Goal: Task Accomplishment & Management: Manage account settings

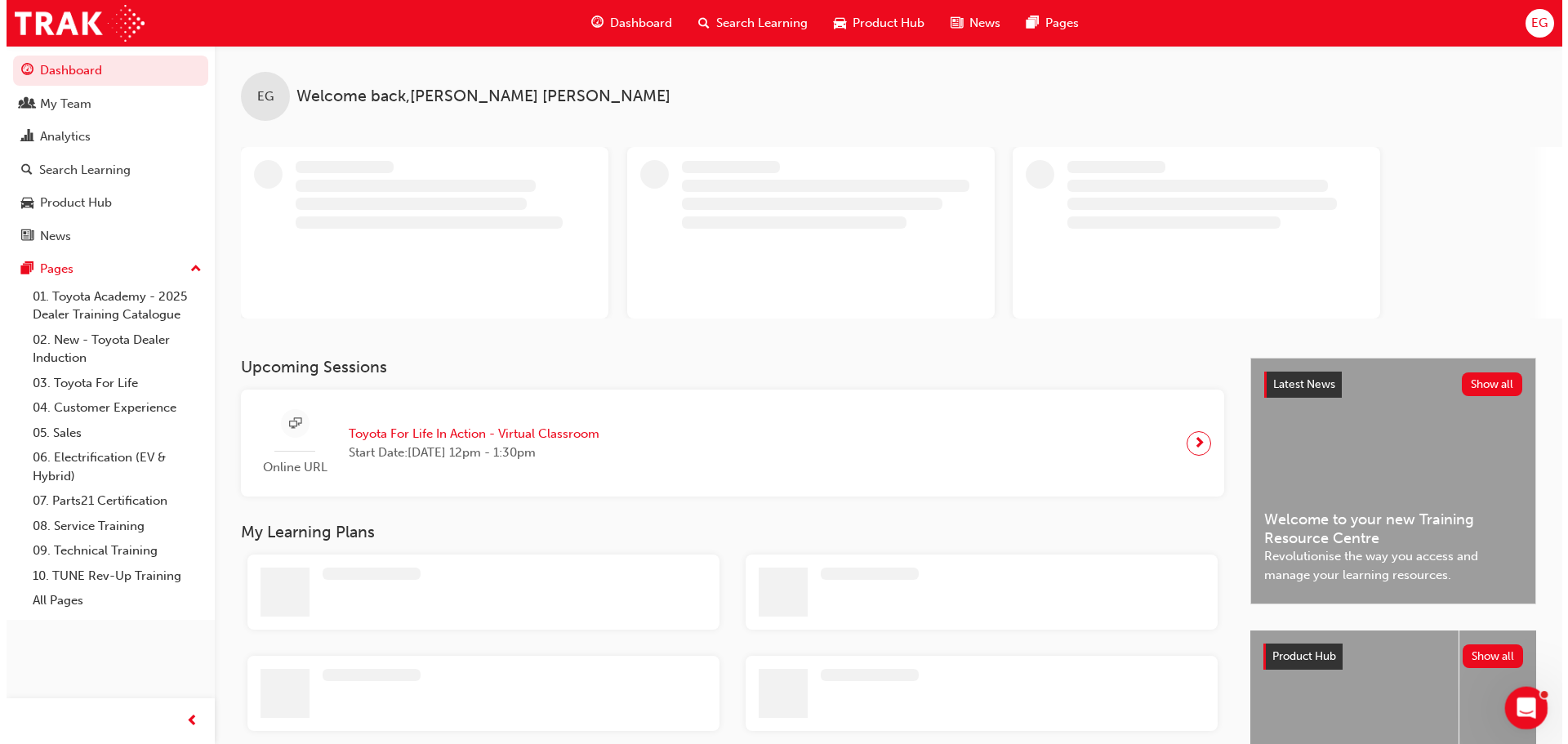
drag, startPoint x: 1532, startPoint y: 703, endPoint x: 1542, endPoint y: 703, distance: 10.0
click html
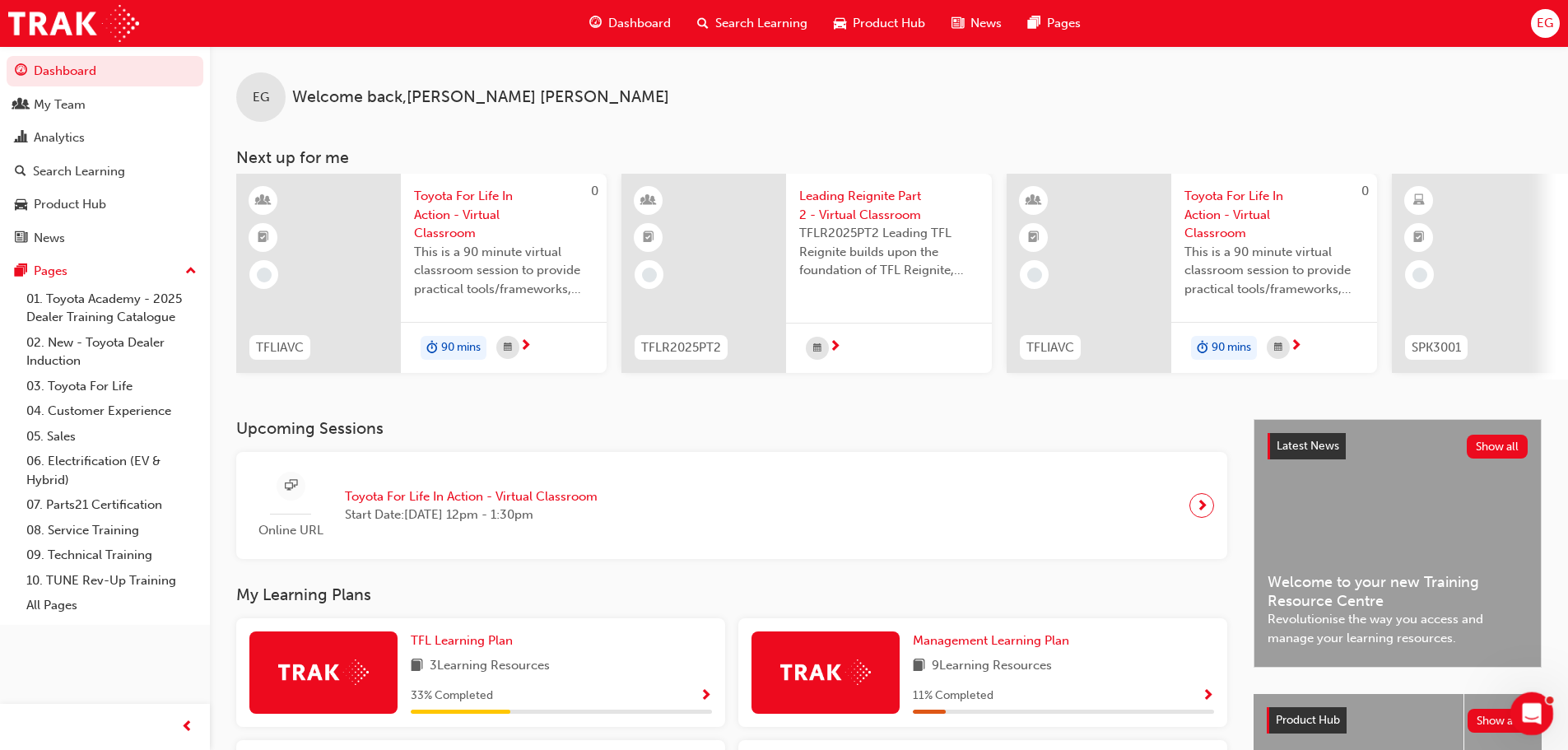
click at [1527, 706] on icon "Open Intercom Messenger" at bounding box center [1530, 712] width 27 height 27
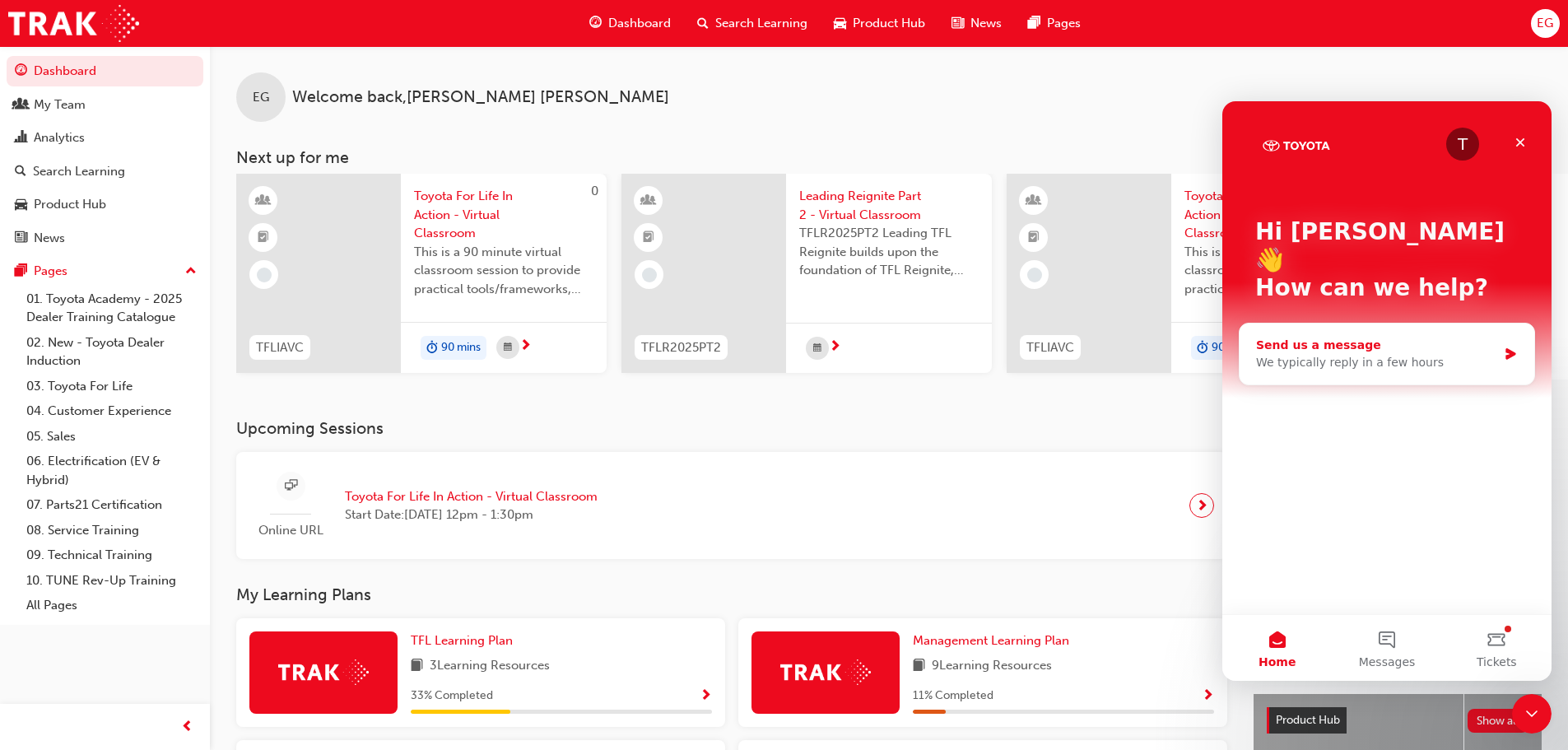
click at [1416, 354] on div "We typically reply in a few hours" at bounding box center [1376, 363] width 241 height 17
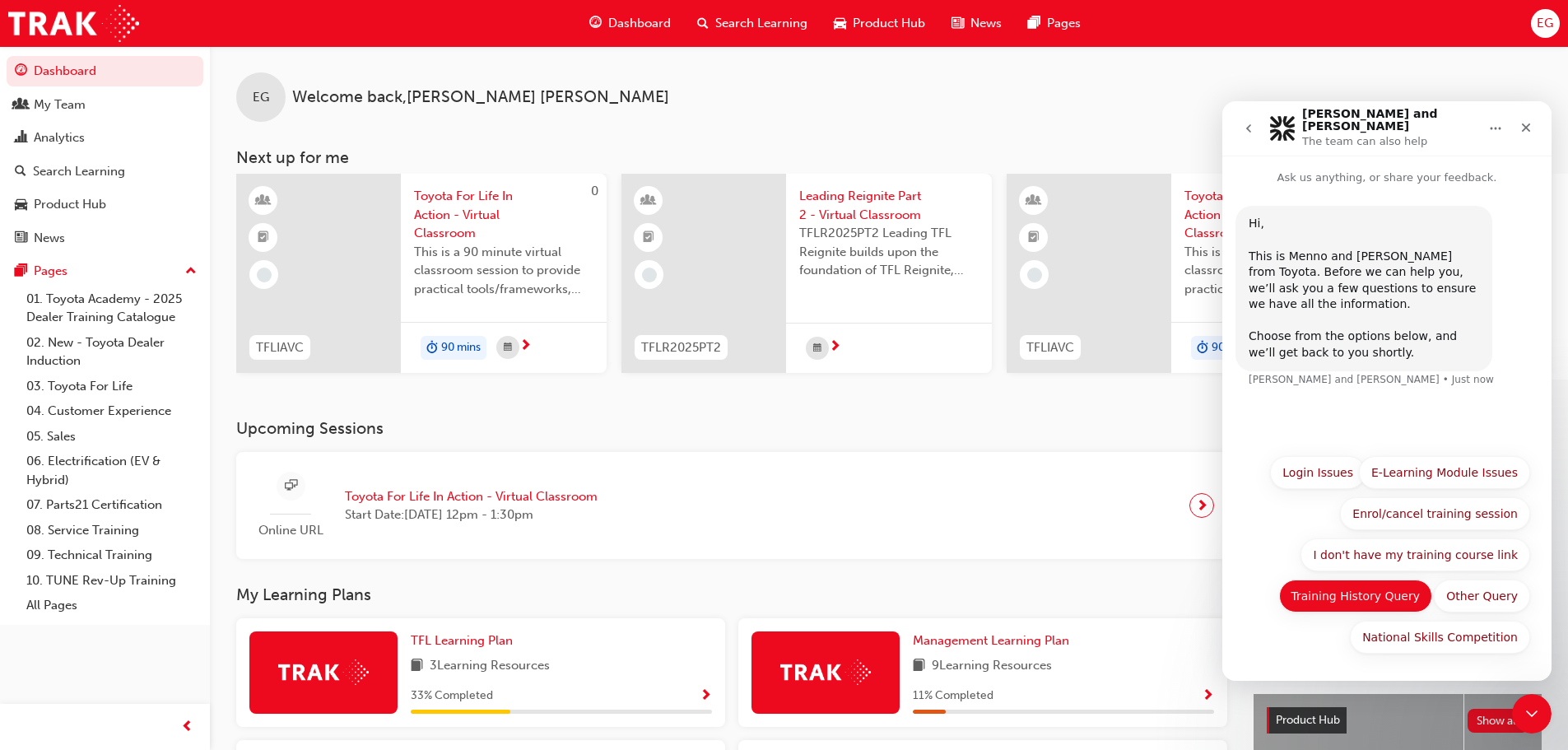
click at [1394, 583] on button "Training History Query" at bounding box center [1355, 596] width 154 height 33
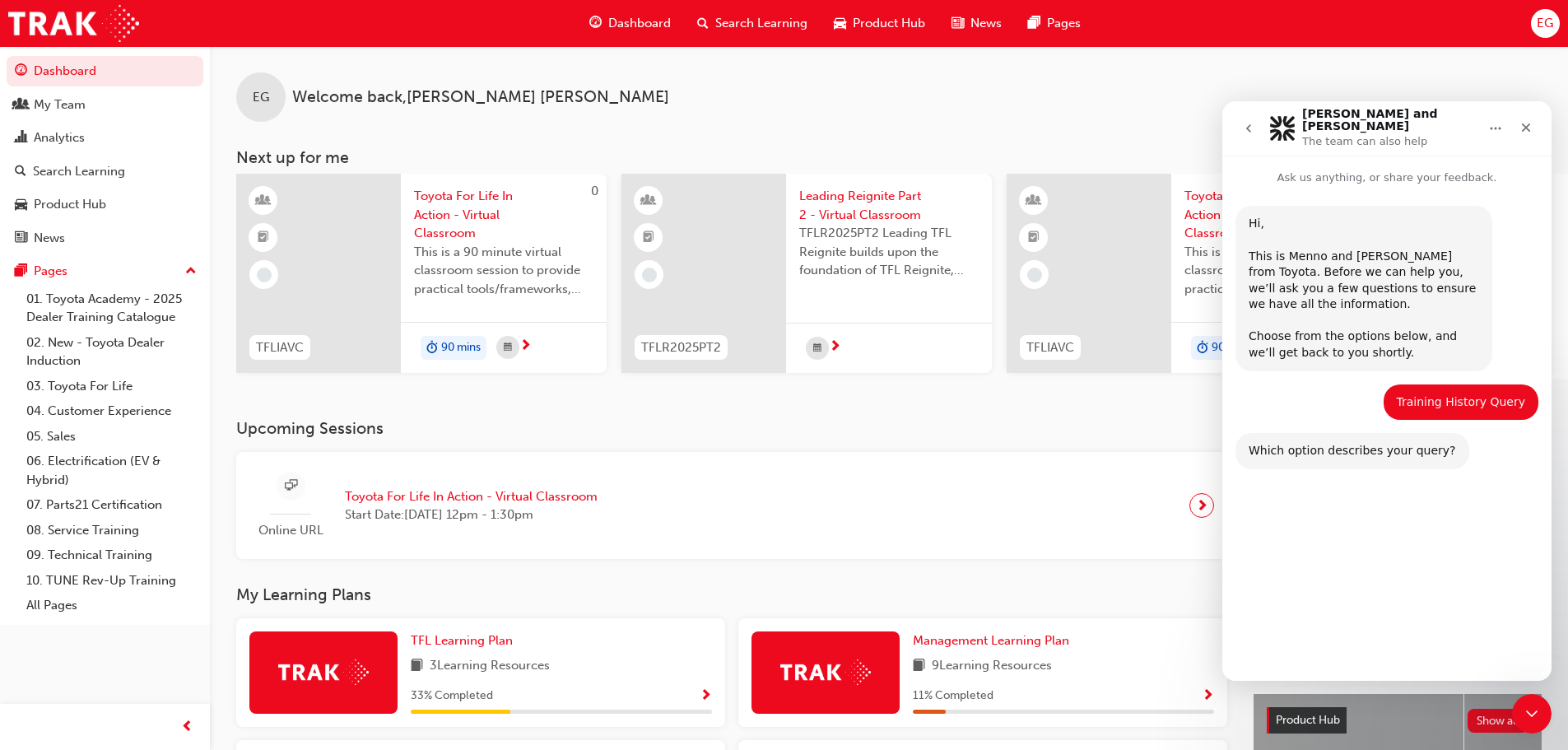
click at [1319, 601] on button "I'd like to merge my training history from a previous role/dealership." at bounding box center [1387, 588] width 286 height 48
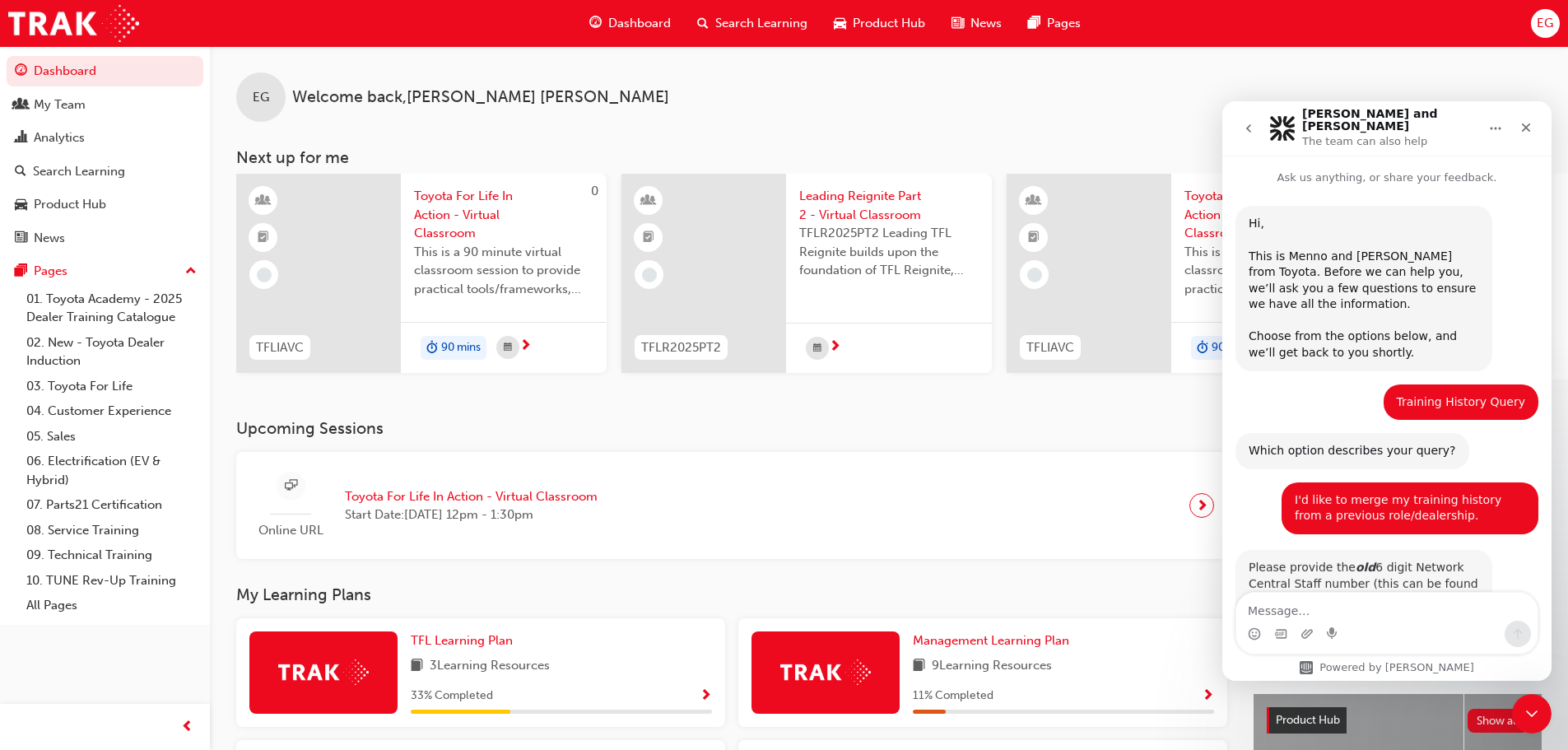
scroll to position [48, 0]
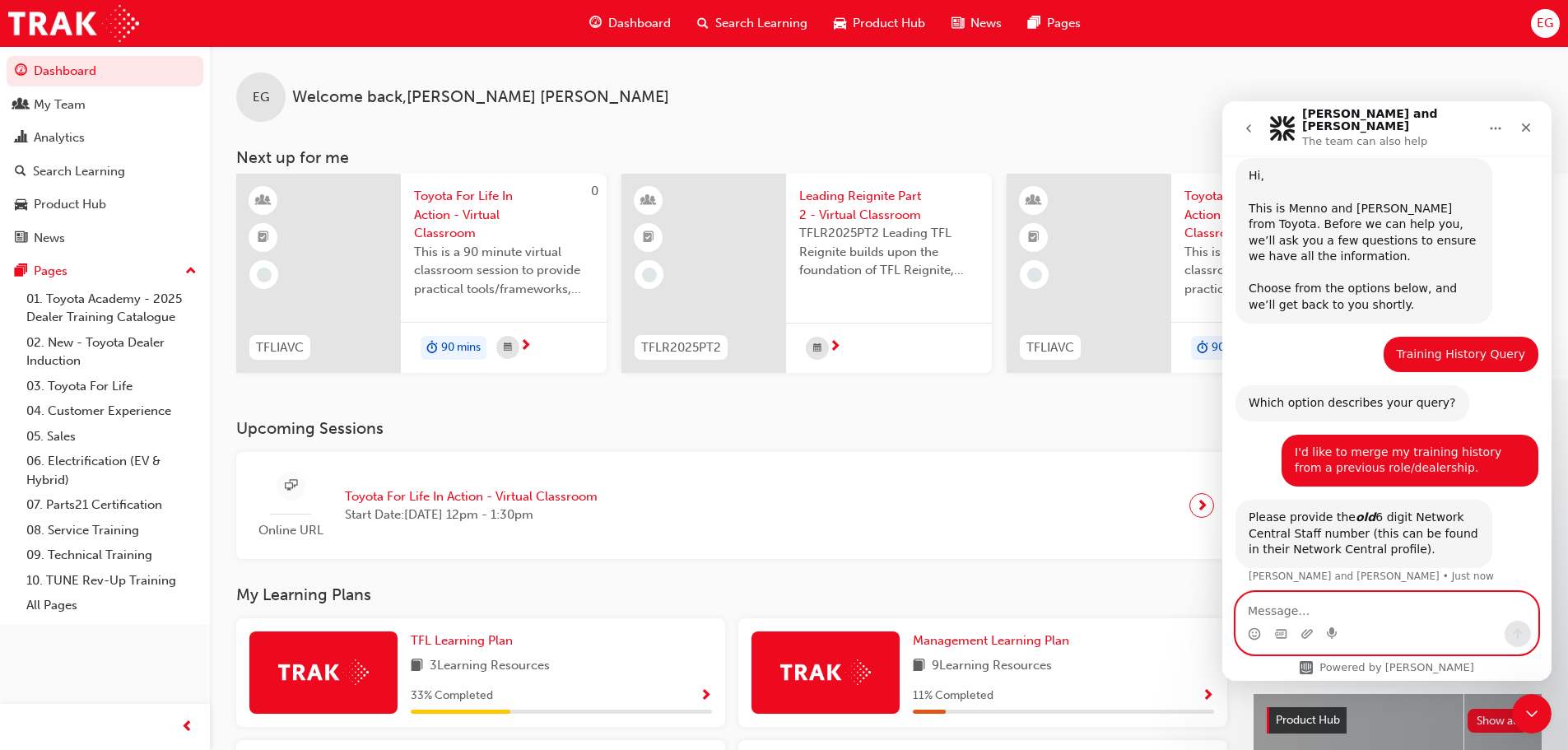
paste textarea "00315395"
type textarea "00315395"
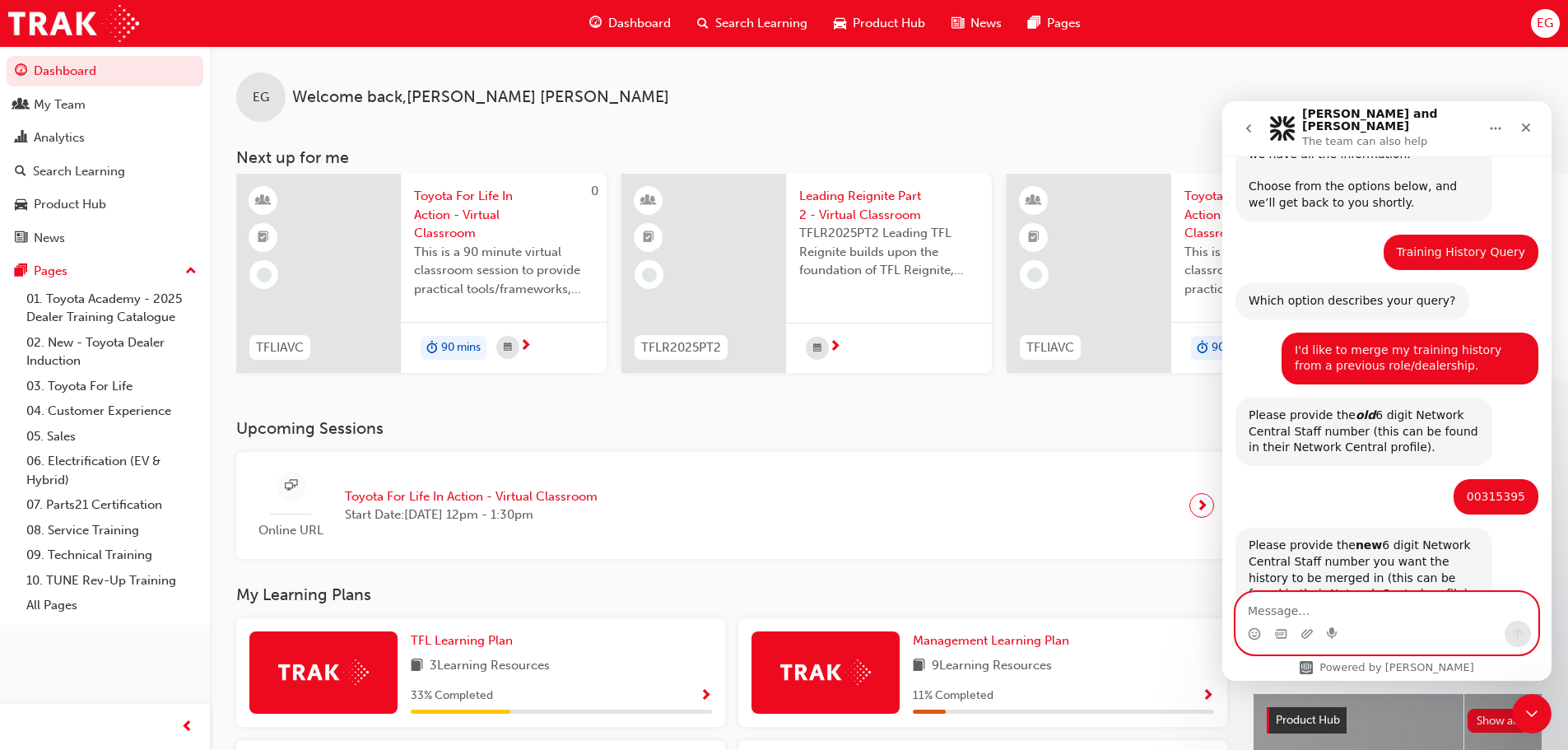
scroll to position [193, 0]
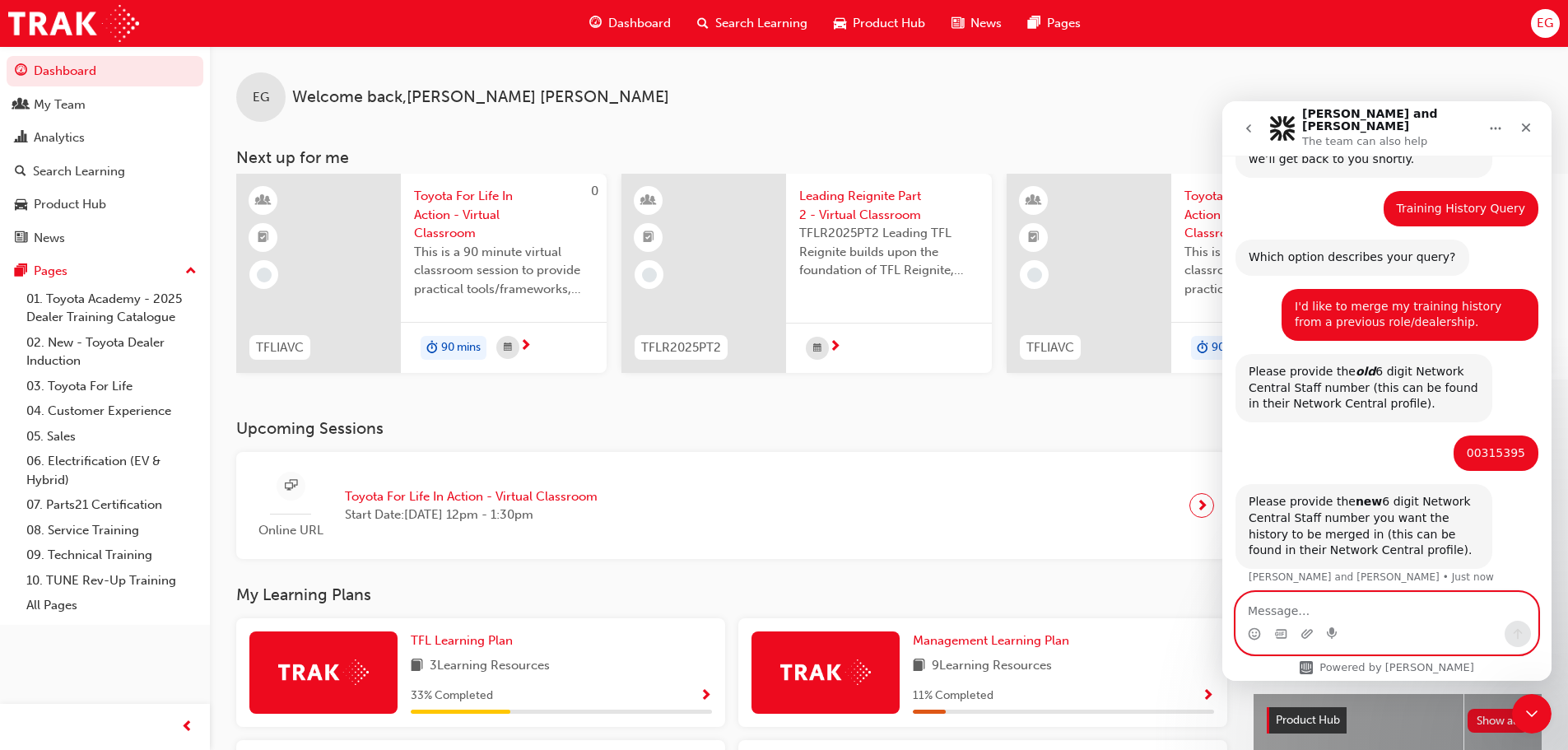
paste textarea "00315395"
type textarea "00315395"
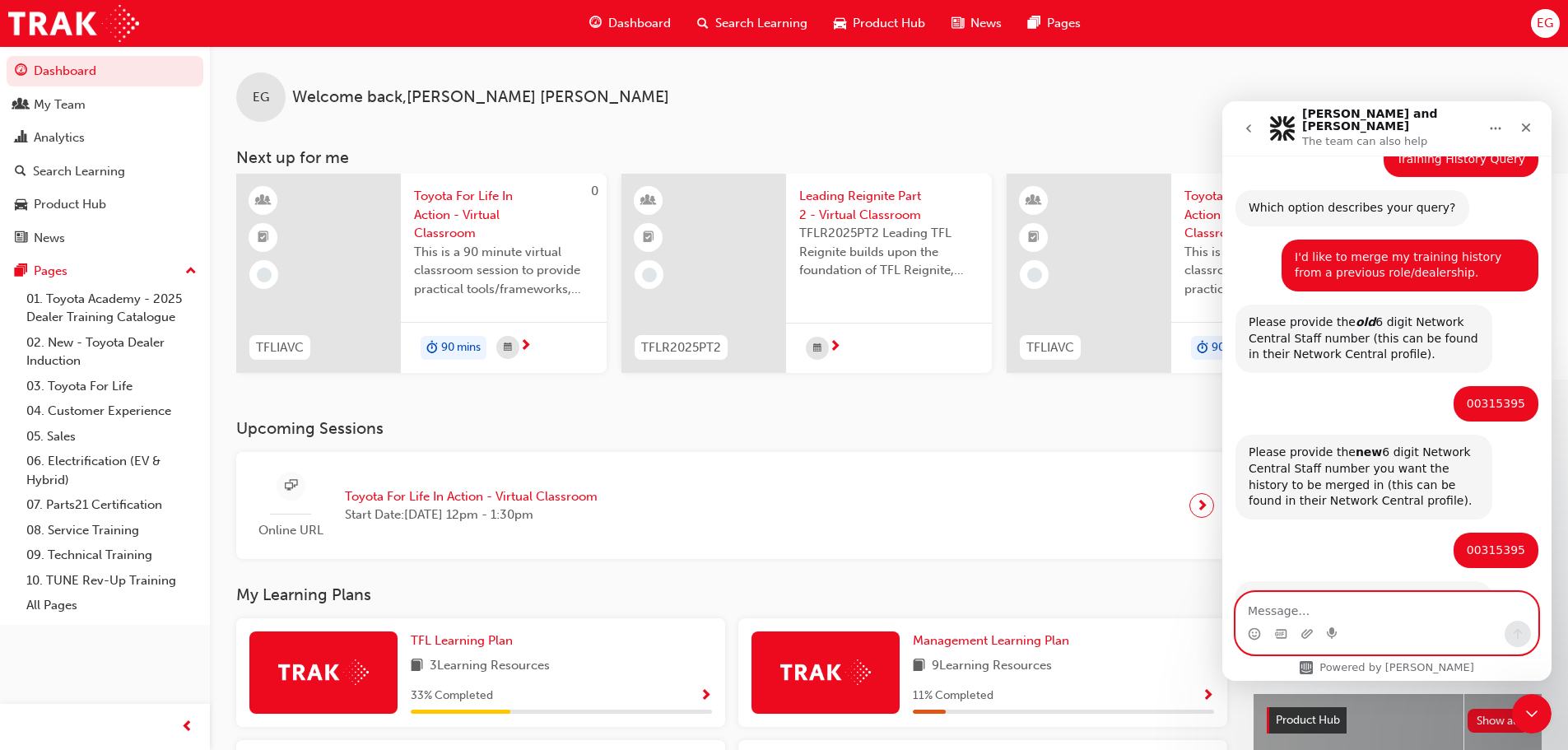
scroll to position [324, 0]
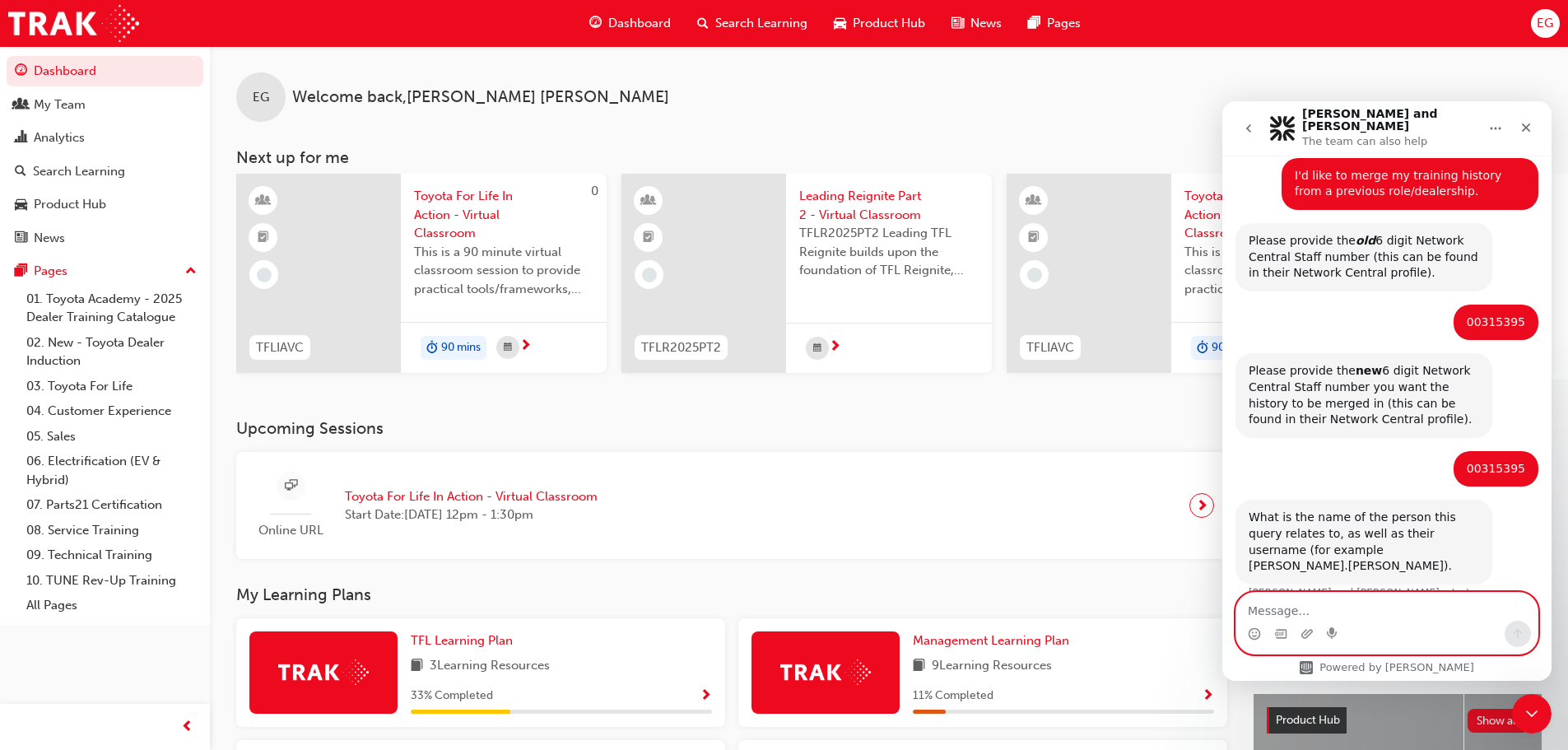
paste textarea "Michael.Ilievski"
type textarea "Michael.Ilievski"
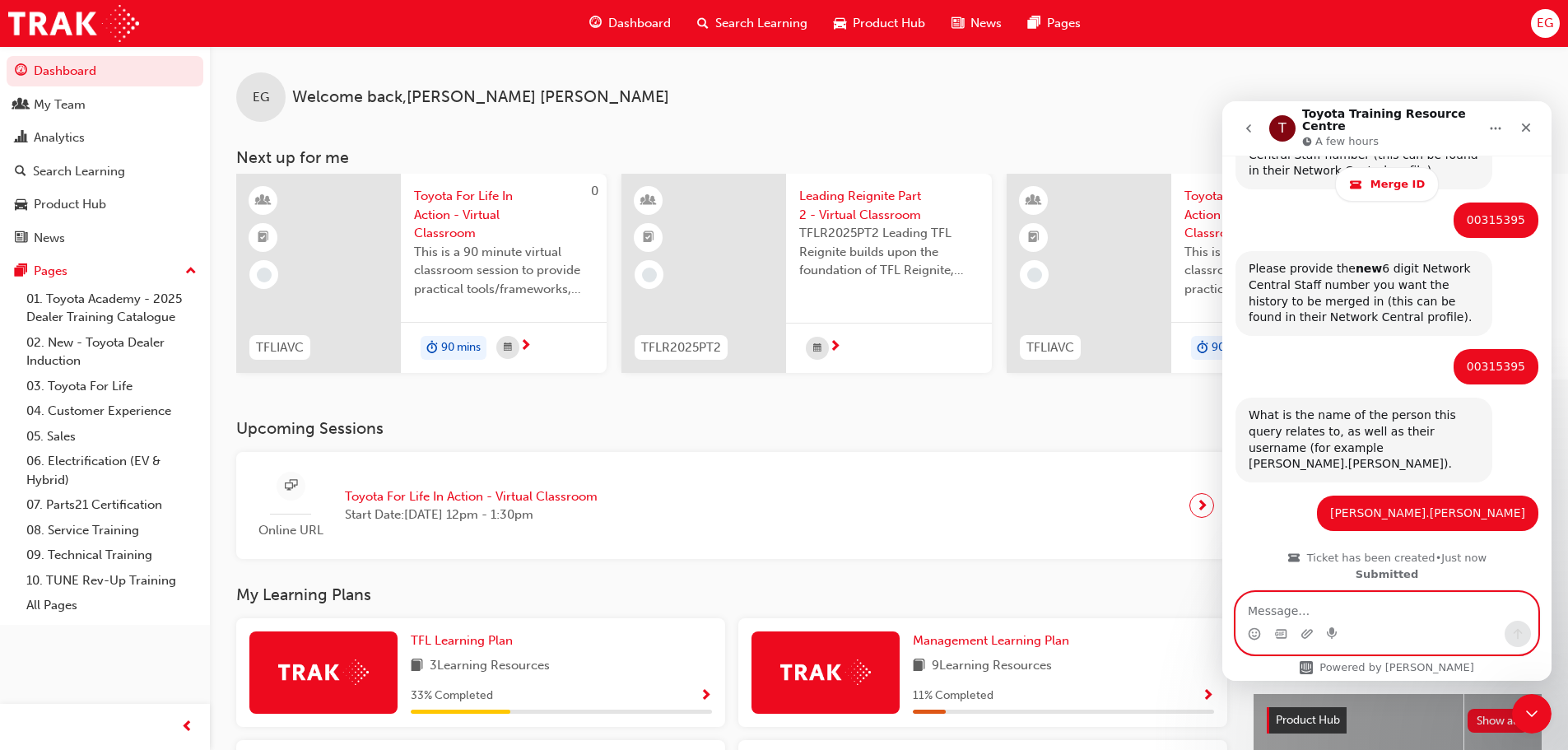
scroll to position [604, 0]
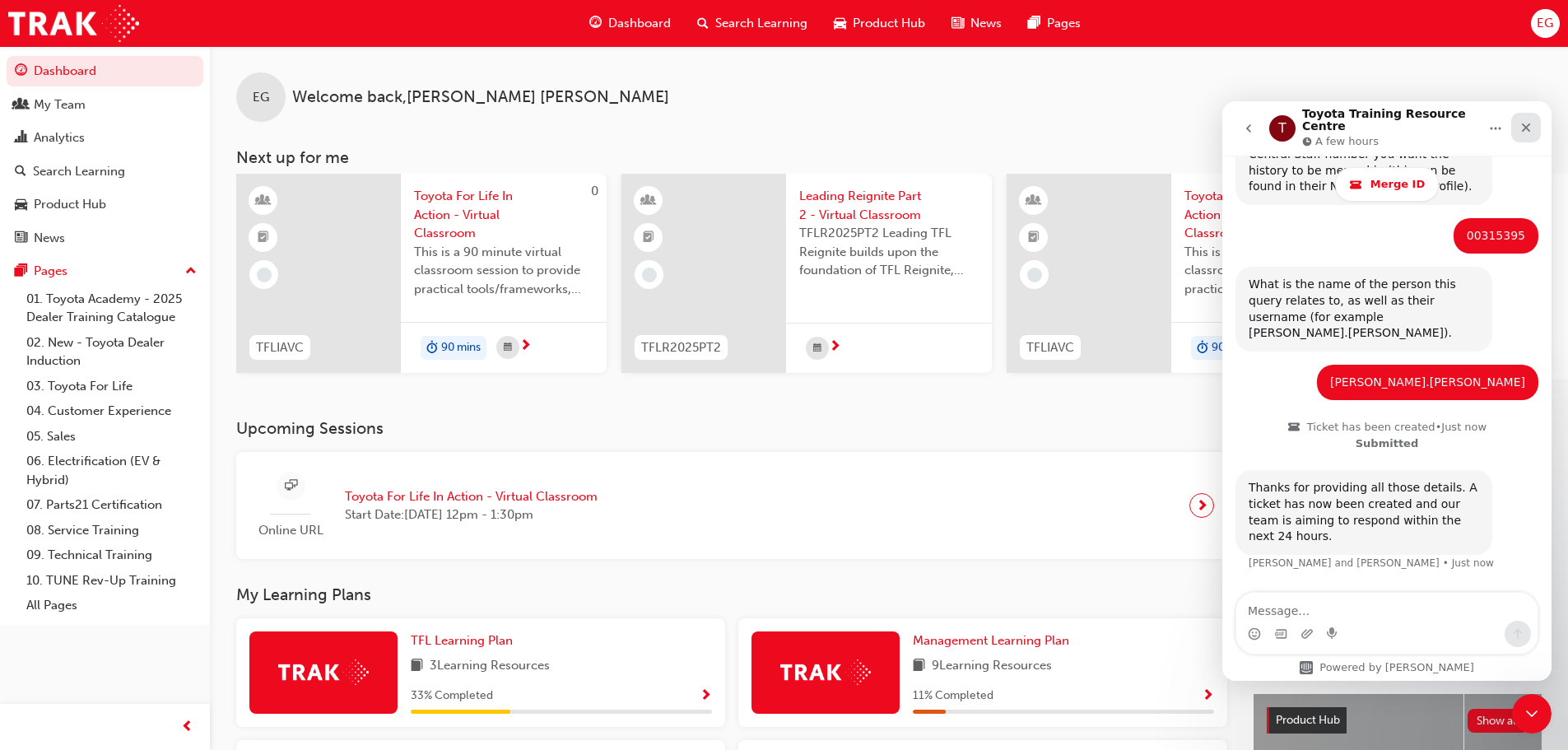
click at [1525, 123] on icon "Close" at bounding box center [1526, 128] width 9 height 9
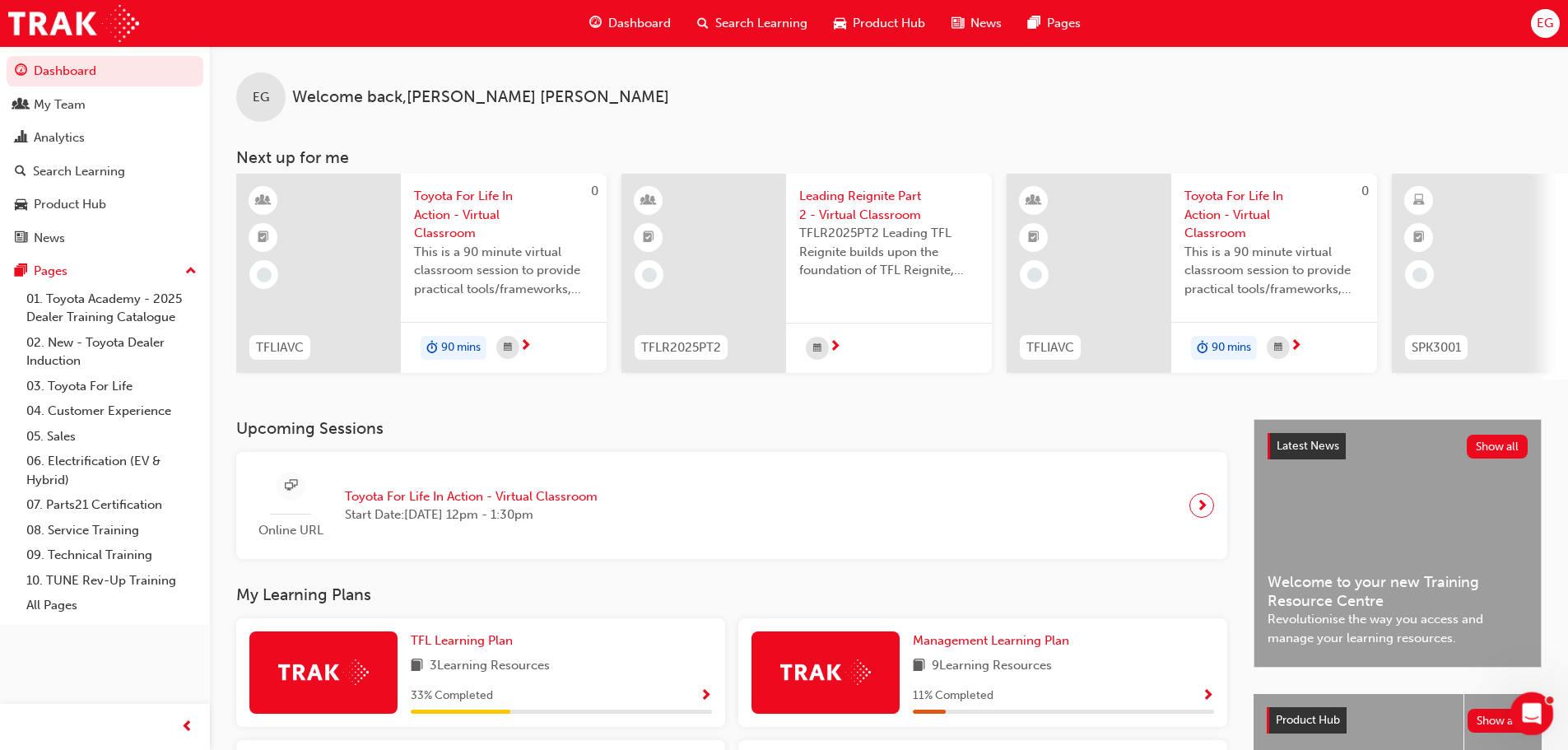
click at [1521, 719] on div "Open Intercom Messenger" at bounding box center [1529, 711] width 54 height 54
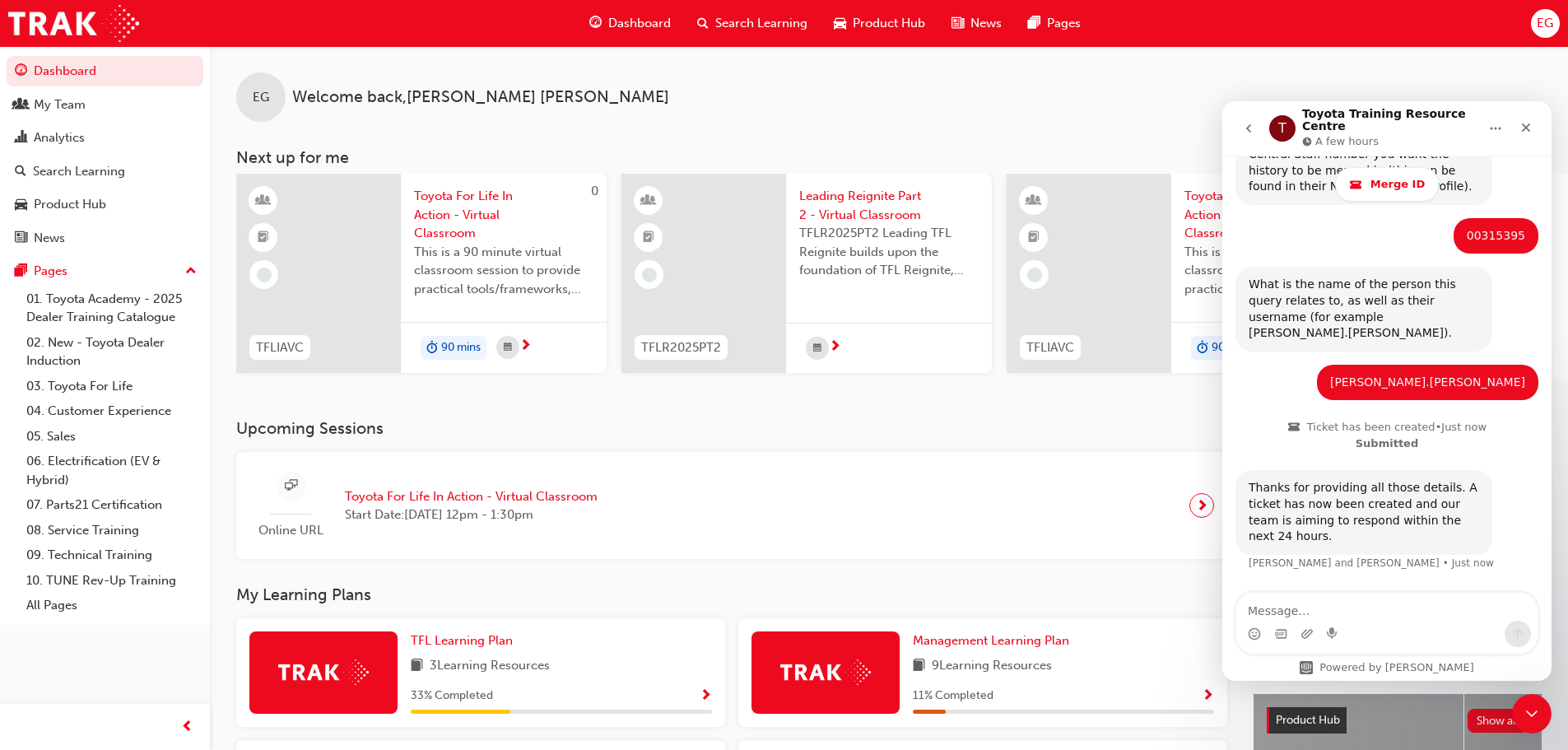
click at [1245, 122] on icon "go back" at bounding box center [1248, 128] width 13 height 13
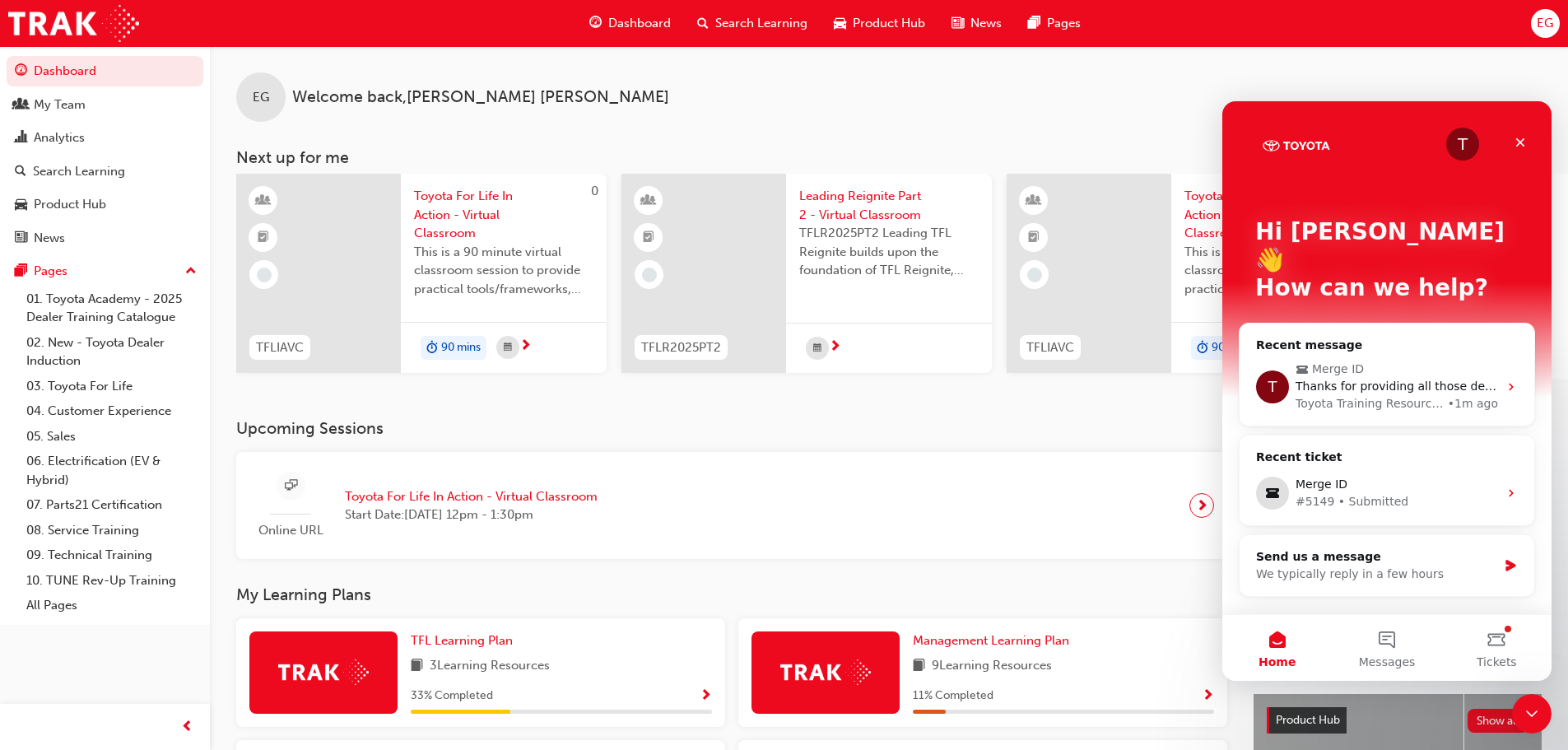
scroll to position [0, 0]
click at [1434, 565] on div "We typically reply in a few hours" at bounding box center [1376, 574] width 241 height 17
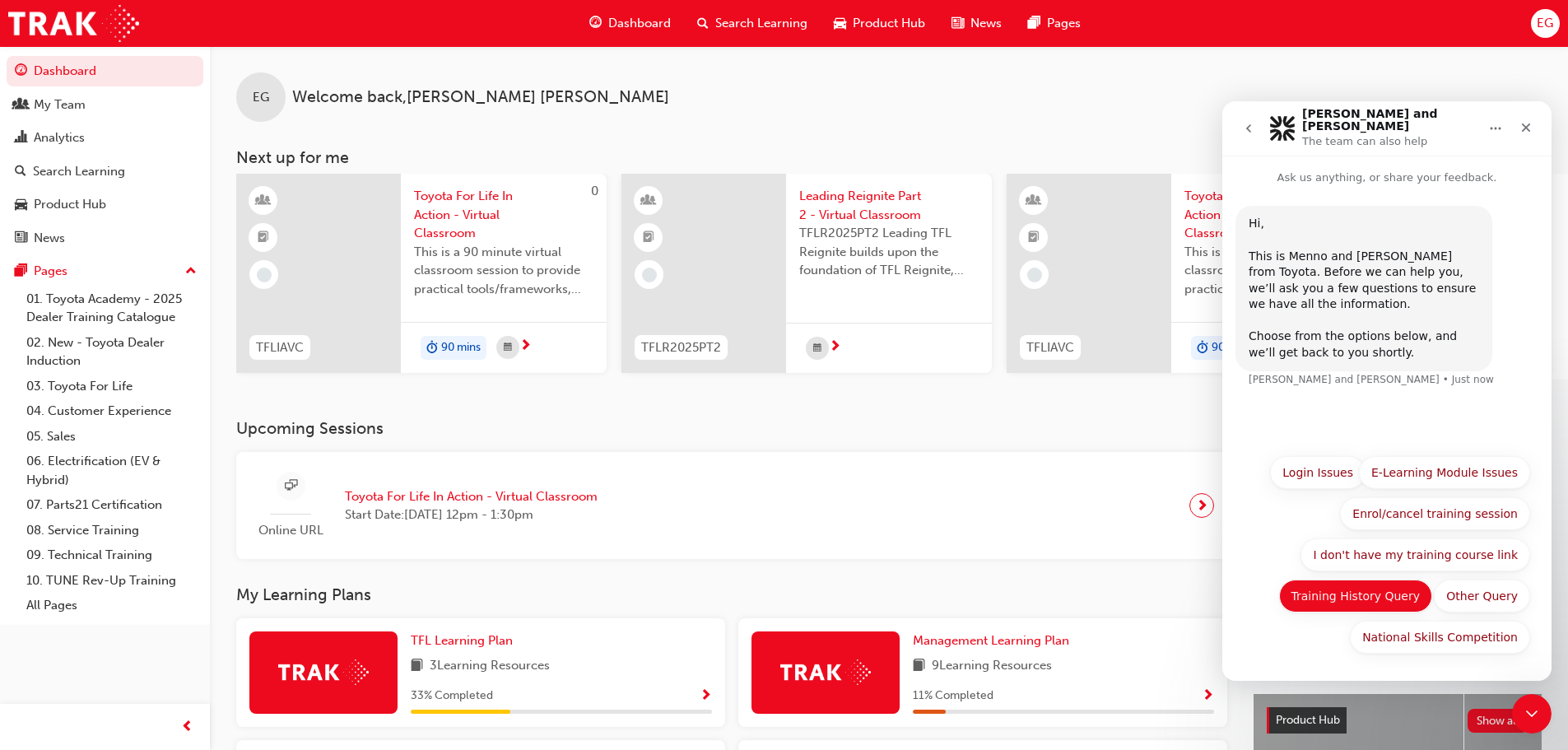
click at [1399, 592] on button "Training History Query" at bounding box center [1355, 596] width 154 height 33
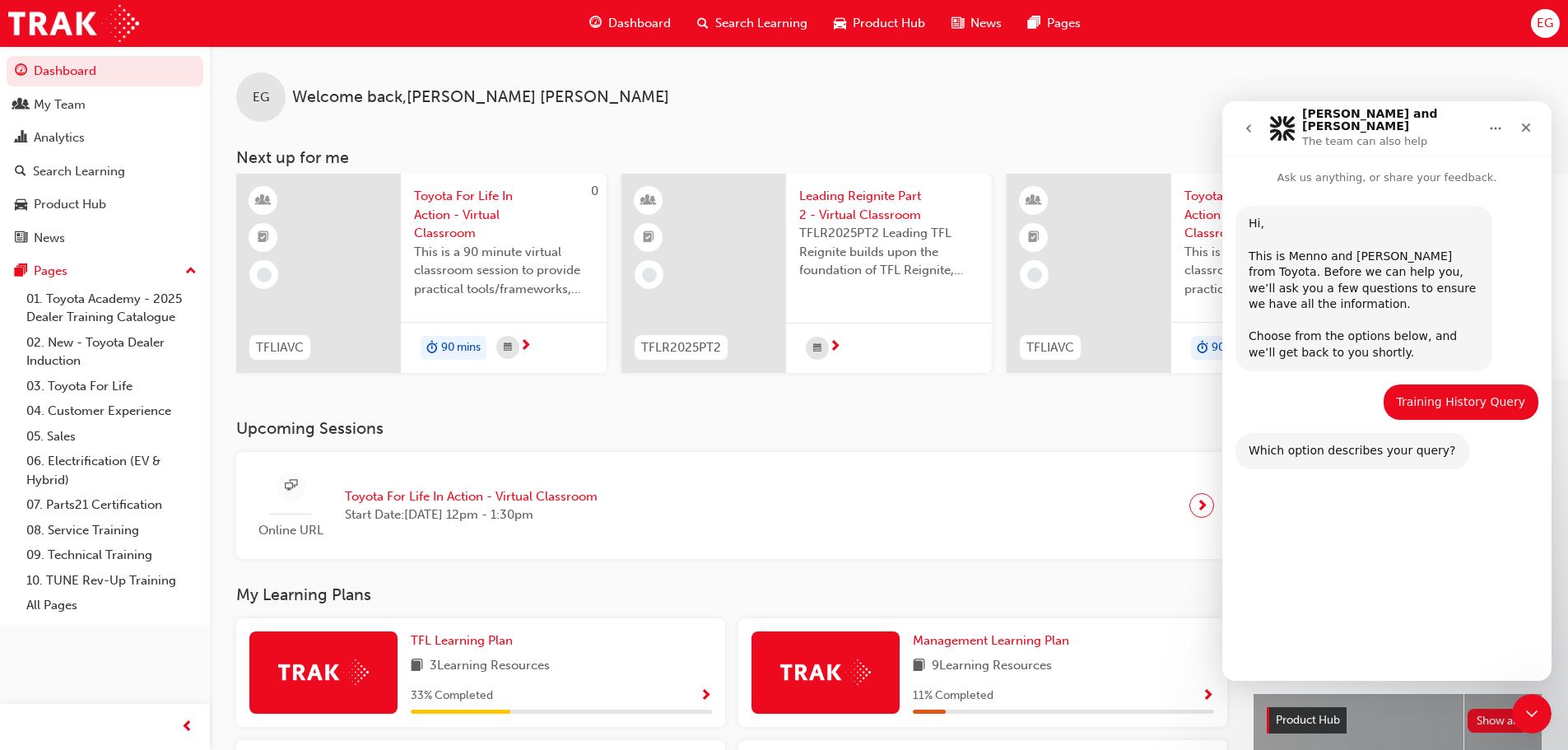
click at [1325, 587] on button "I'd like to merge my training history from a previous role/dealership." at bounding box center [1387, 588] width 286 height 48
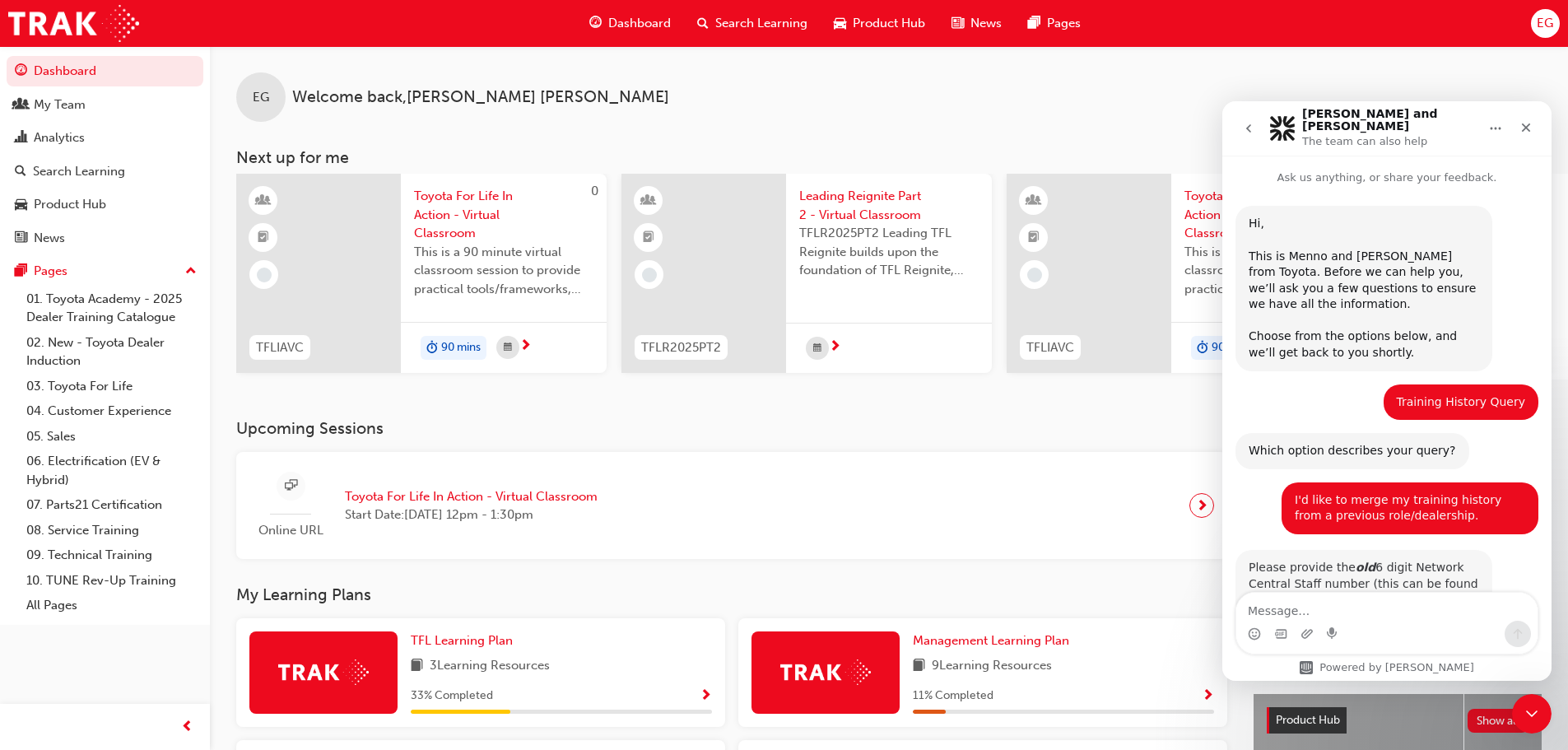
scroll to position [48, 0]
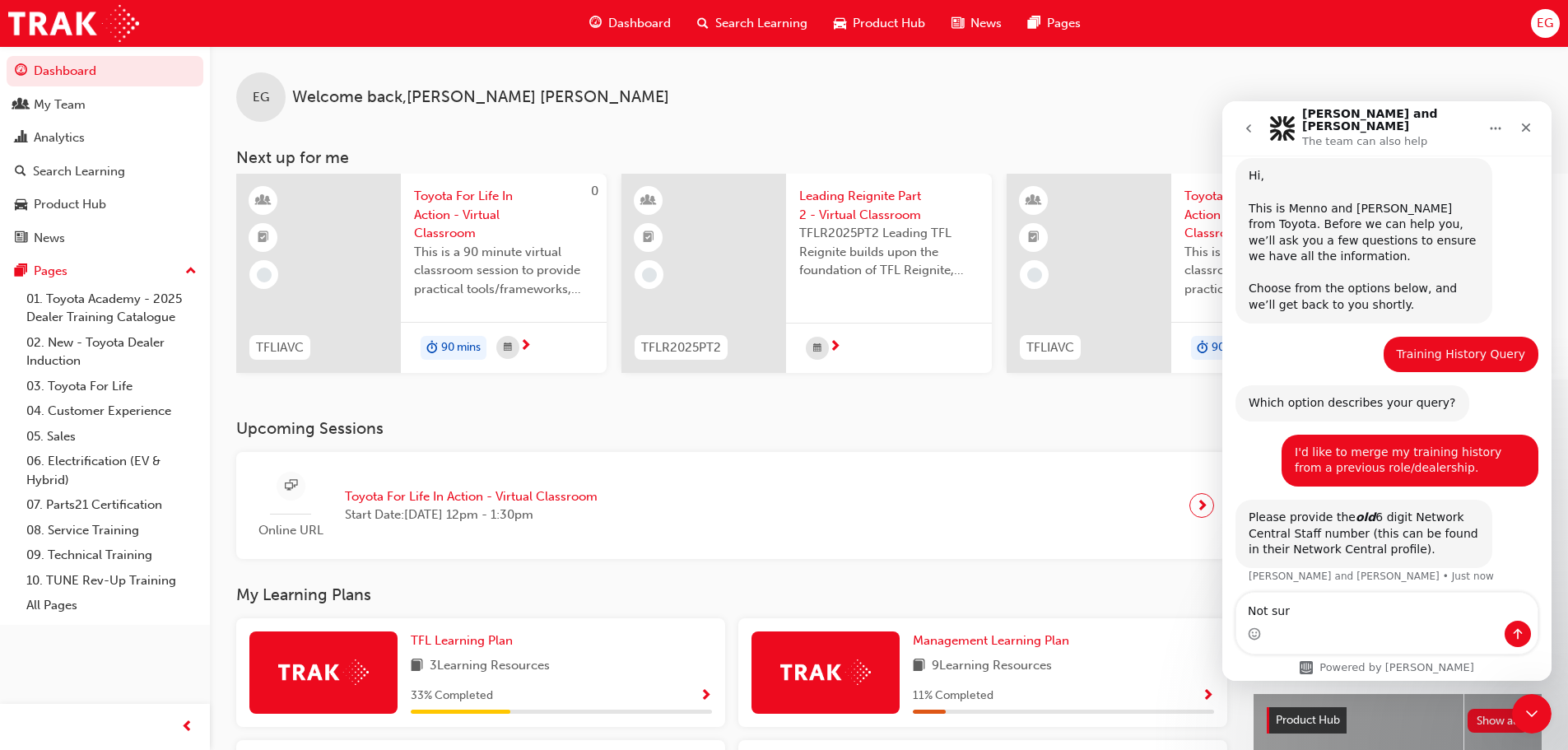
type textarea "Not sure"
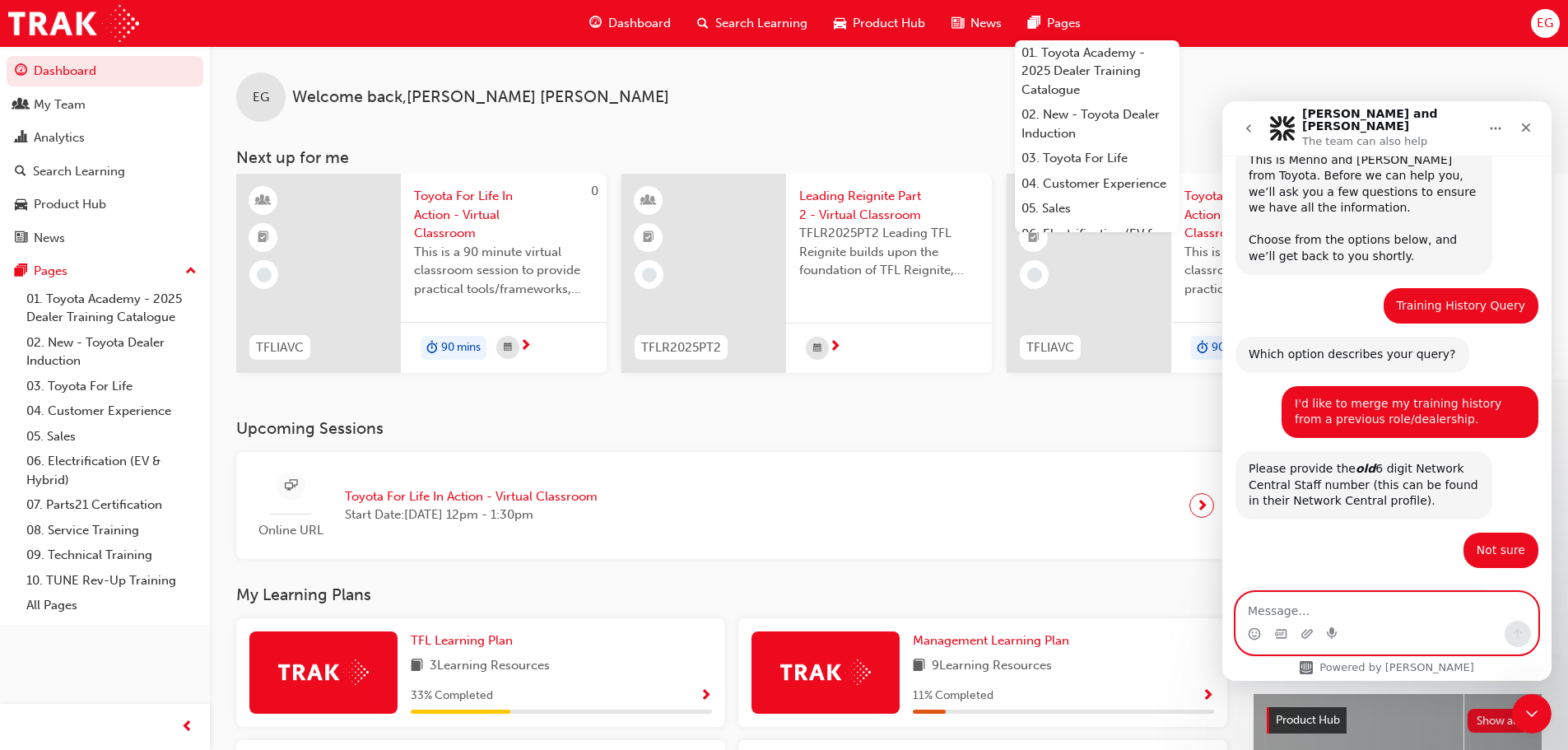
scroll to position [193, 0]
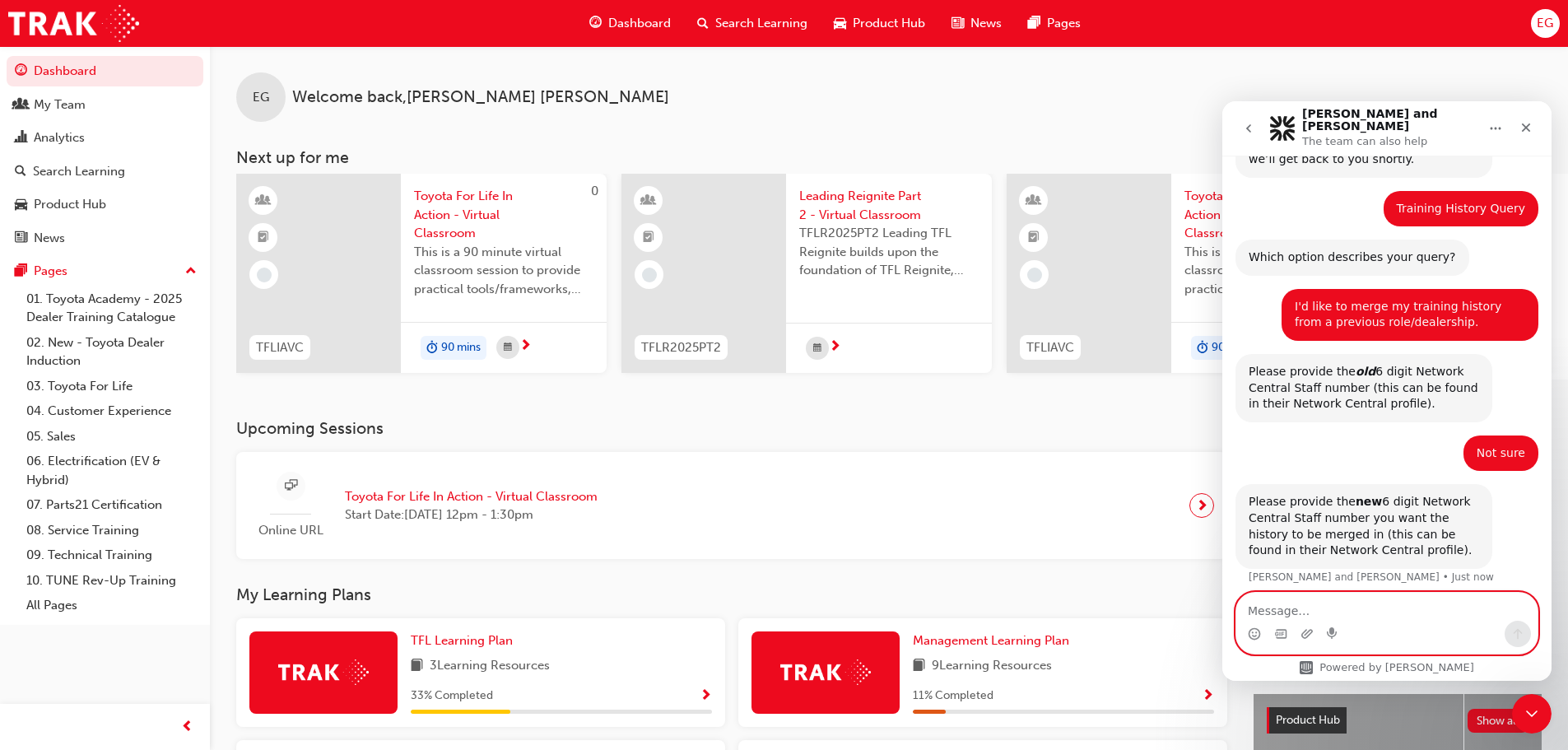
click at [1301, 607] on textarea "Message…" at bounding box center [1387, 606] width 301 height 28
paste textarea "00485225"
type textarea "00485225"
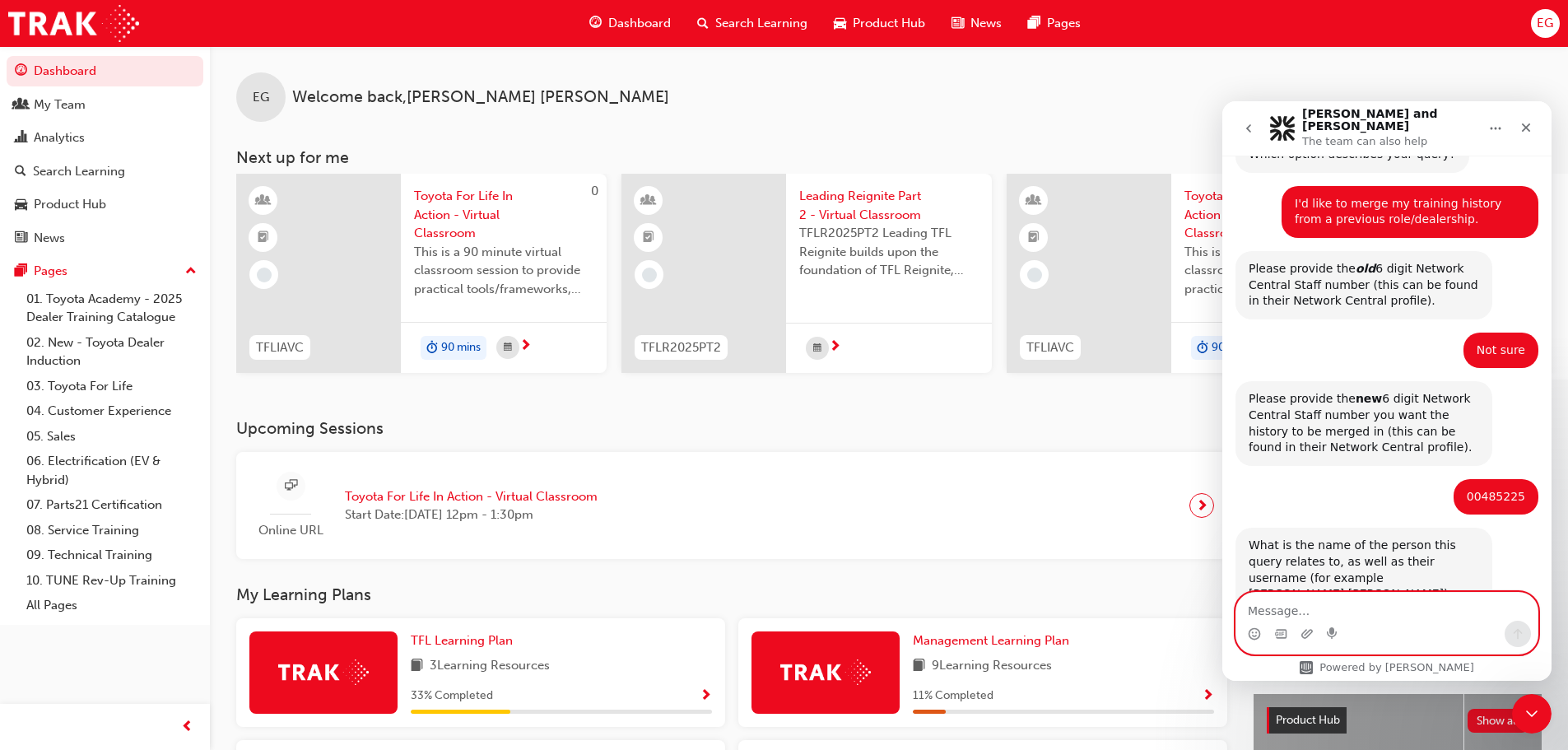
scroll to position [324, 0]
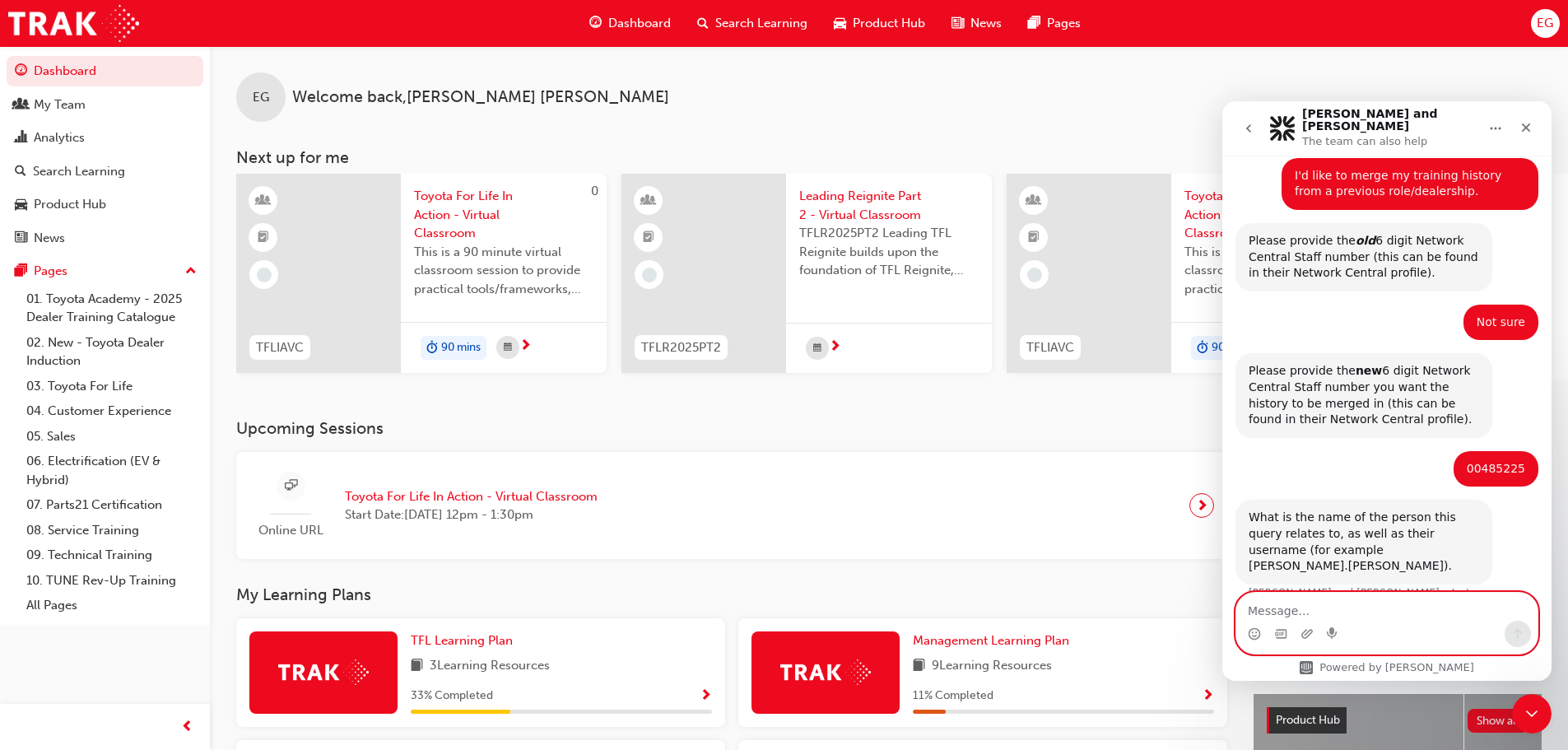
click at [1308, 606] on textarea "Message…" at bounding box center [1387, 606] width 301 height 28
paste textarea "MARK.LEGASPI3"
type textarea "MARK.LEGASPI3"
click at [1514, 632] on icon "Send a message…" at bounding box center [1517, 633] width 13 height 13
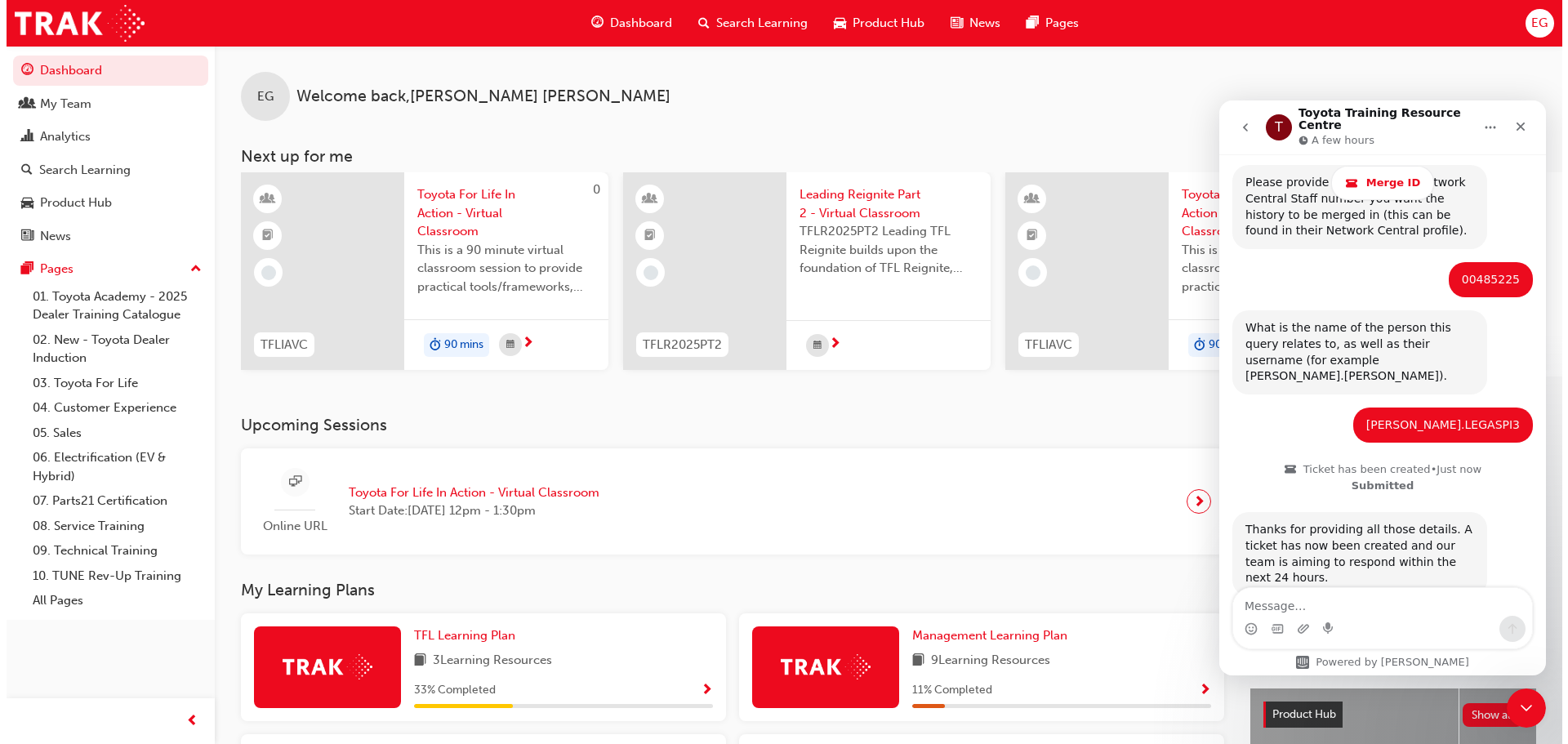
scroll to position [599, 0]
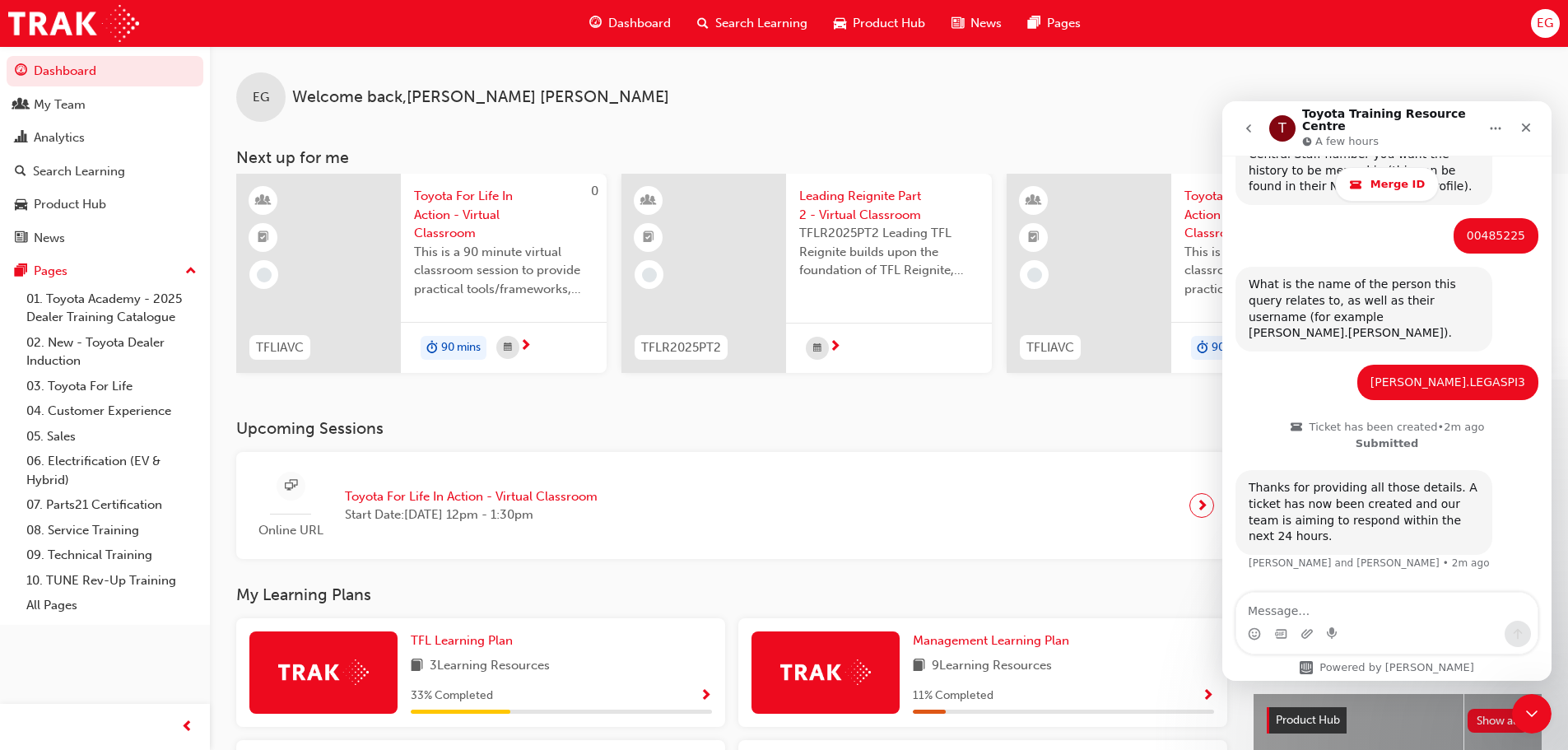
click at [442, 232] on span "Toyota For Life In Action - Virtual Classroom" at bounding box center [503, 215] width 180 height 56
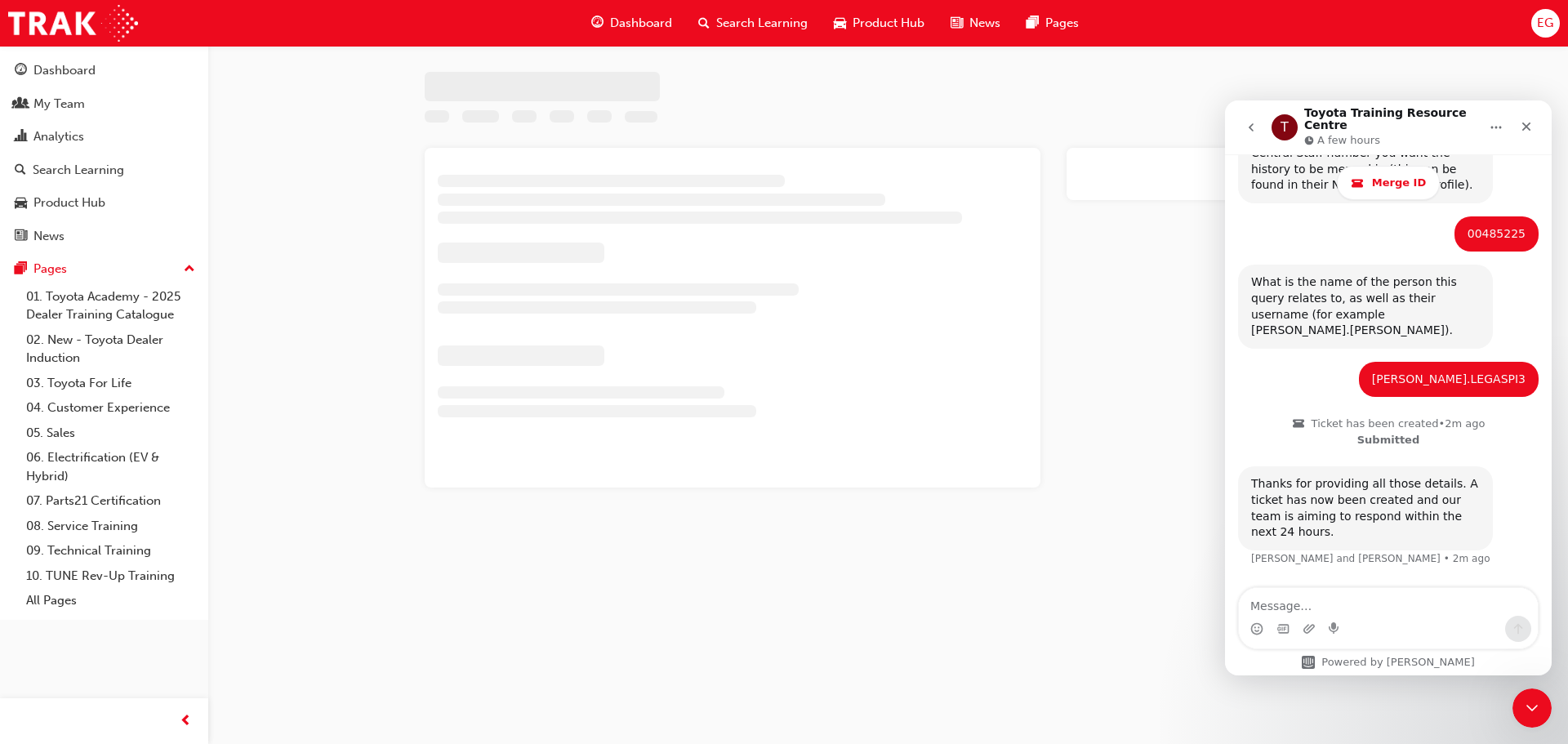
click at [1242, 132] on button "go back" at bounding box center [1251, 127] width 31 height 31
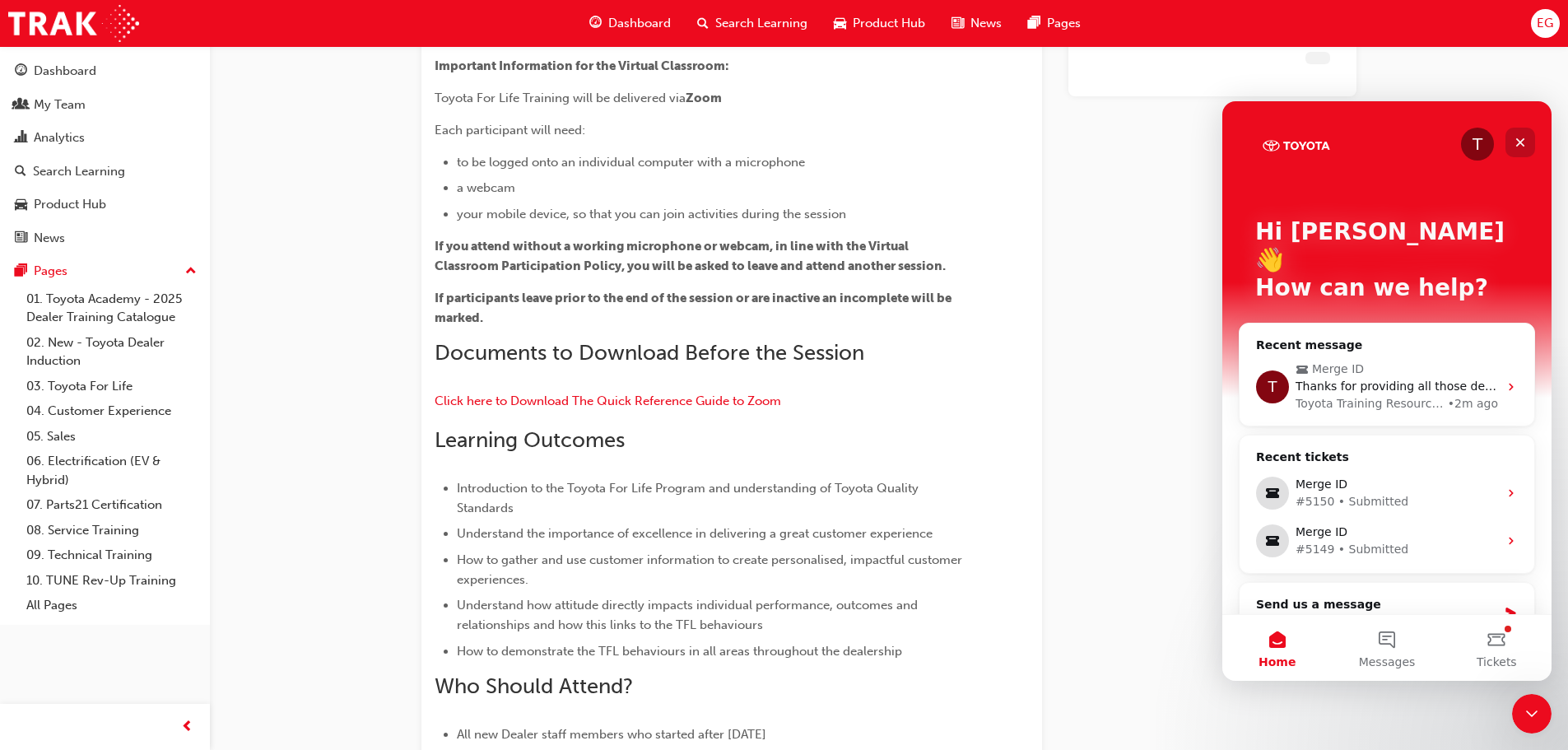
click at [1527, 140] on div "Close" at bounding box center [1519, 142] width 30 height 30
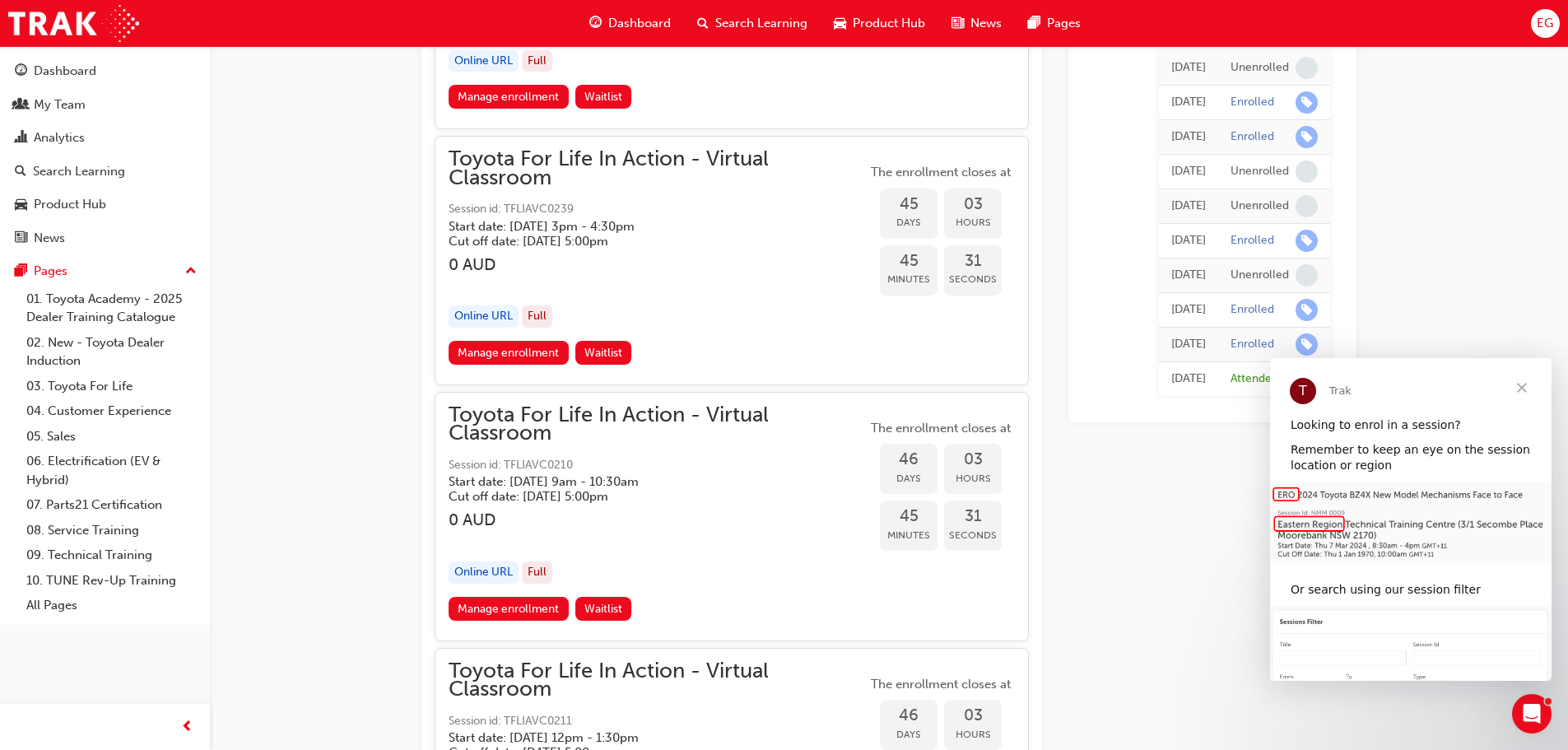
scroll to position [14184, 0]
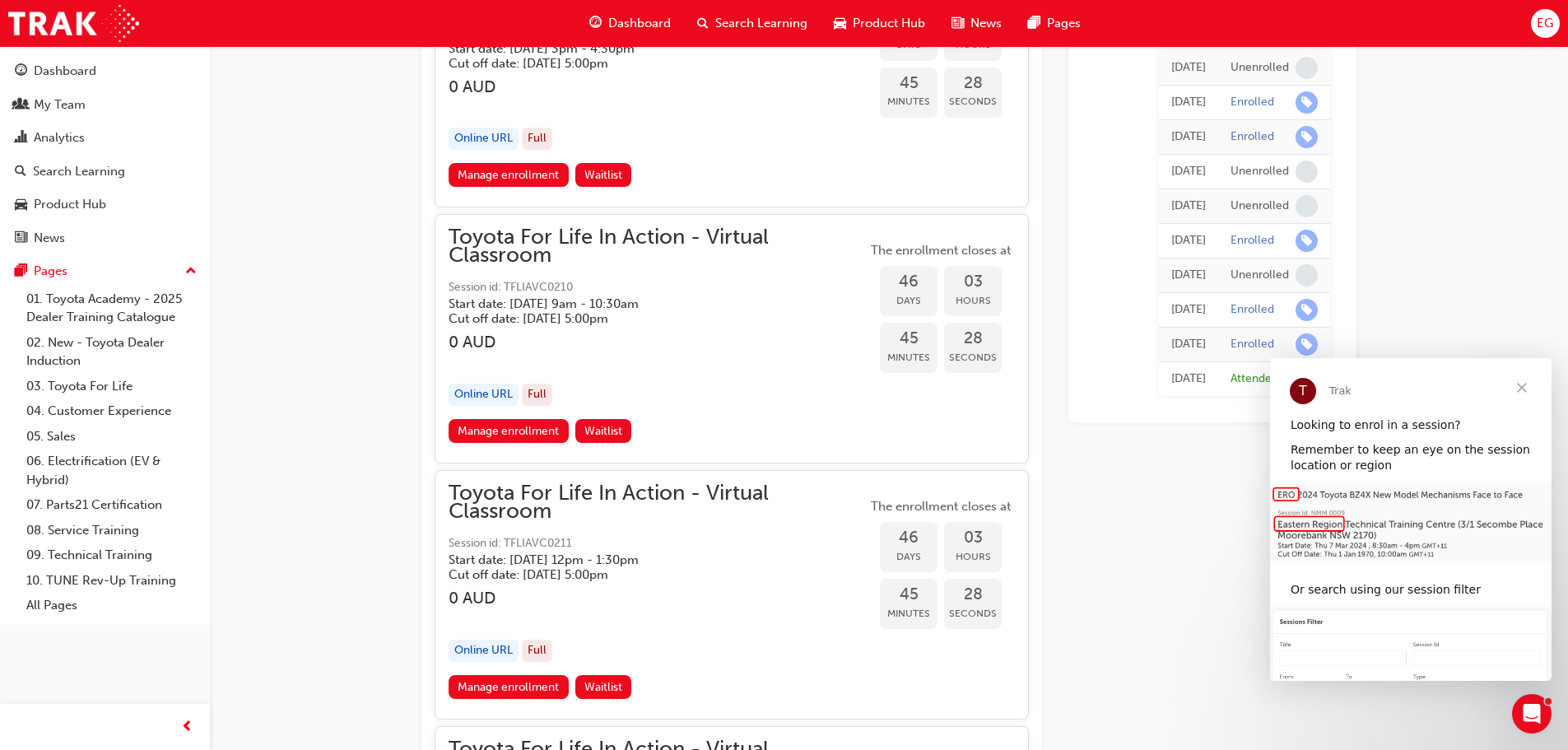
click at [1527, 386] on span "Close" at bounding box center [1522, 388] width 60 height 60
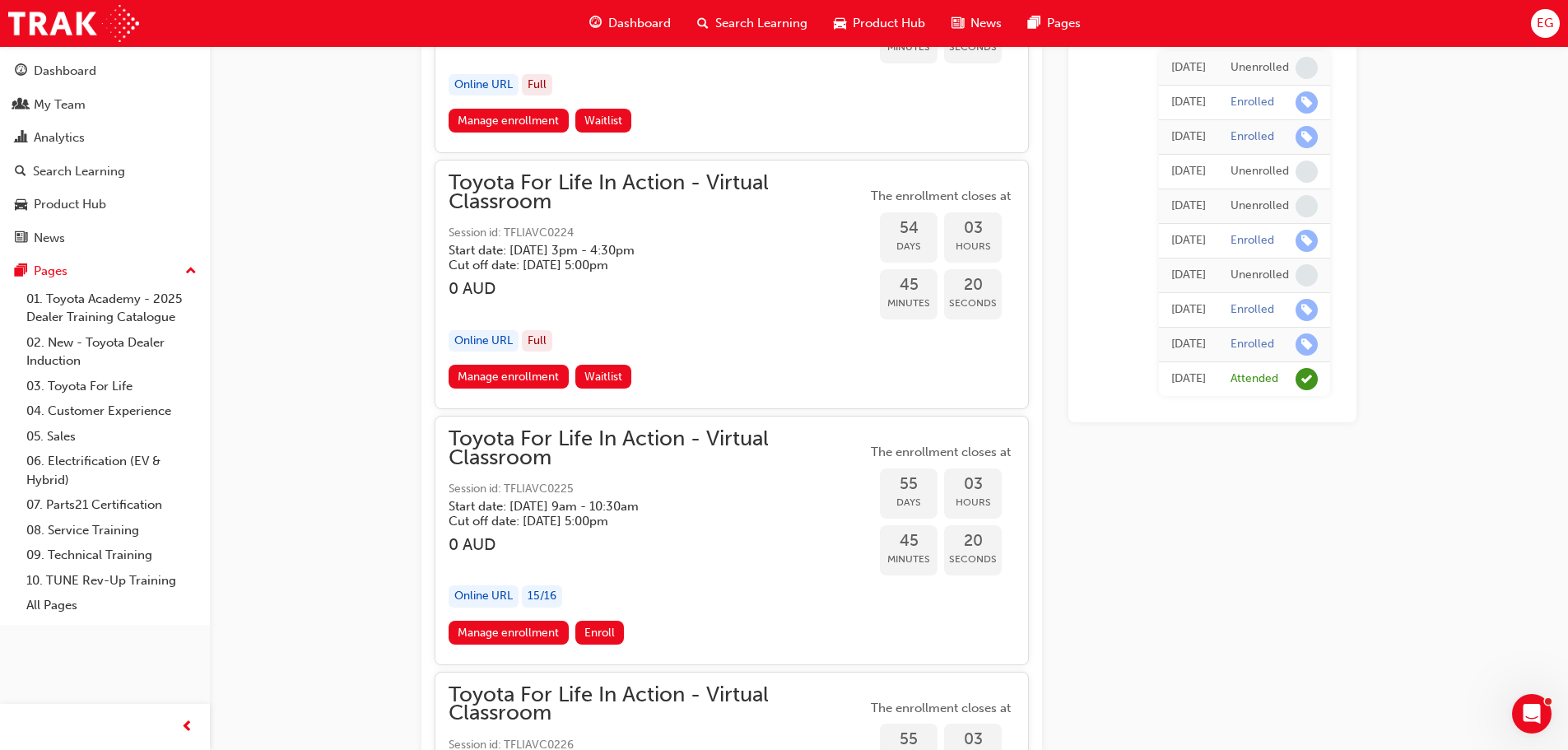
scroll to position [18546, 0]
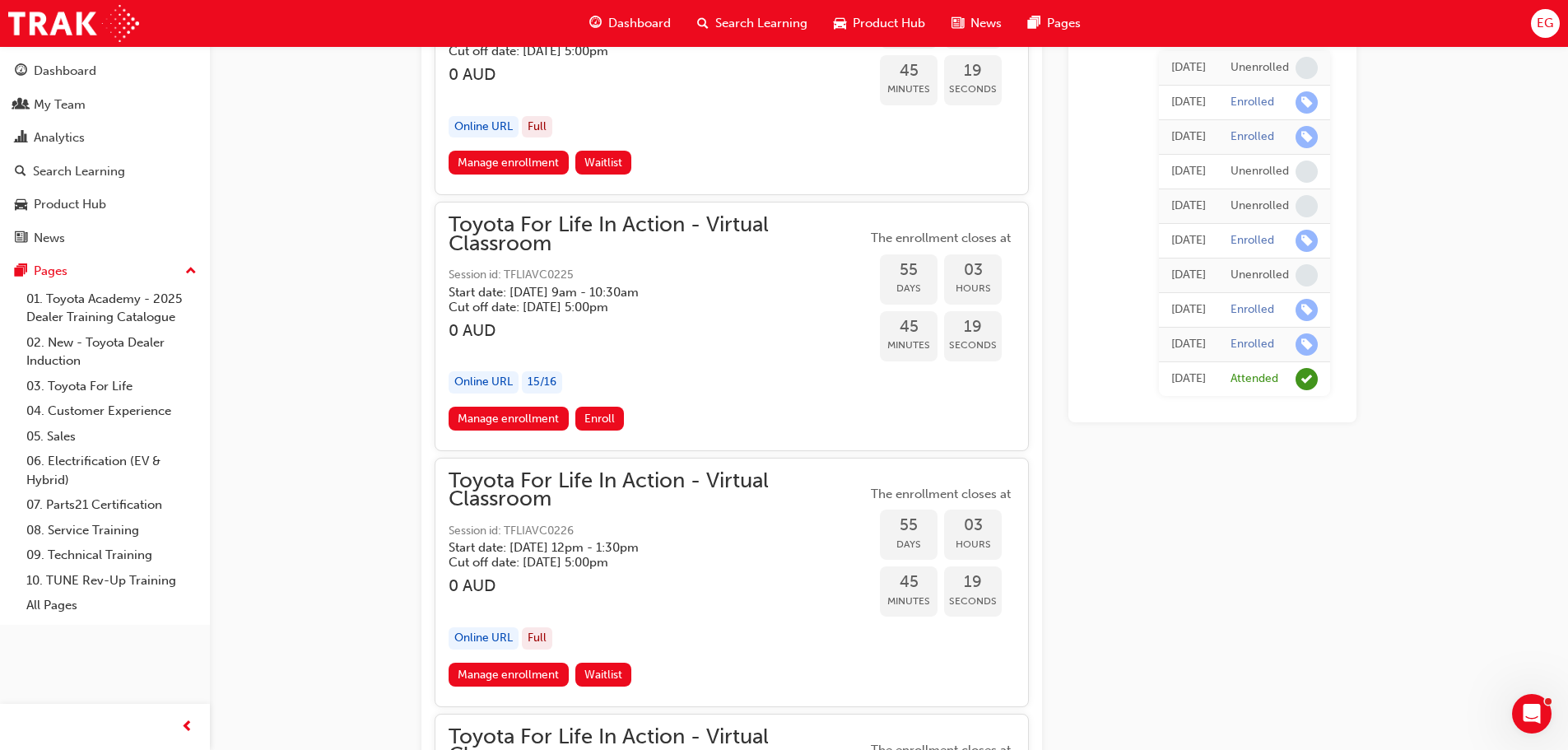
click at [680, 349] on div "button" at bounding box center [657, 349] width 418 height 19
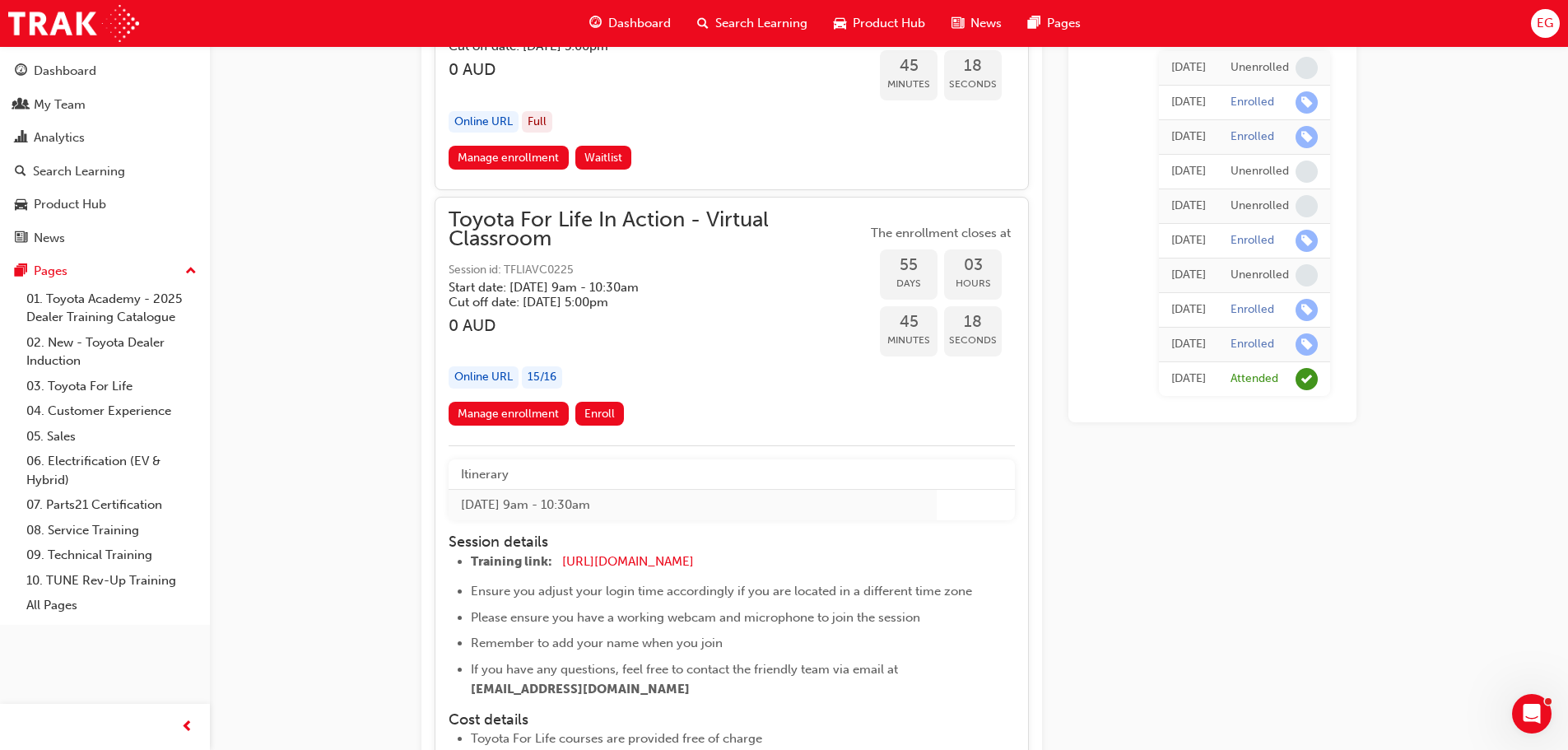
scroll to position [18793, 0]
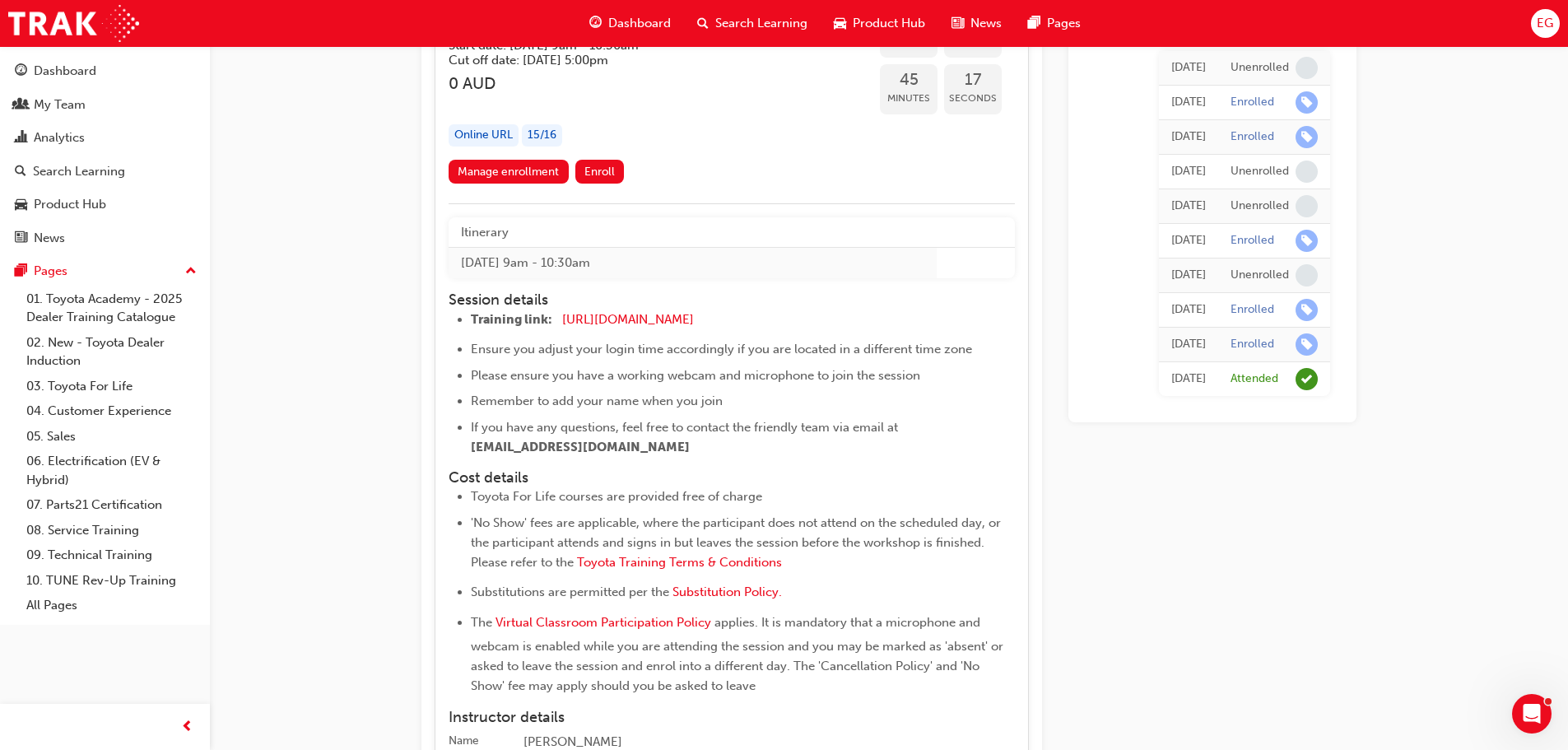
drag, startPoint x: 675, startPoint y: 262, endPoint x: 444, endPoint y: 254, distance: 231.1
click at [444, 254] on div "Toyota For Life In Action - Virtual Classroom Session id: TFLIAVC0225 Start dat…" at bounding box center [731, 367] width 594 height 825
click at [596, 255] on td "Thu 23 Oct 2025 9am - 10:30am" at bounding box center [692, 263] width 488 height 31
drag, startPoint x: 655, startPoint y: 262, endPoint x: 464, endPoint y: 271, distance: 191.2
click at [464, 271] on td "Thu 23 Oct 2025 9am - 10:30am" at bounding box center [692, 263] width 488 height 31
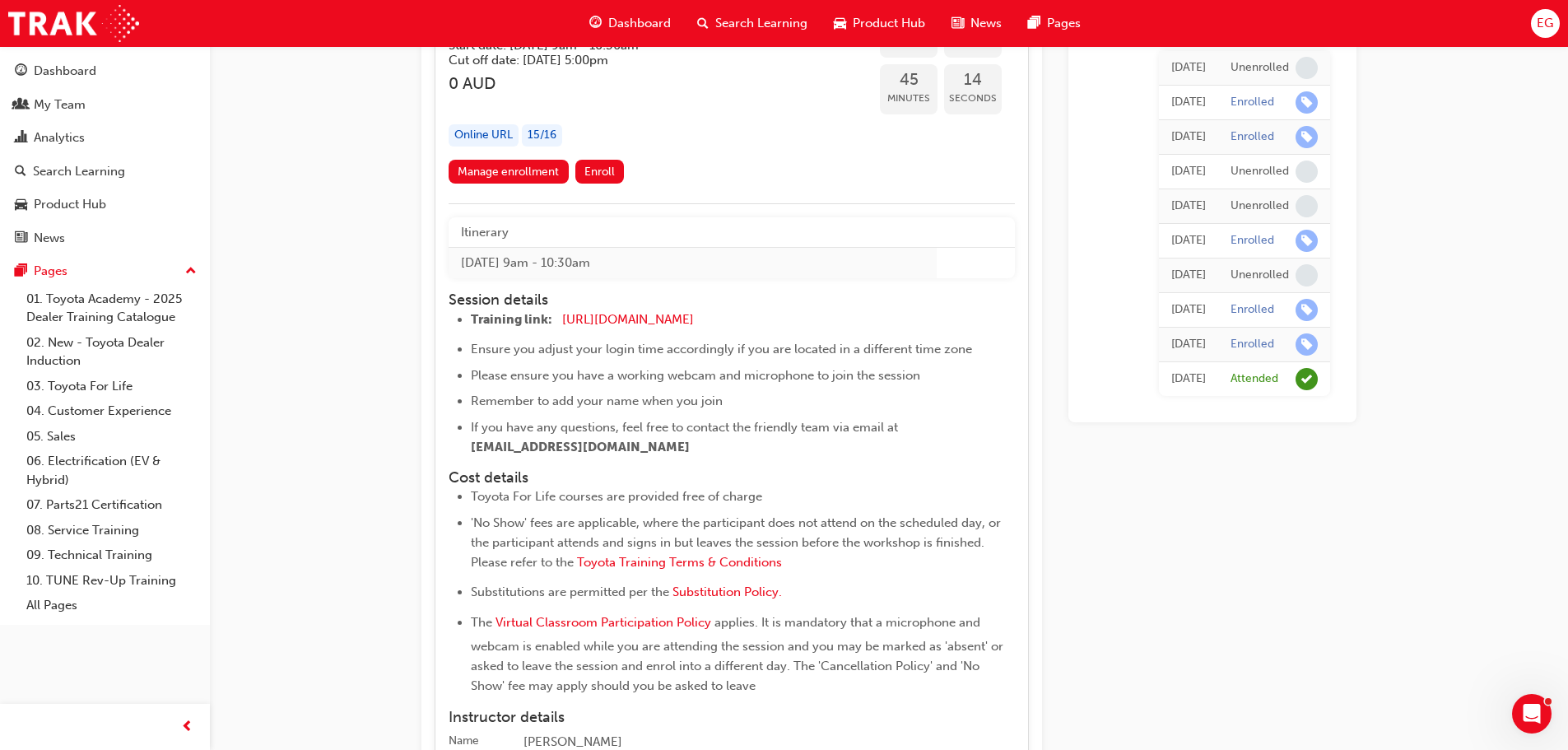
copy td "Thu 23 Oct 2025 9am - 10:30am"
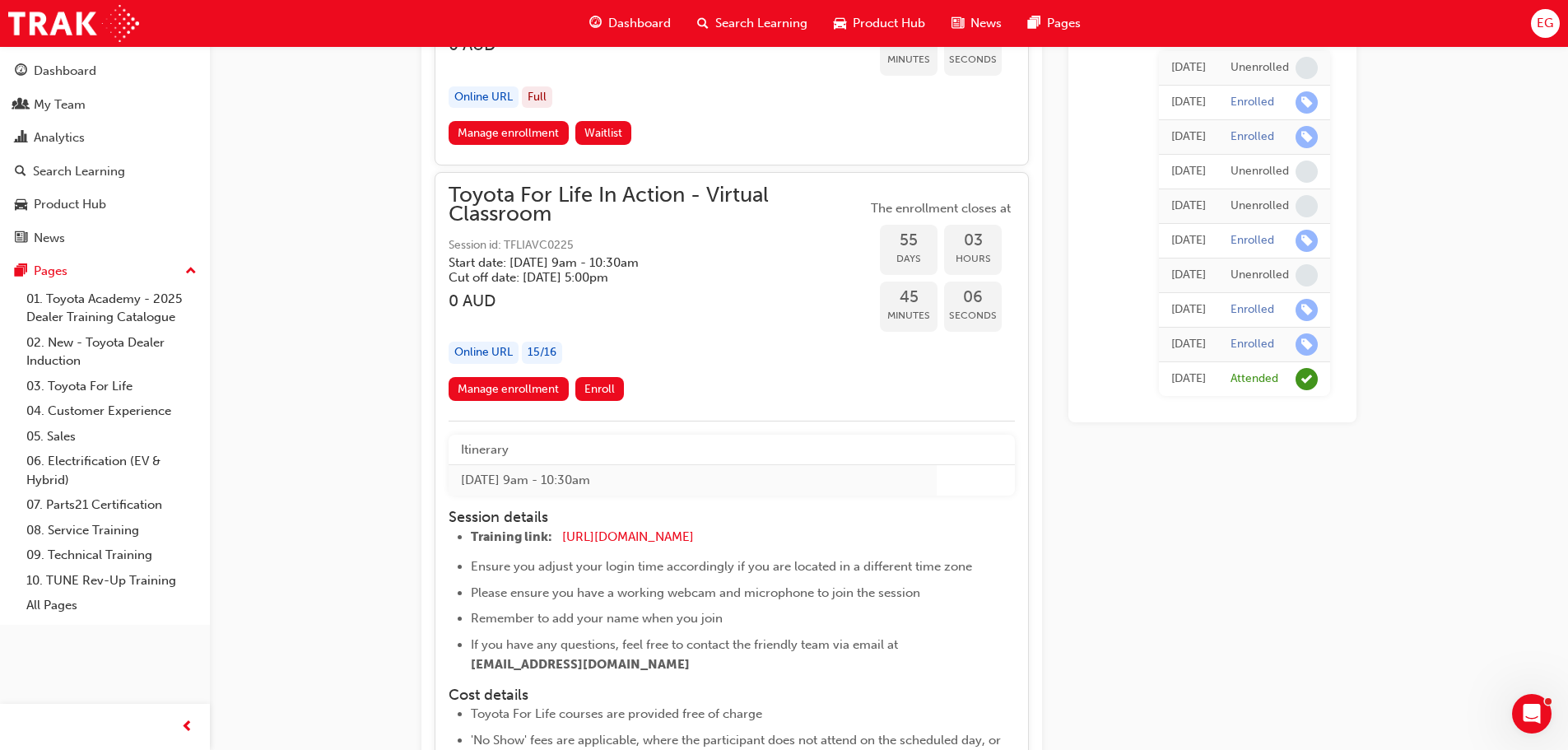
scroll to position [18567, 0]
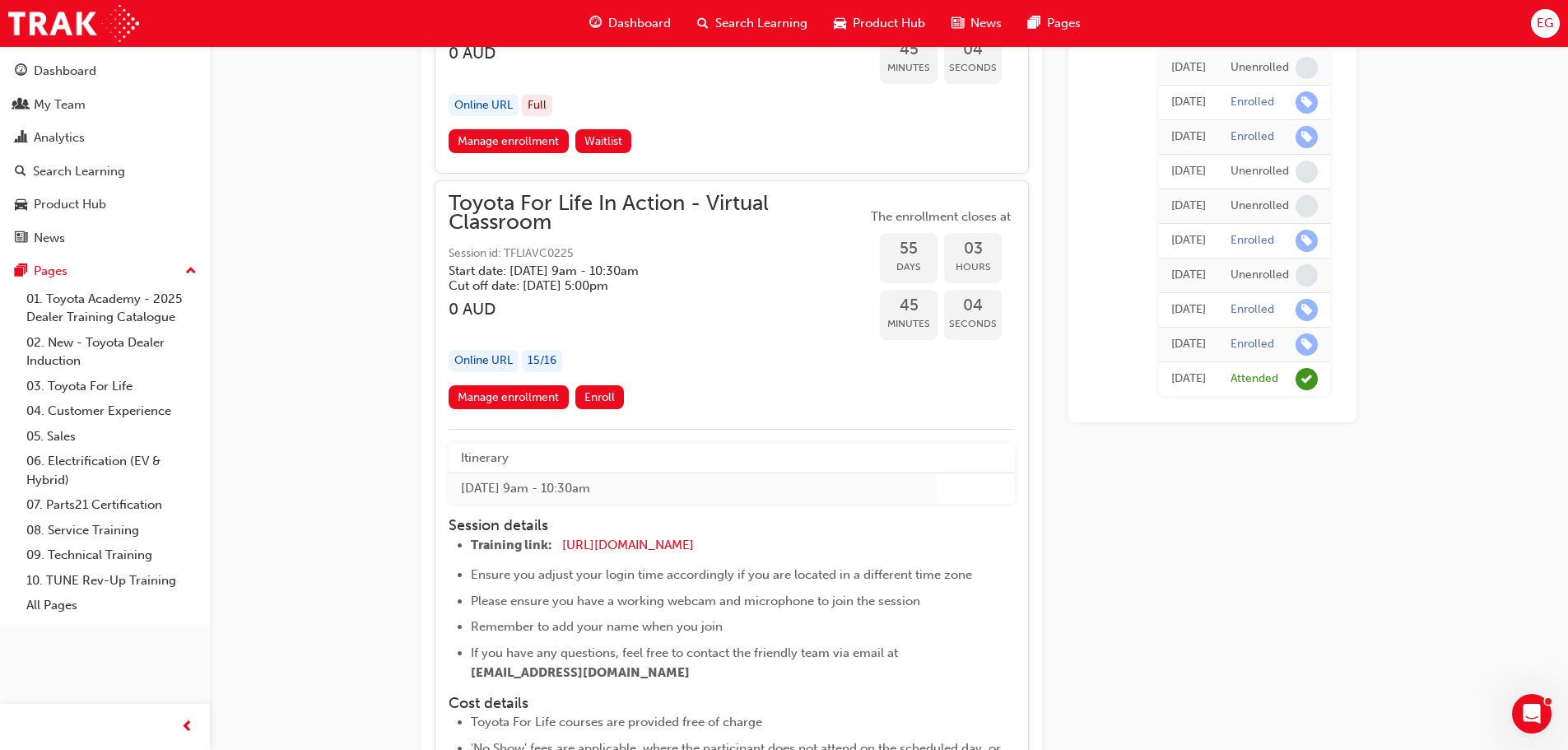
click at [747, 335] on div "button" at bounding box center [657, 328] width 418 height 19
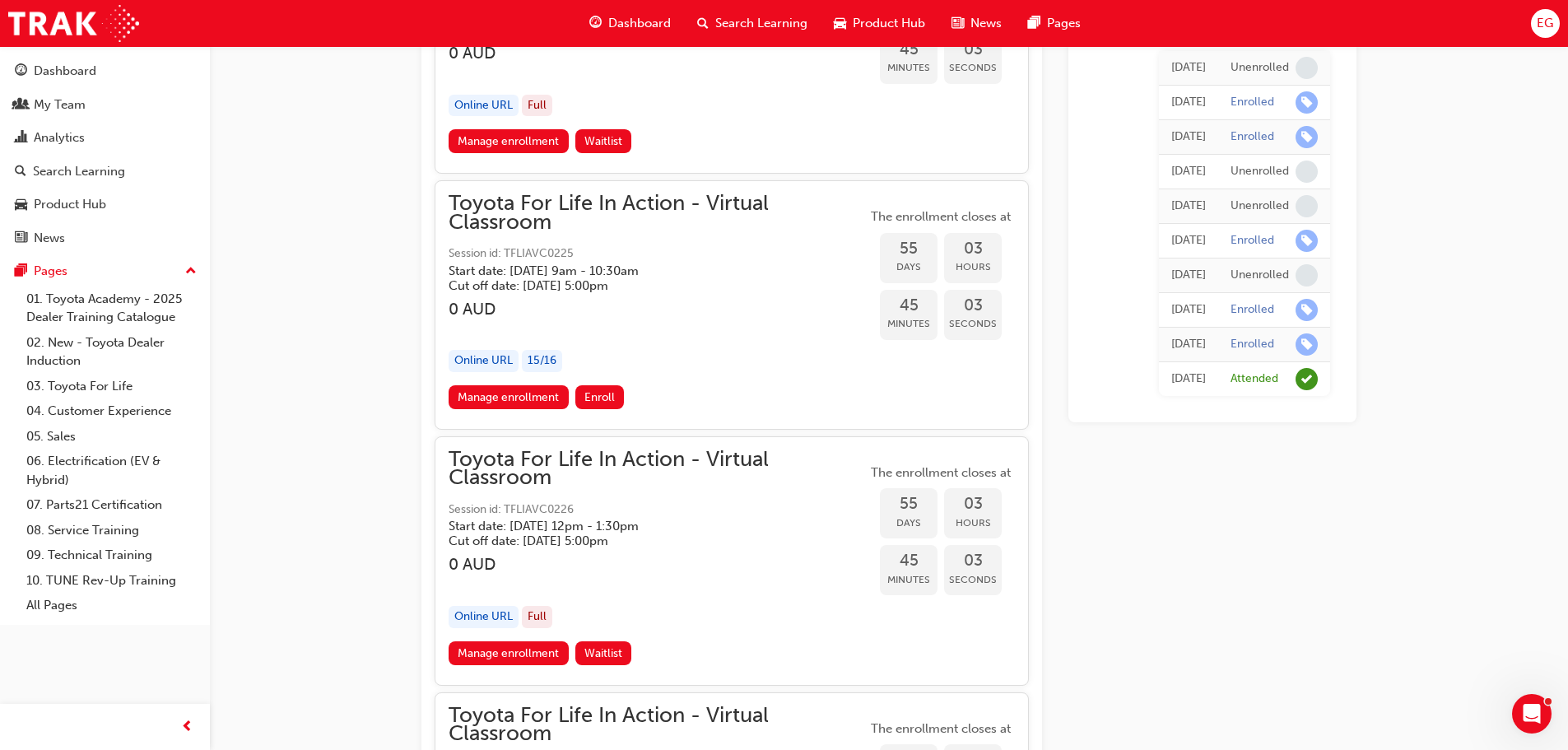
click at [747, 335] on div "button" at bounding box center [657, 328] width 418 height 19
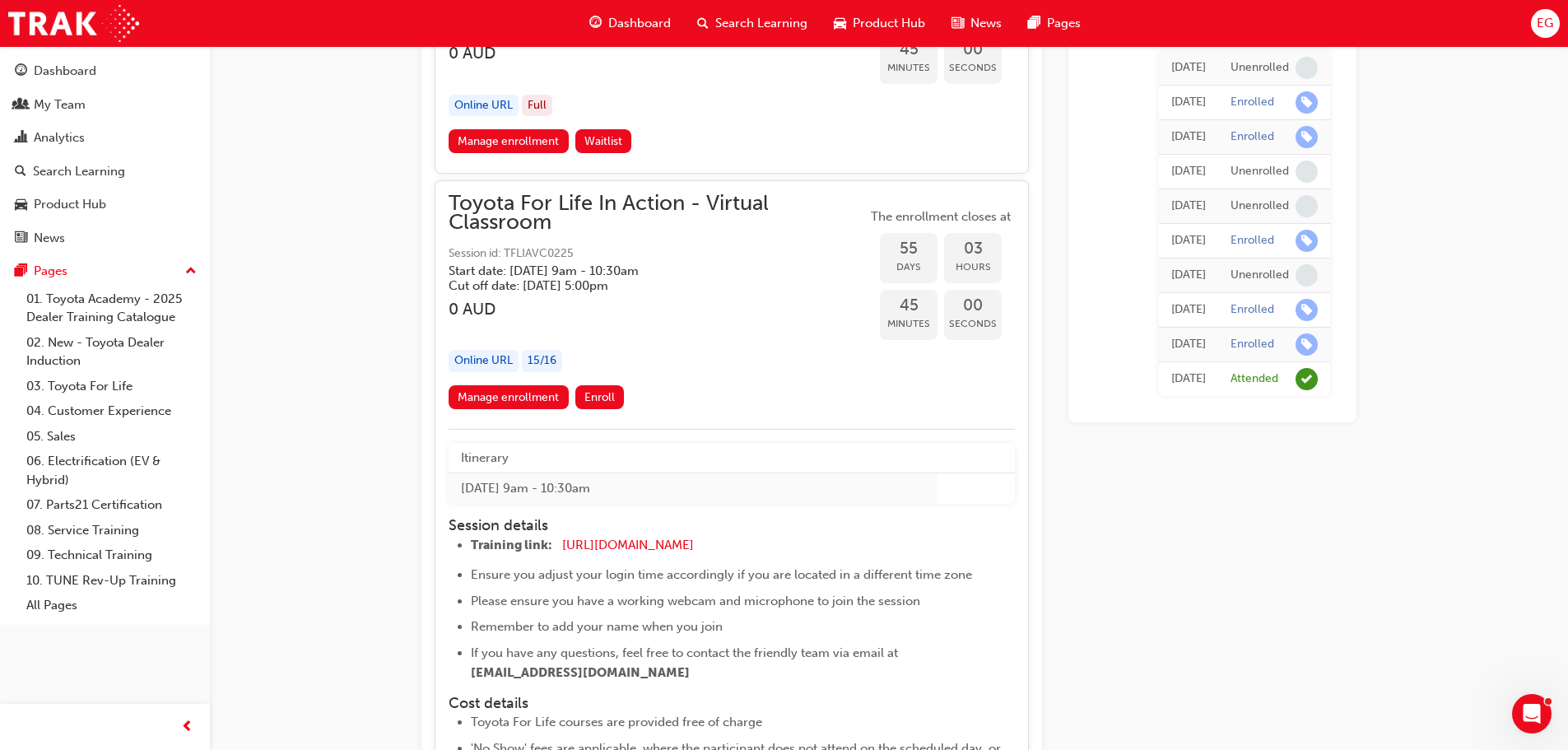
drag, startPoint x: 661, startPoint y: 492, endPoint x: 456, endPoint y: 493, distance: 205.0
click at [456, 493] on td "Thu 23 Oct 2025 9am - 10:30am" at bounding box center [692, 489] width 488 height 31
copy td "Thu 23 Oct 2025 9am - 10:30am"
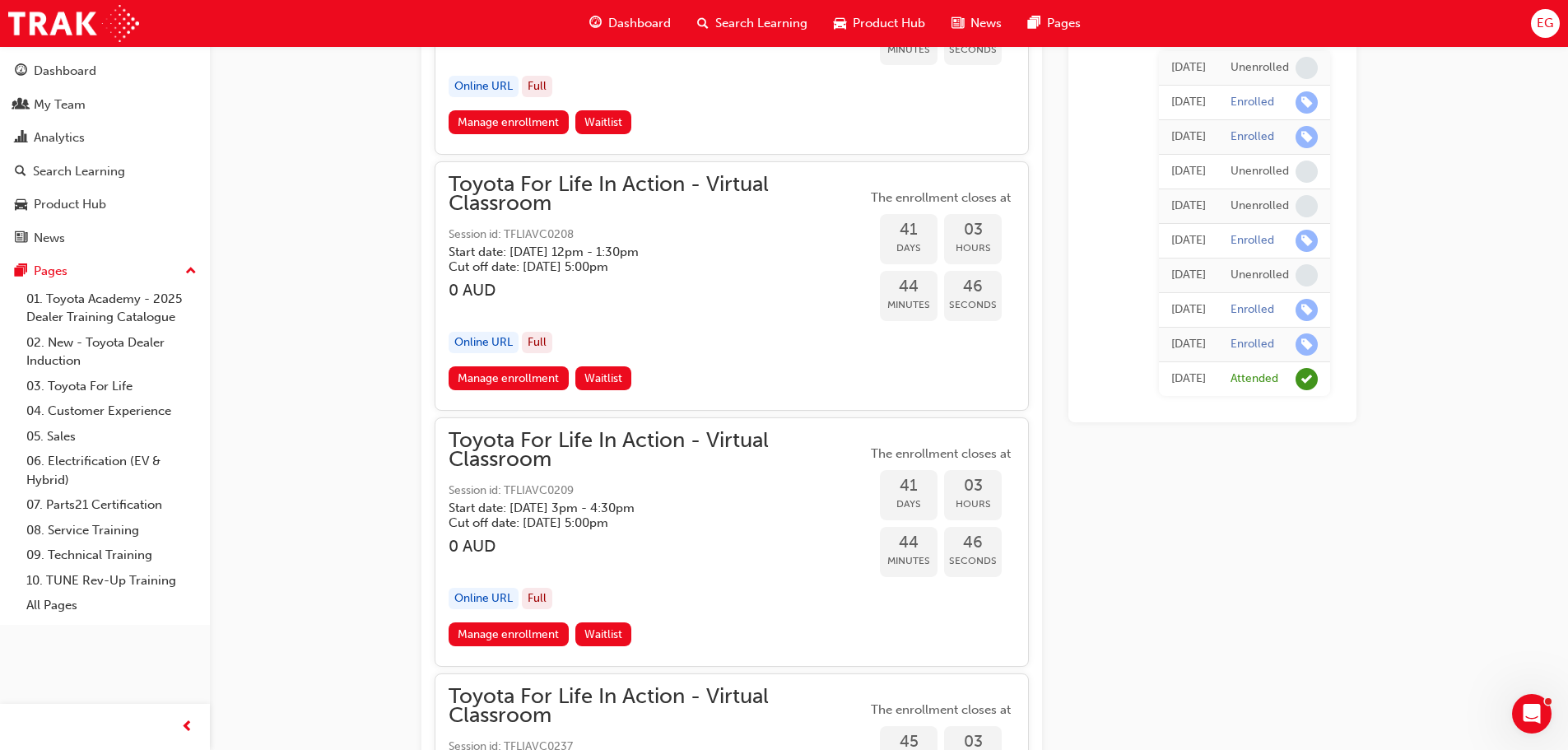
scroll to position [12806, 0]
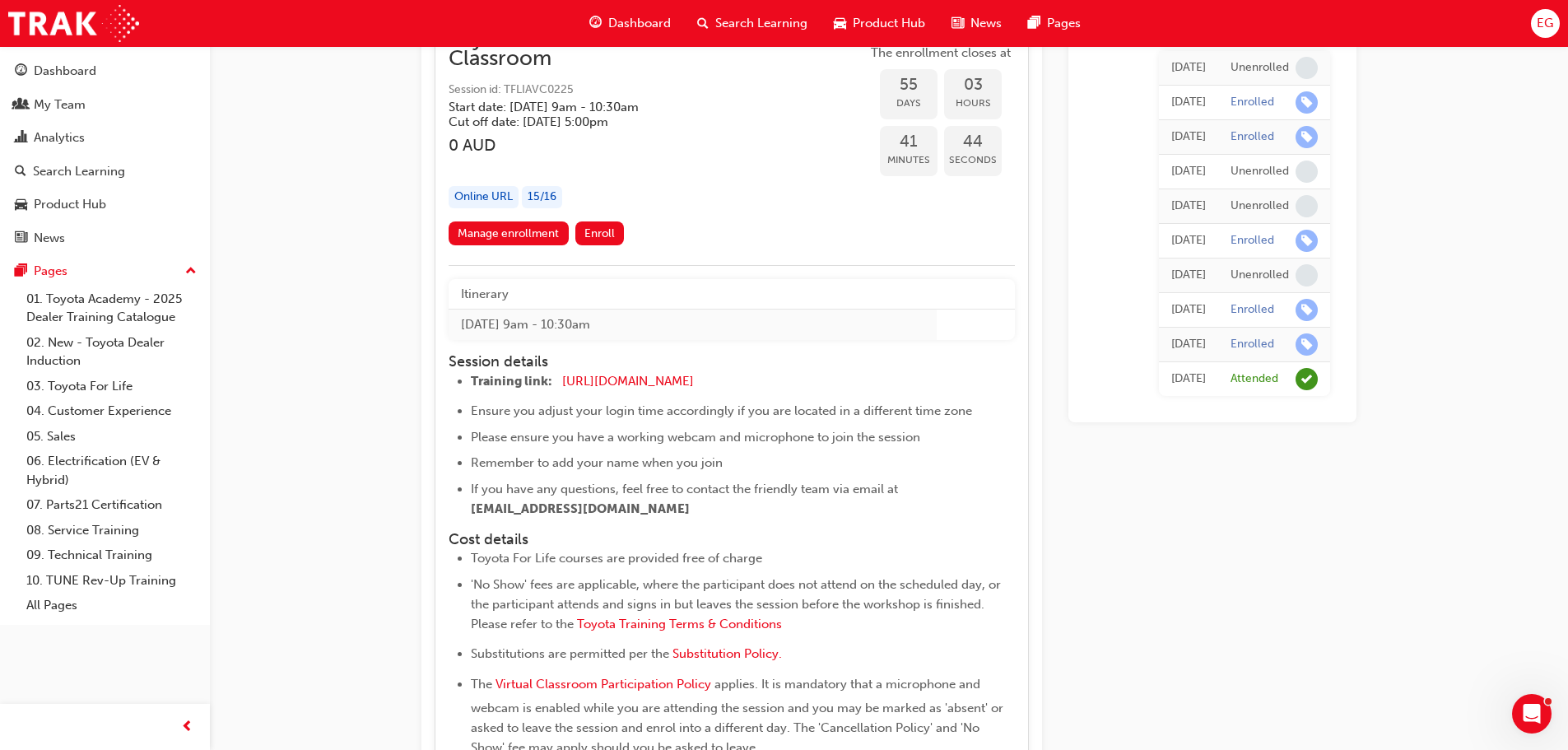
scroll to position [18732, 0]
click at [540, 233] on link "Manage enrollment" at bounding box center [508, 232] width 120 height 24
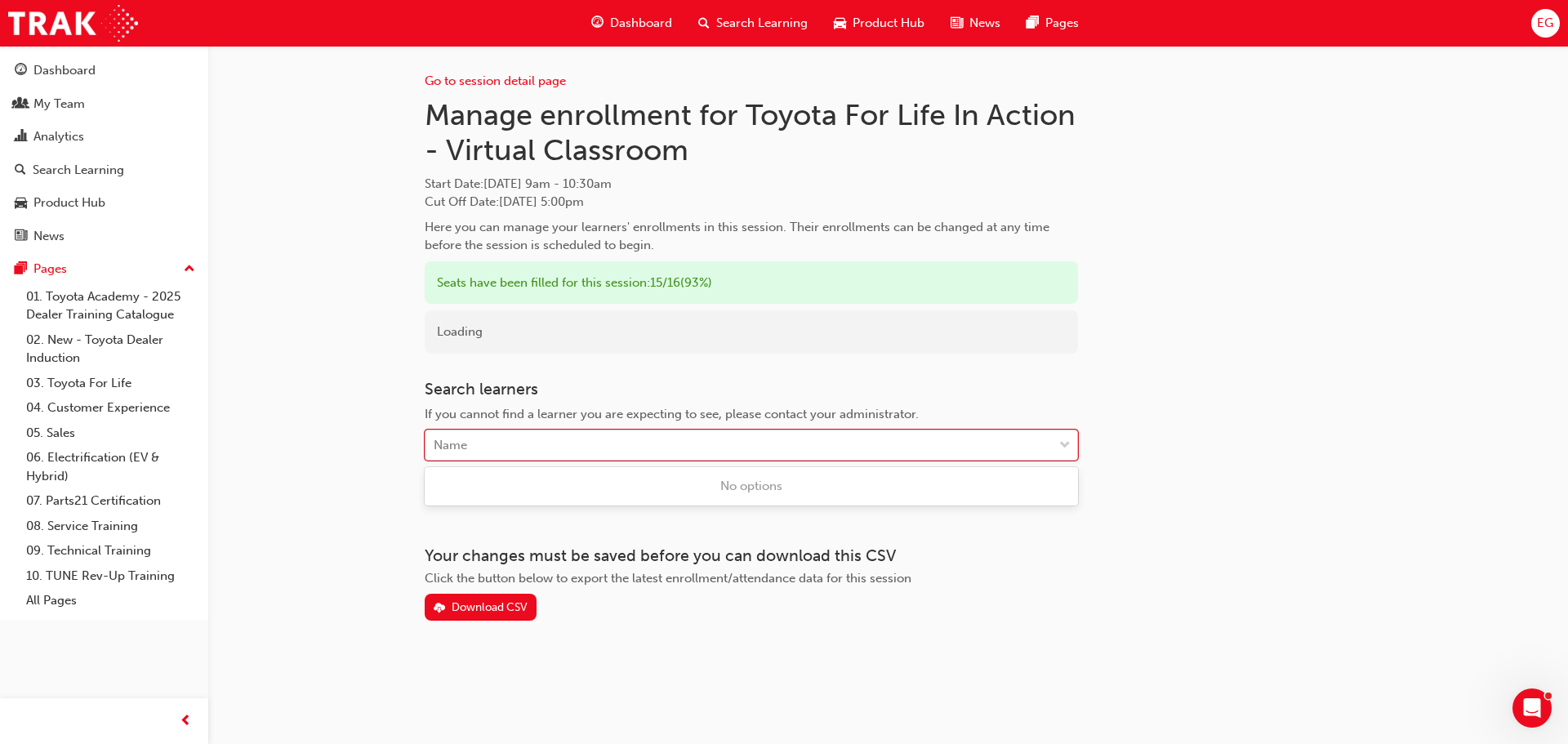
click at [474, 453] on div "Name" at bounding box center [739, 445] width 627 height 29
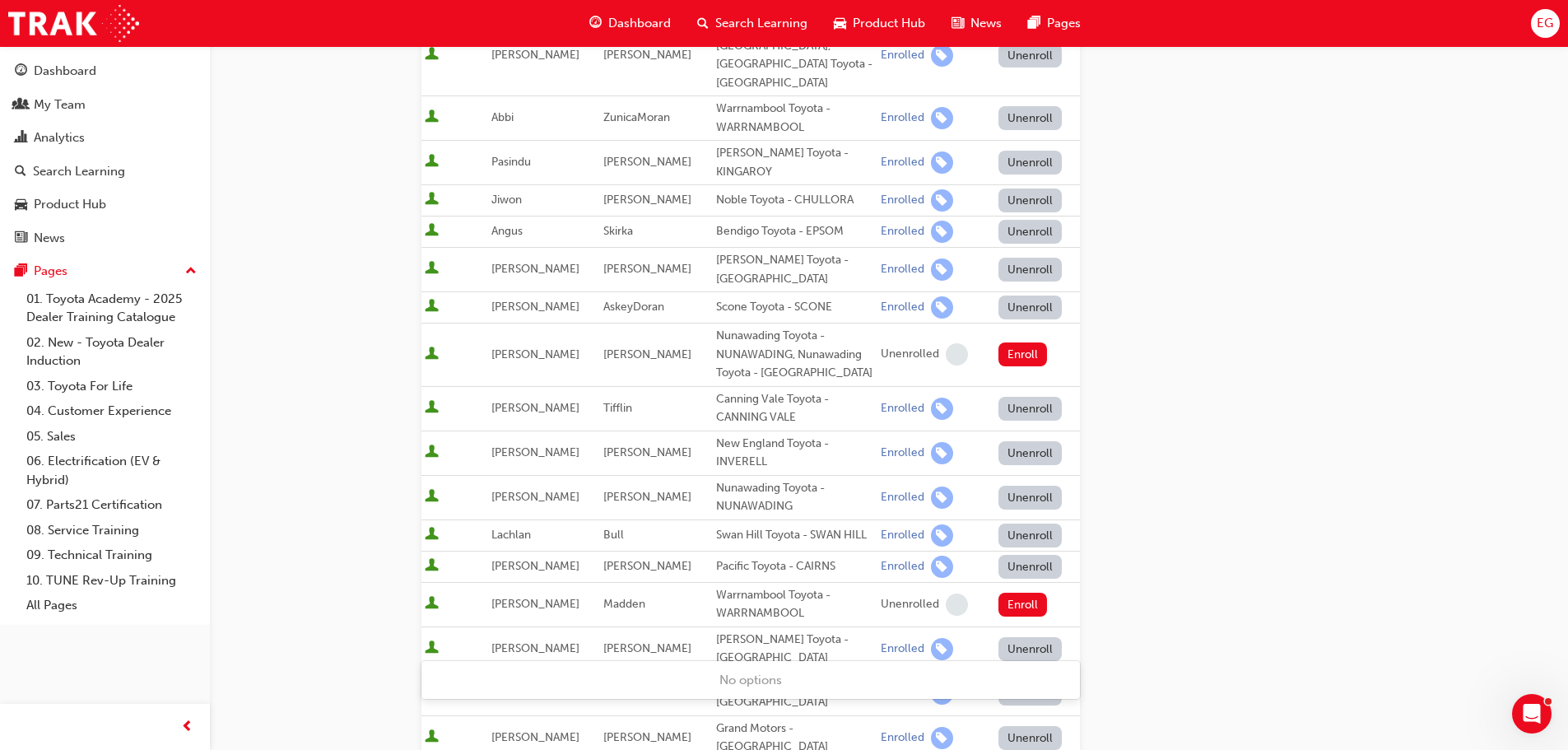
scroll to position [658, 0]
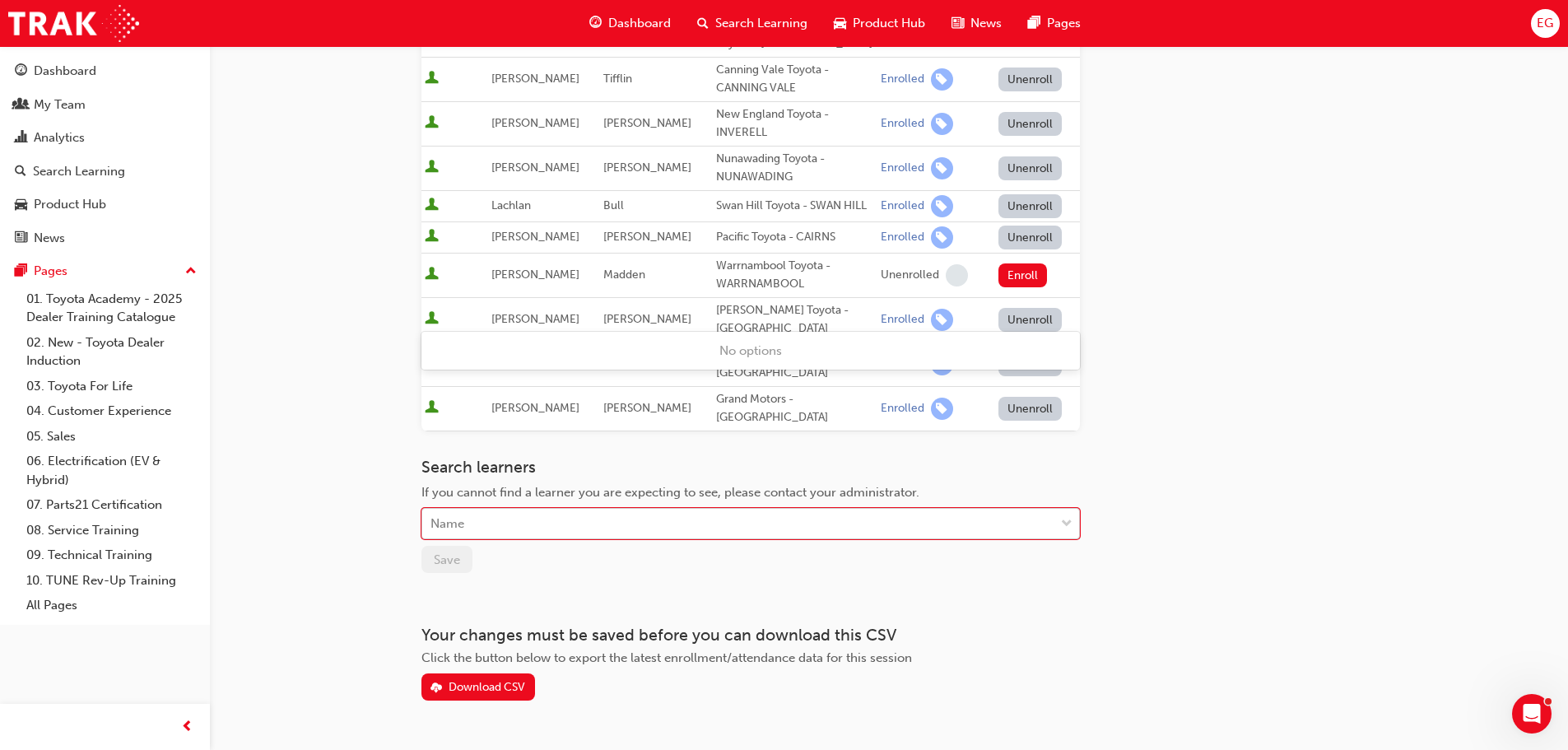
click at [501, 509] on div "Name" at bounding box center [738, 524] width 632 height 29
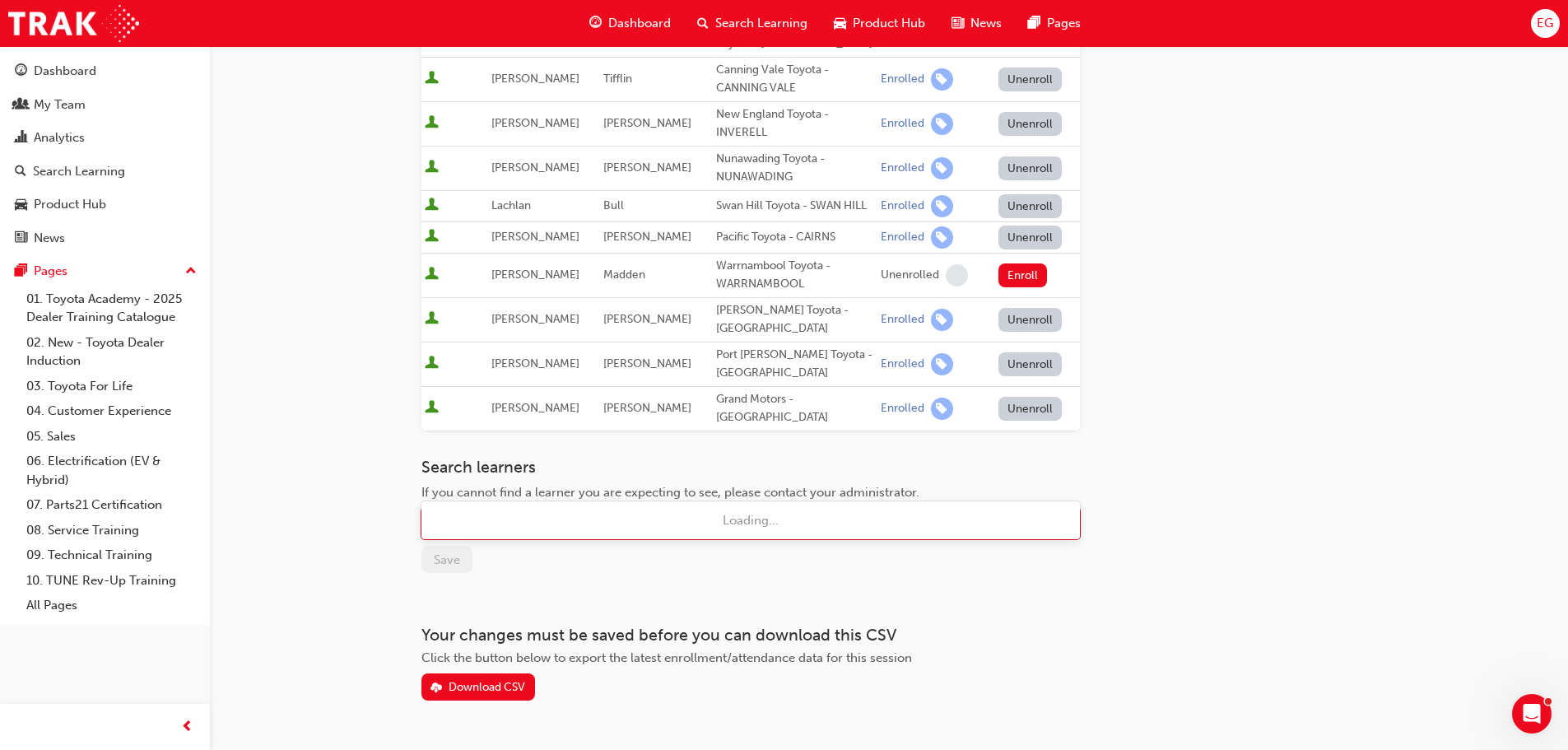
type input "san"
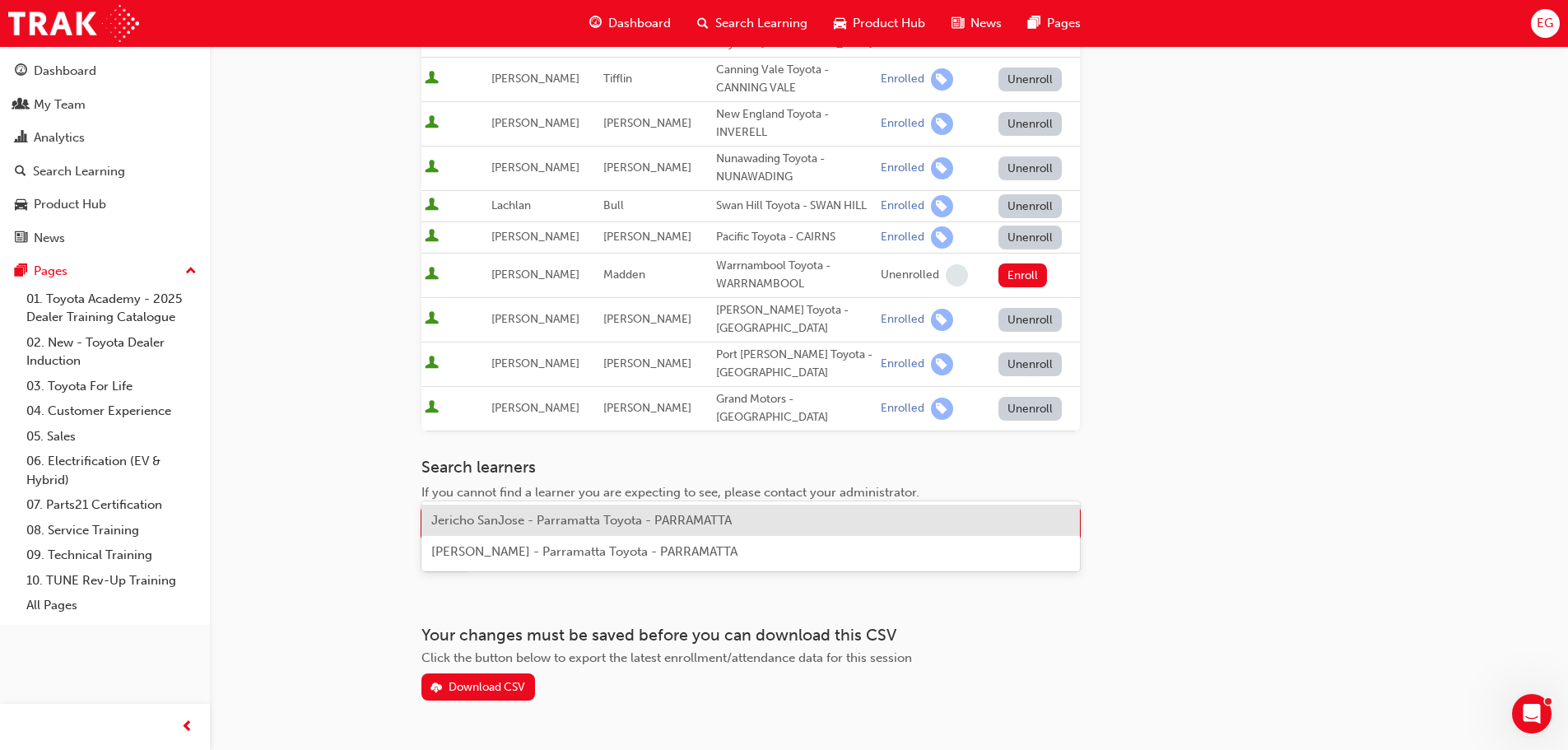
click at [528, 524] on span "Jericho SanJose - Parramatta Toyota - PARRAMATTA" at bounding box center [581, 519] width 300 height 14
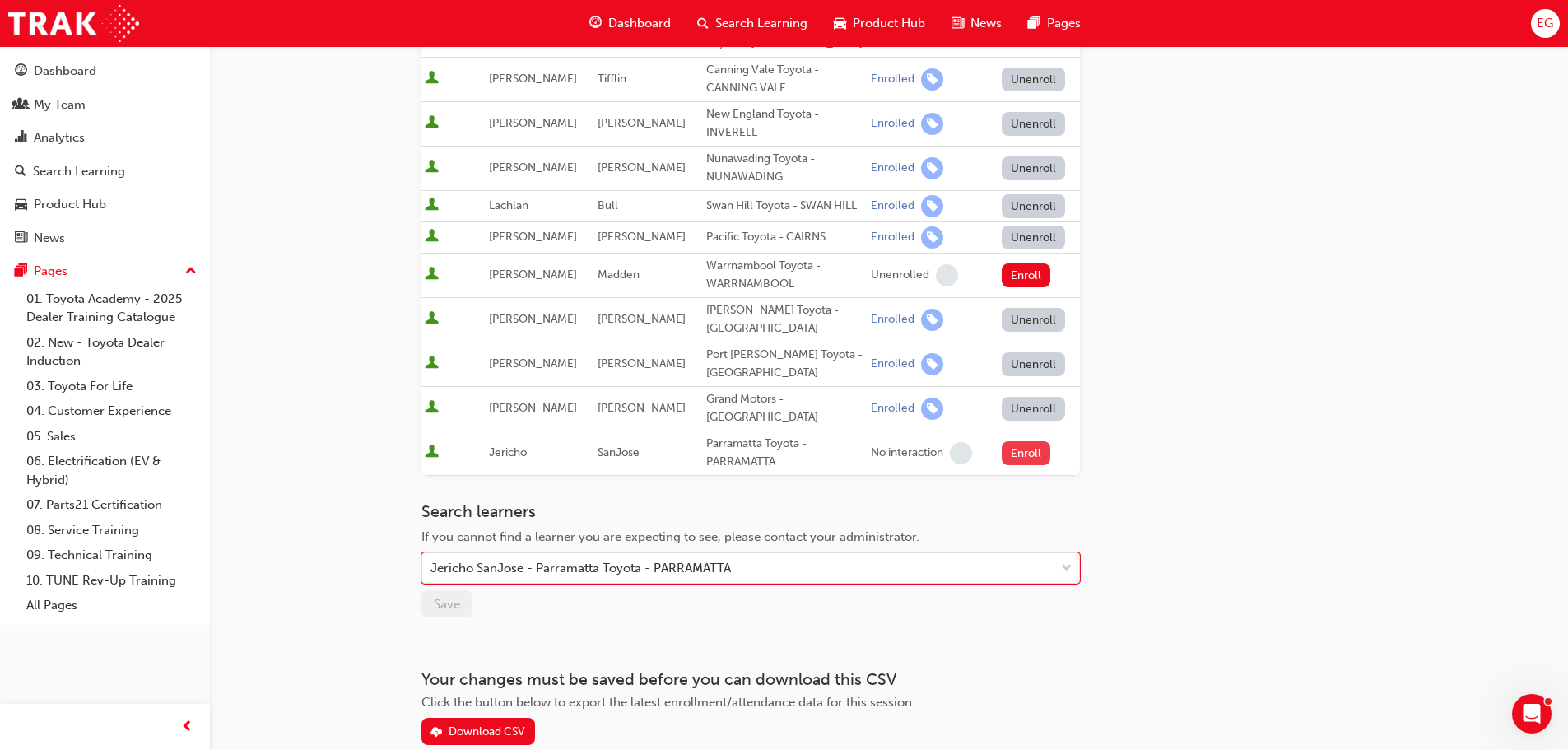
click at [1027, 441] on button "Enroll" at bounding box center [1027, 453] width 49 height 24
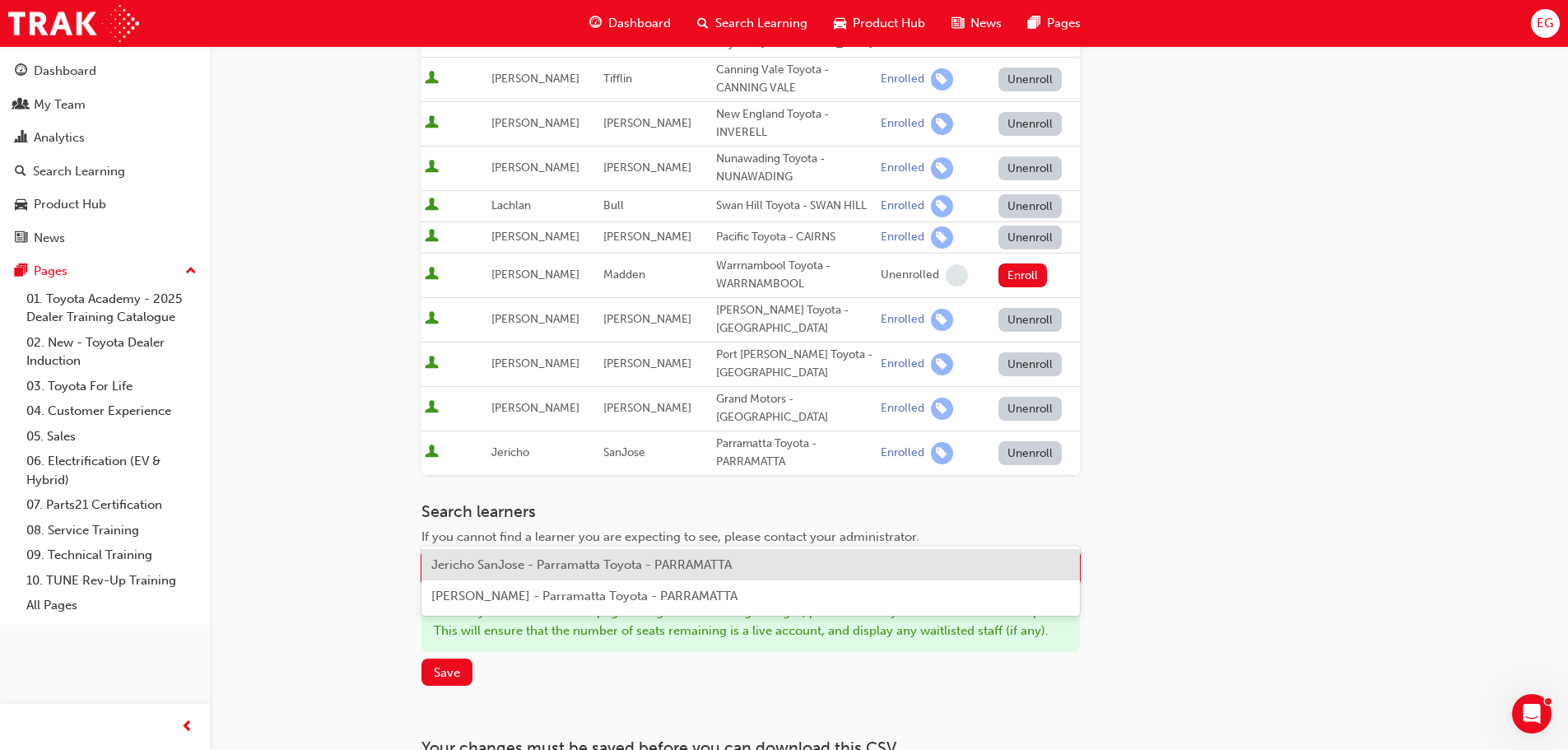
click at [488, 554] on div "Name" at bounding box center [738, 569] width 632 height 29
type input "tai"
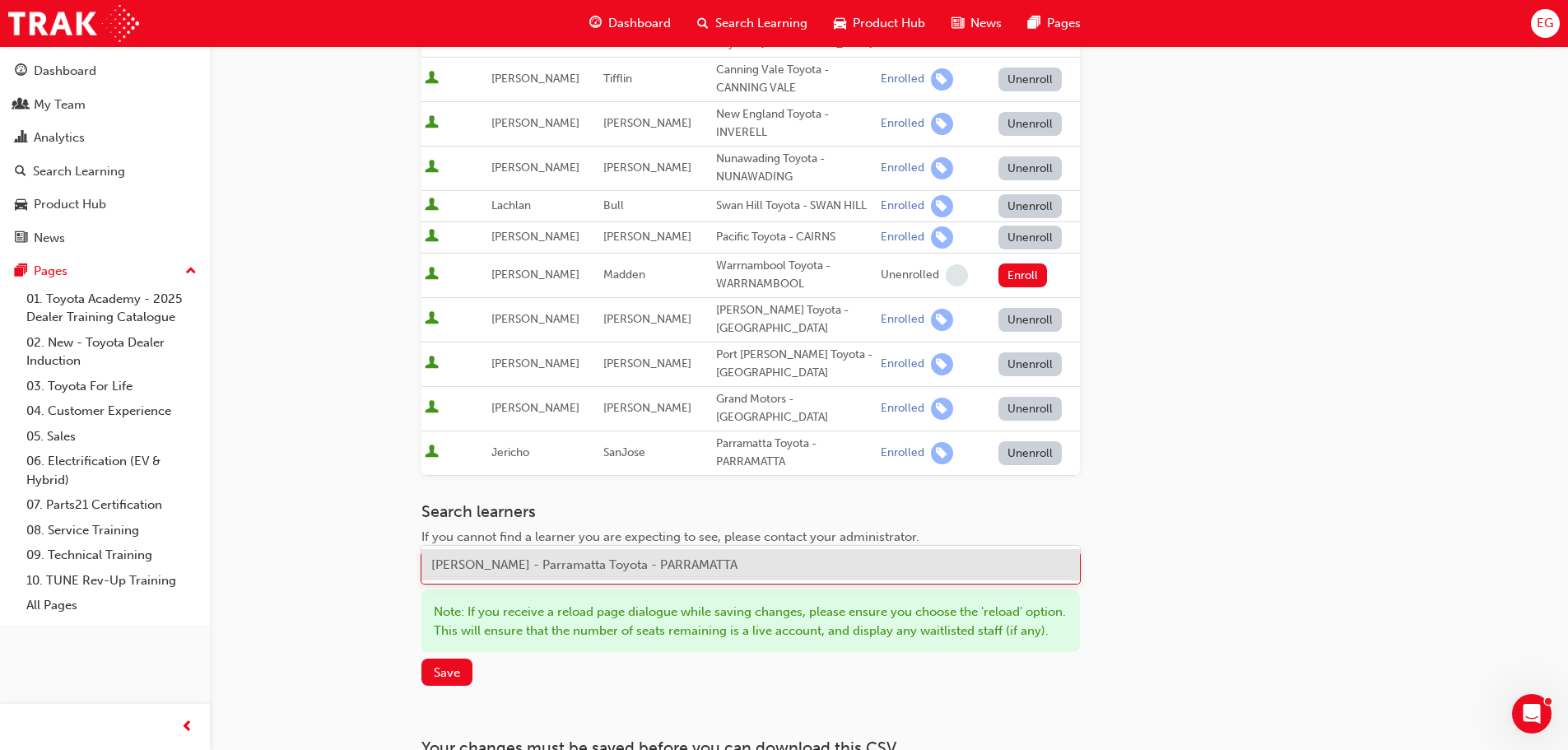
click at [509, 561] on span "[PERSON_NAME] - Parramatta Toyota - PARRAMATTA" at bounding box center [585, 564] width 306 height 14
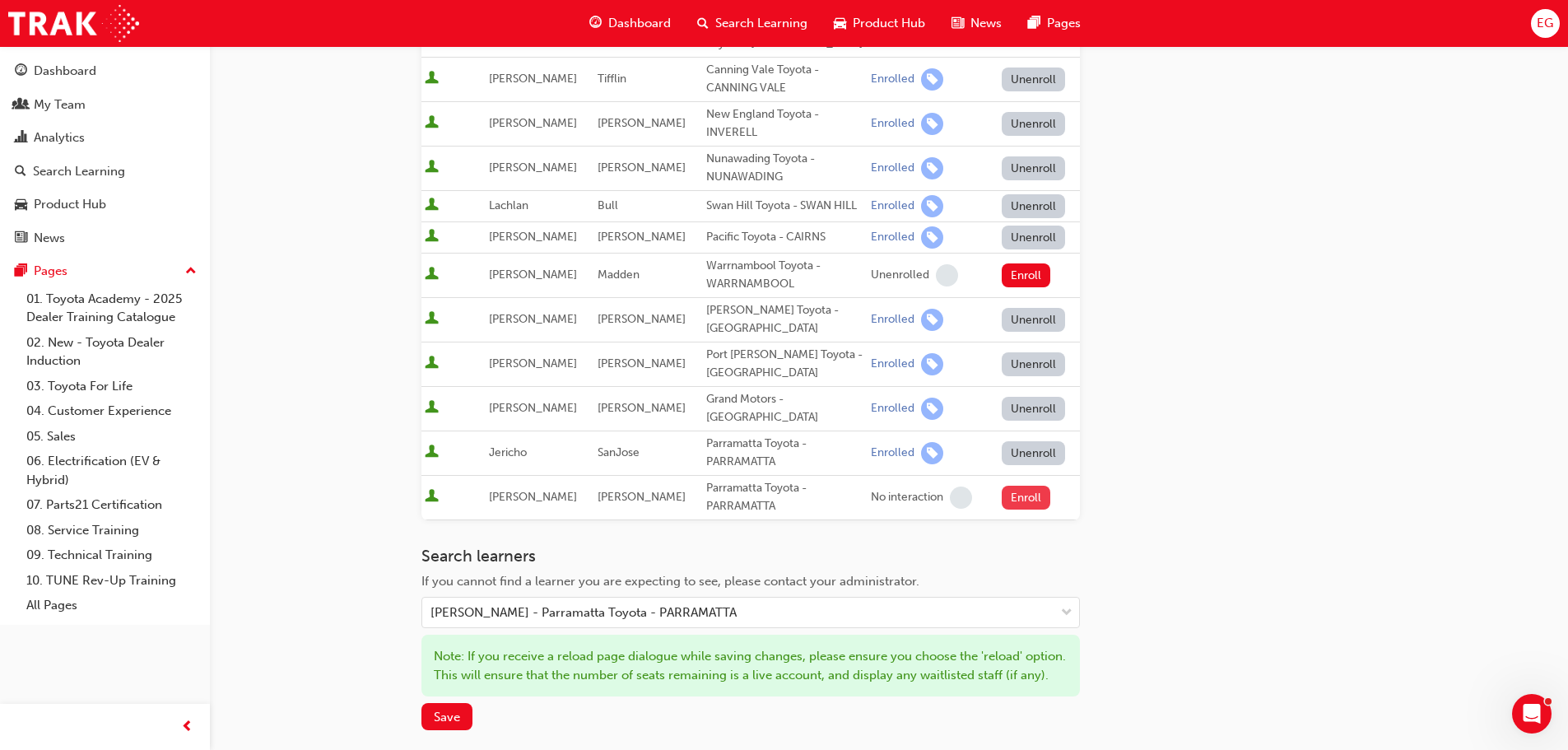
click at [1003, 485] on button "Enroll" at bounding box center [1027, 497] width 49 height 24
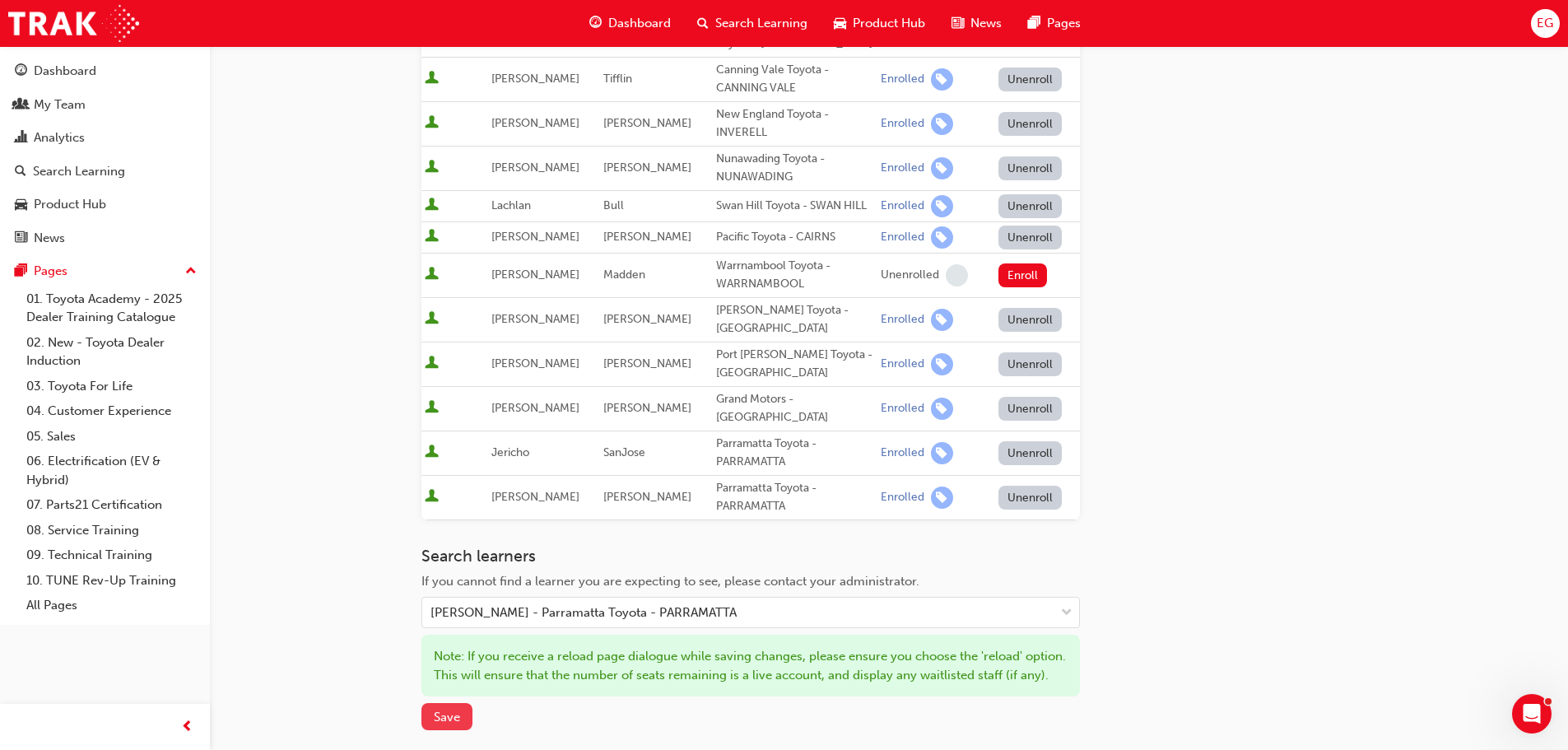
click at [447, 709] on span "Save" at bounding box center [446, 716] width 26 height 14
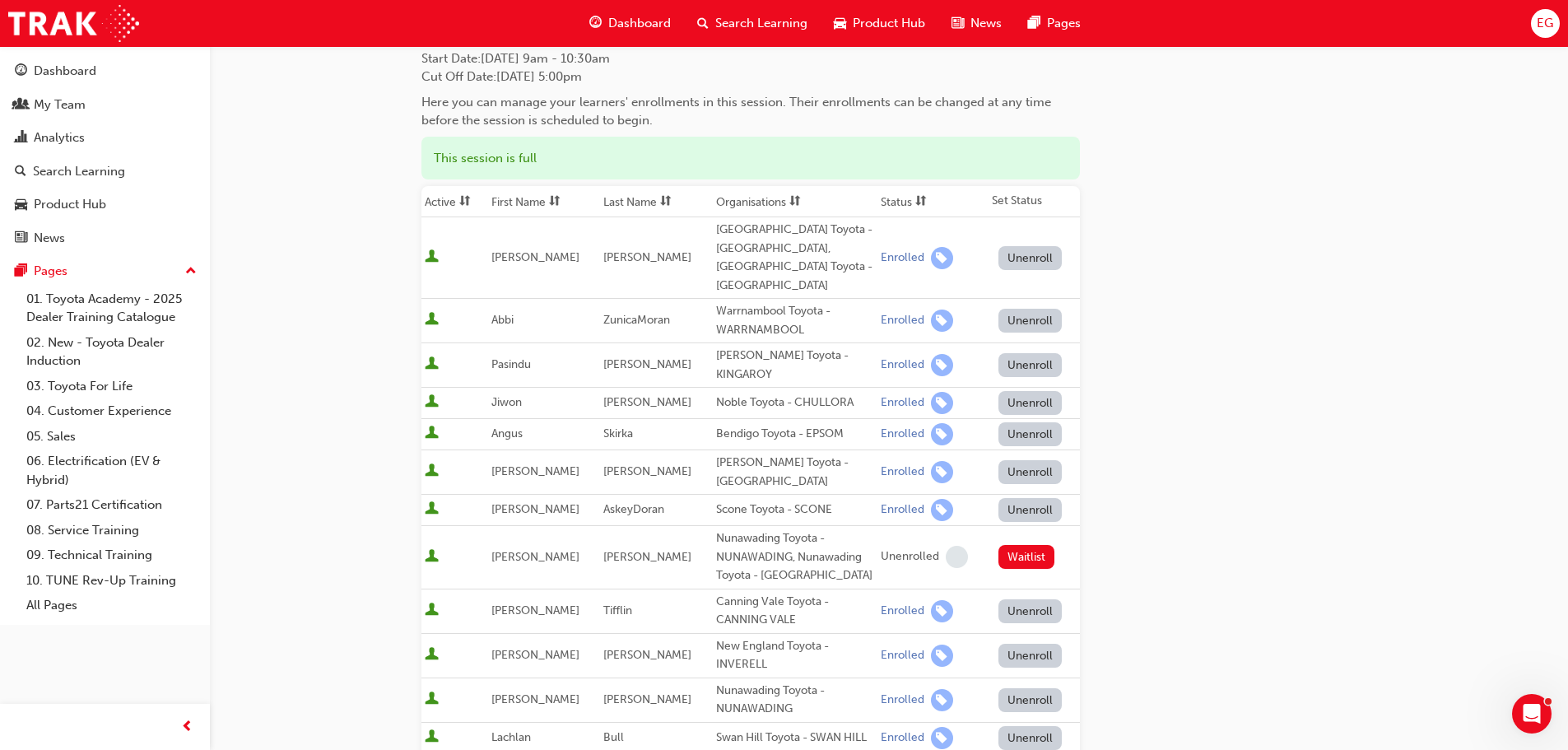
scroll to position [0, 0]
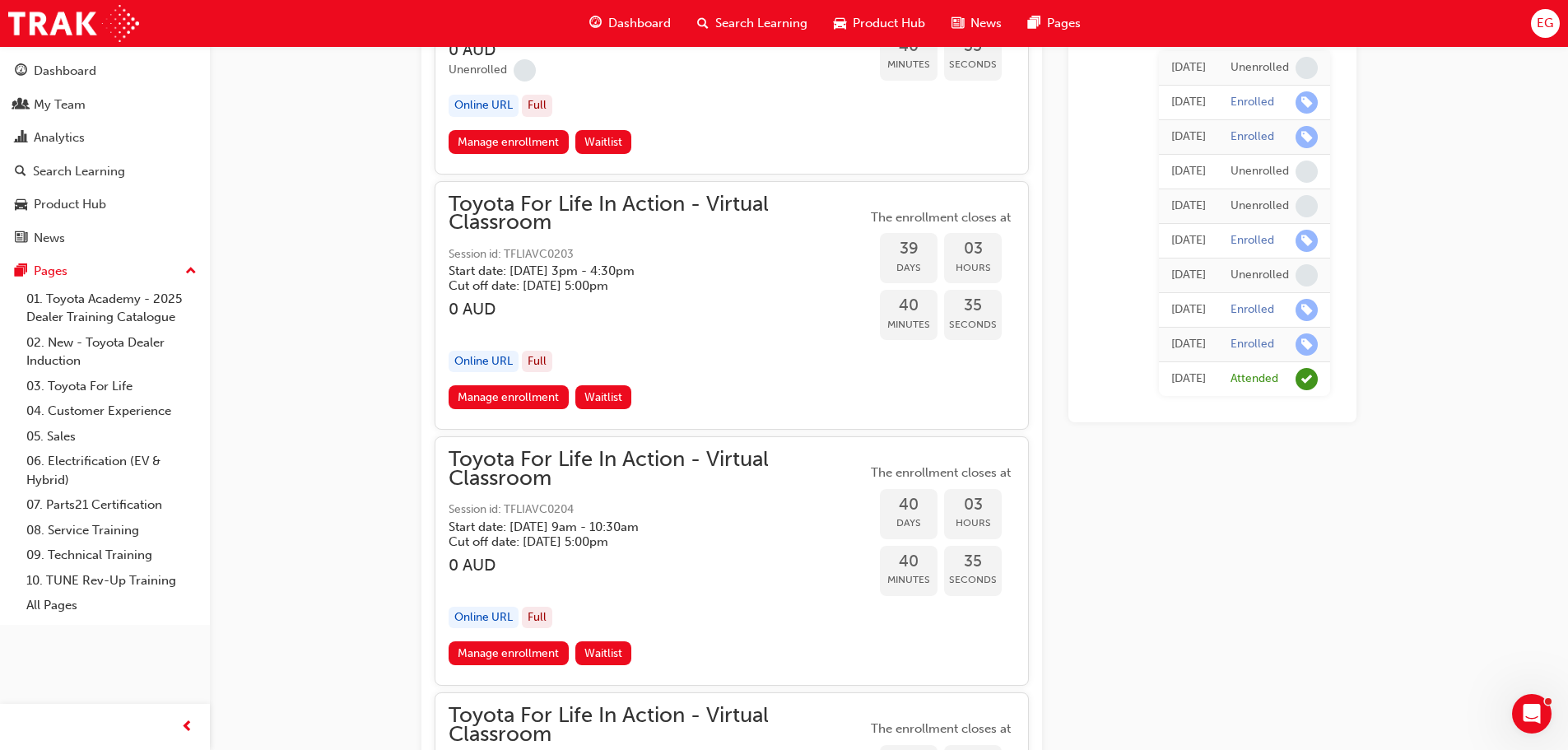
scroll to position [11407, 0]
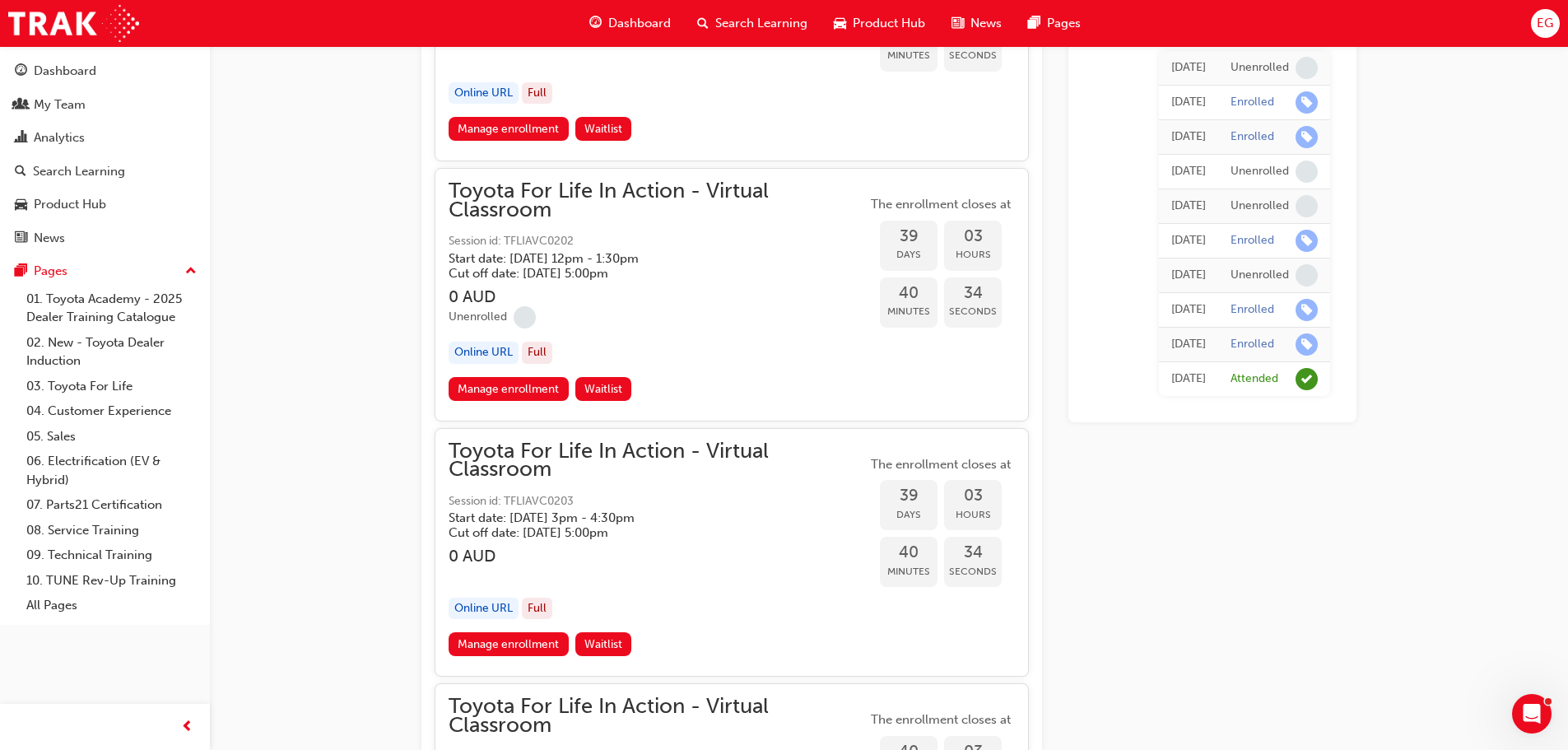
click at [793, 26] on span "Search Learning" at bounding box center [761, 23] width 92 height 19
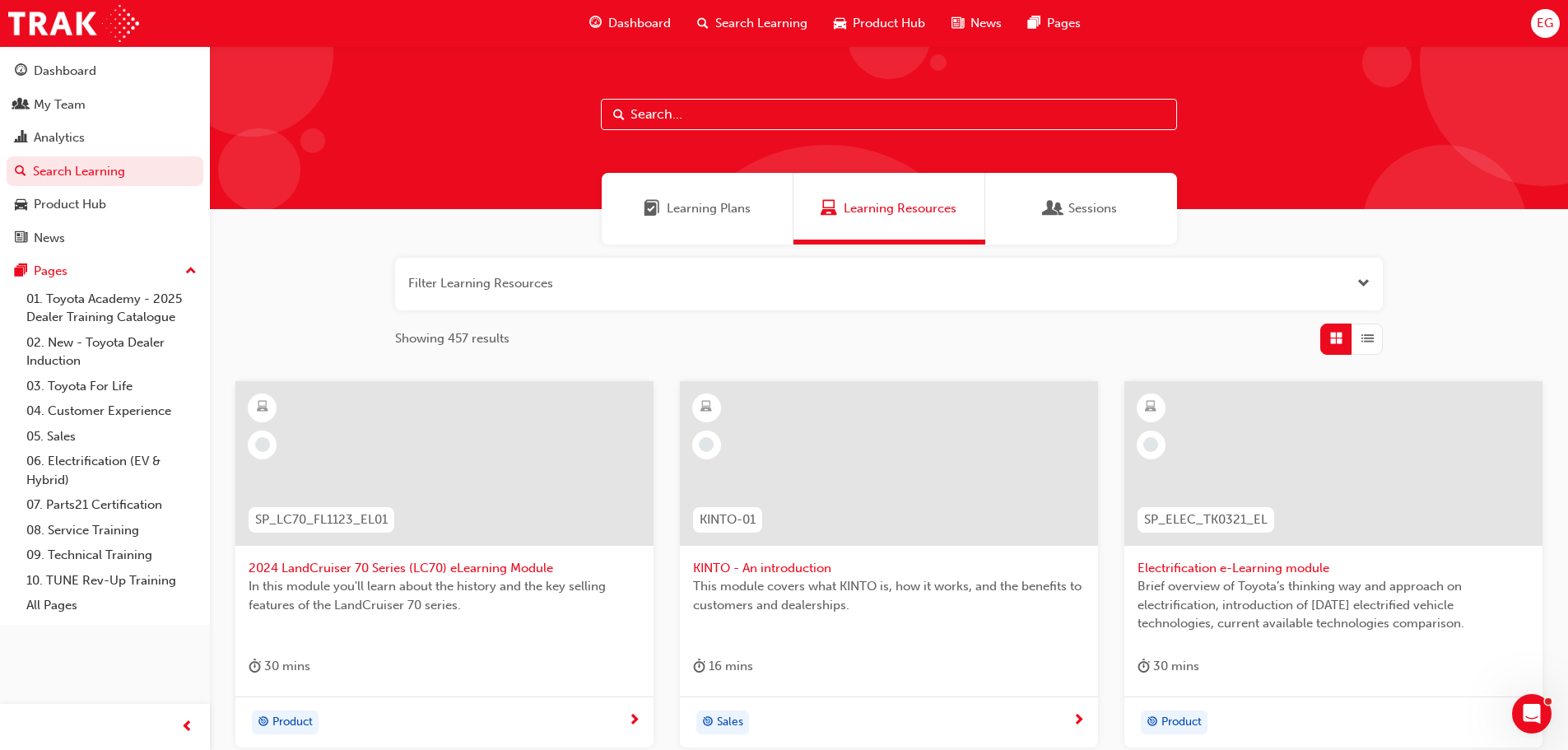
click at [688, 129] on input "text" at bounding box center [889, 114] width 576 height 31
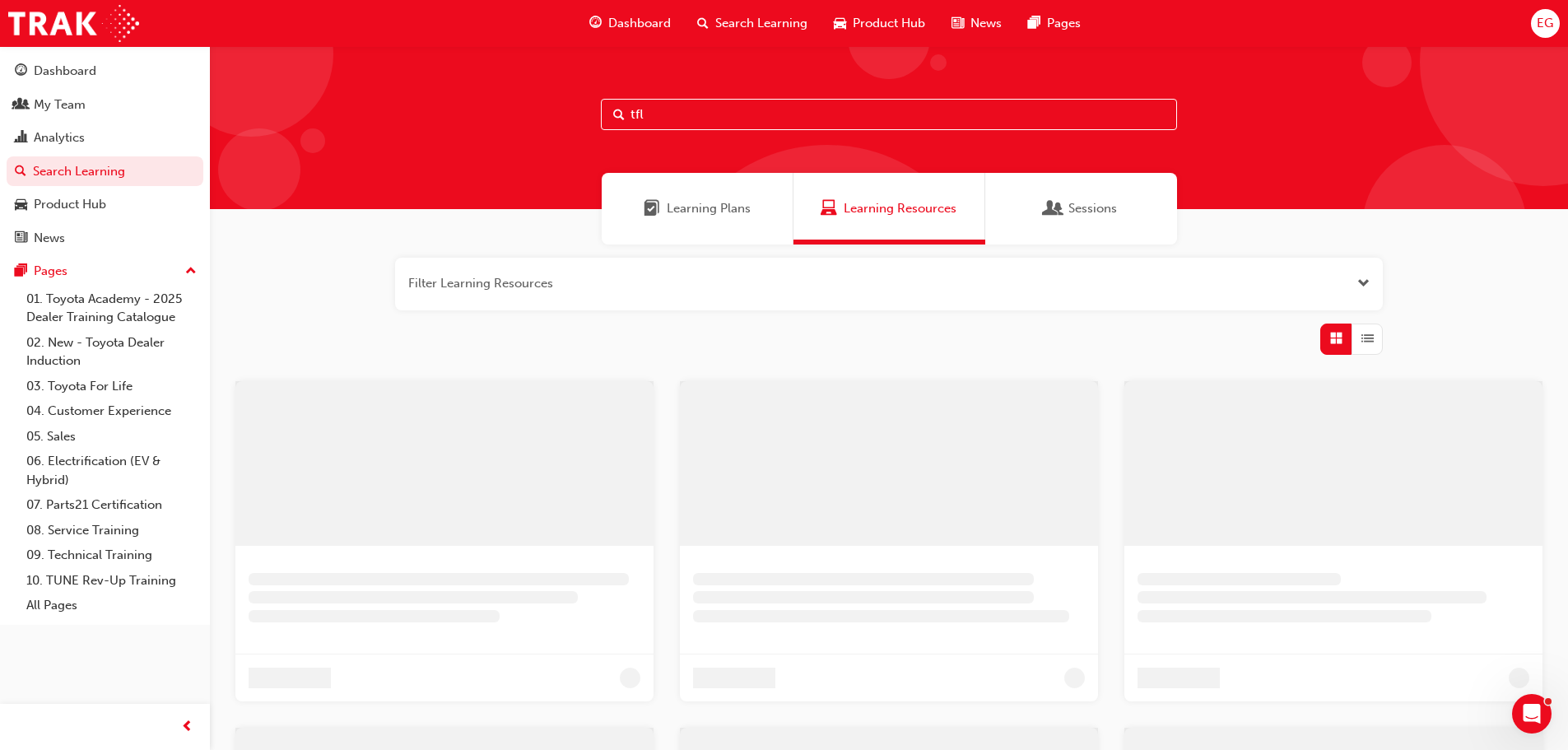
type input "tfl"
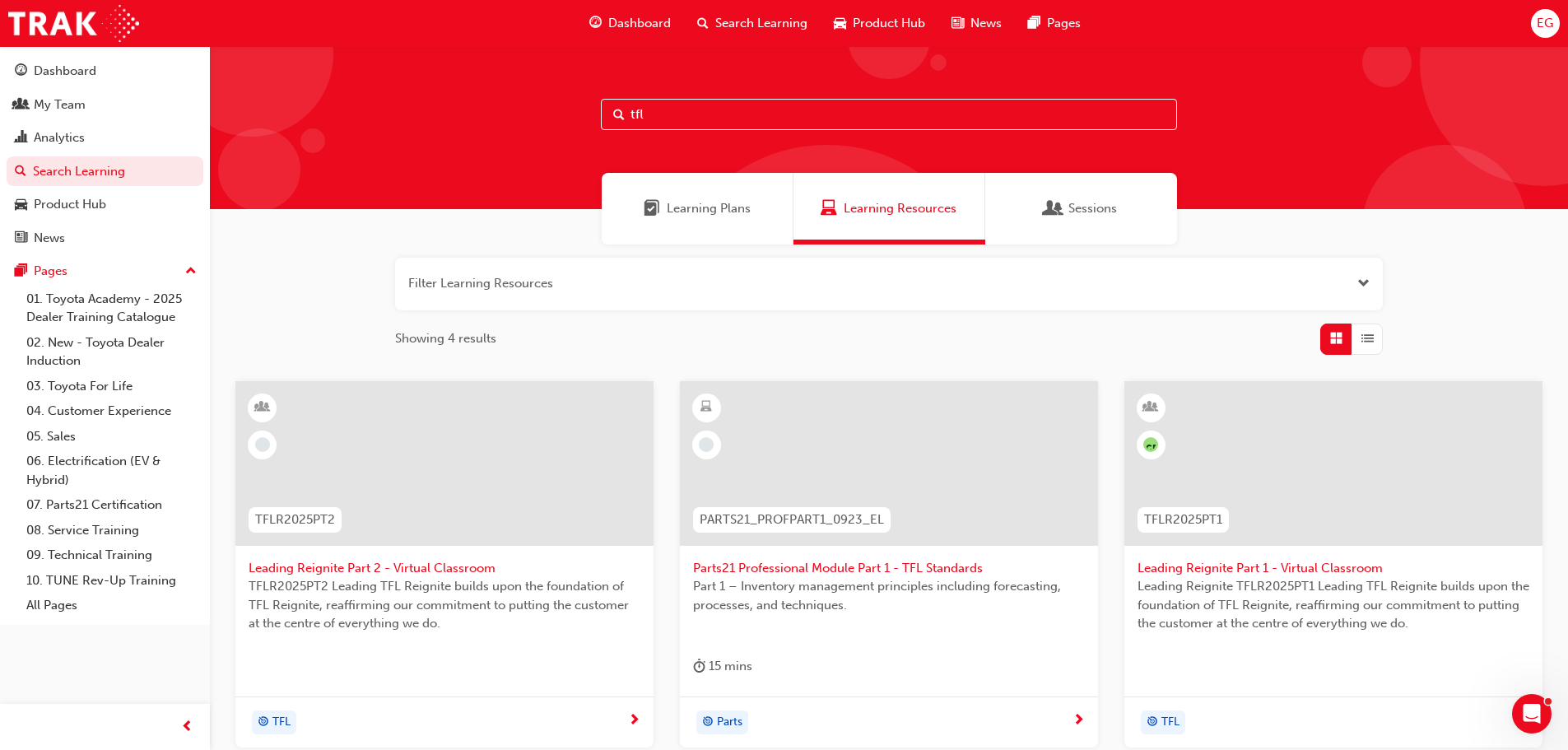
click at [470, 592] on span "TFLR2025PT2 Leading TFL Reignite builds upon the foundation of TFL Reignite, re…" at bounding box center [444, 605] width 392 height 56
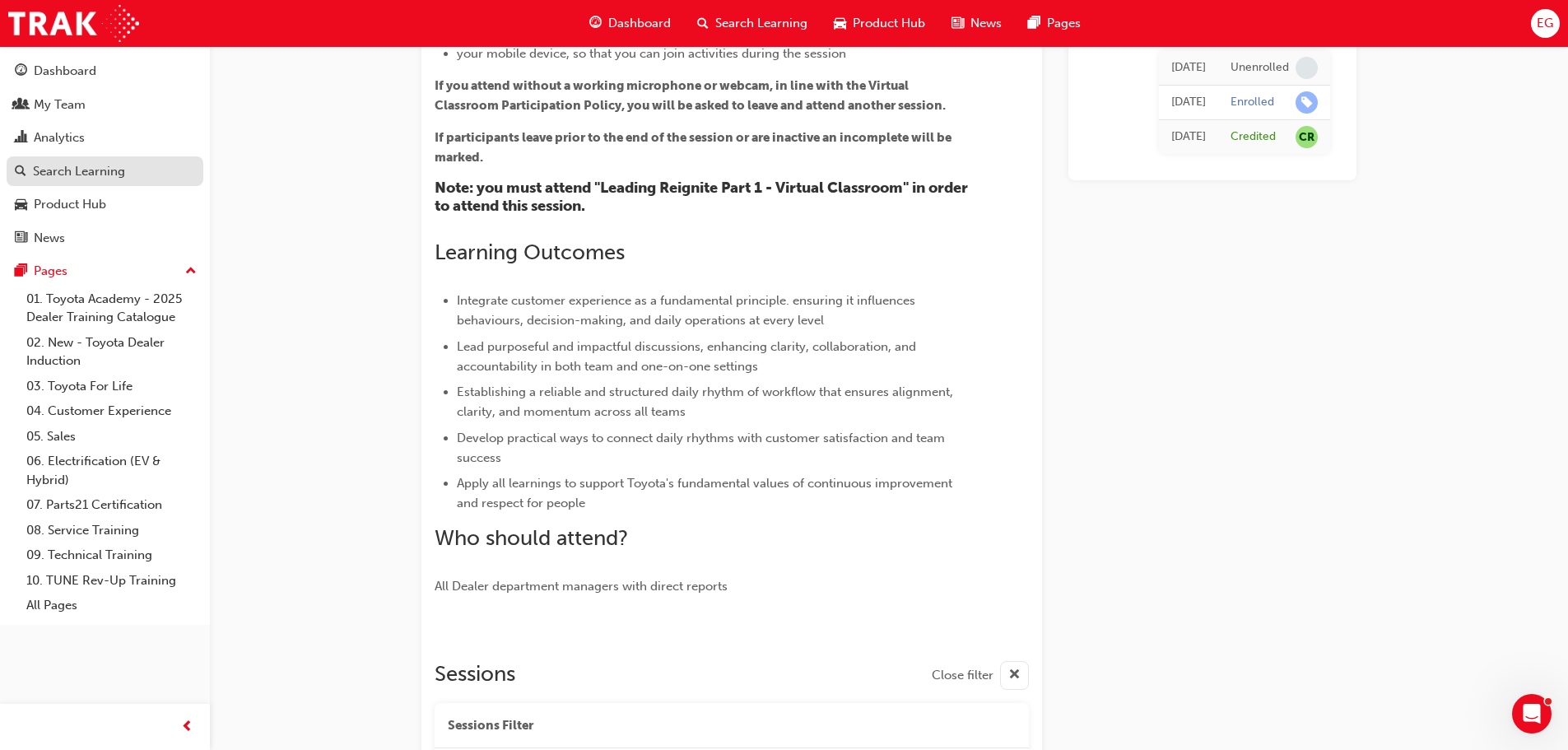
scroll to position [229, 0]
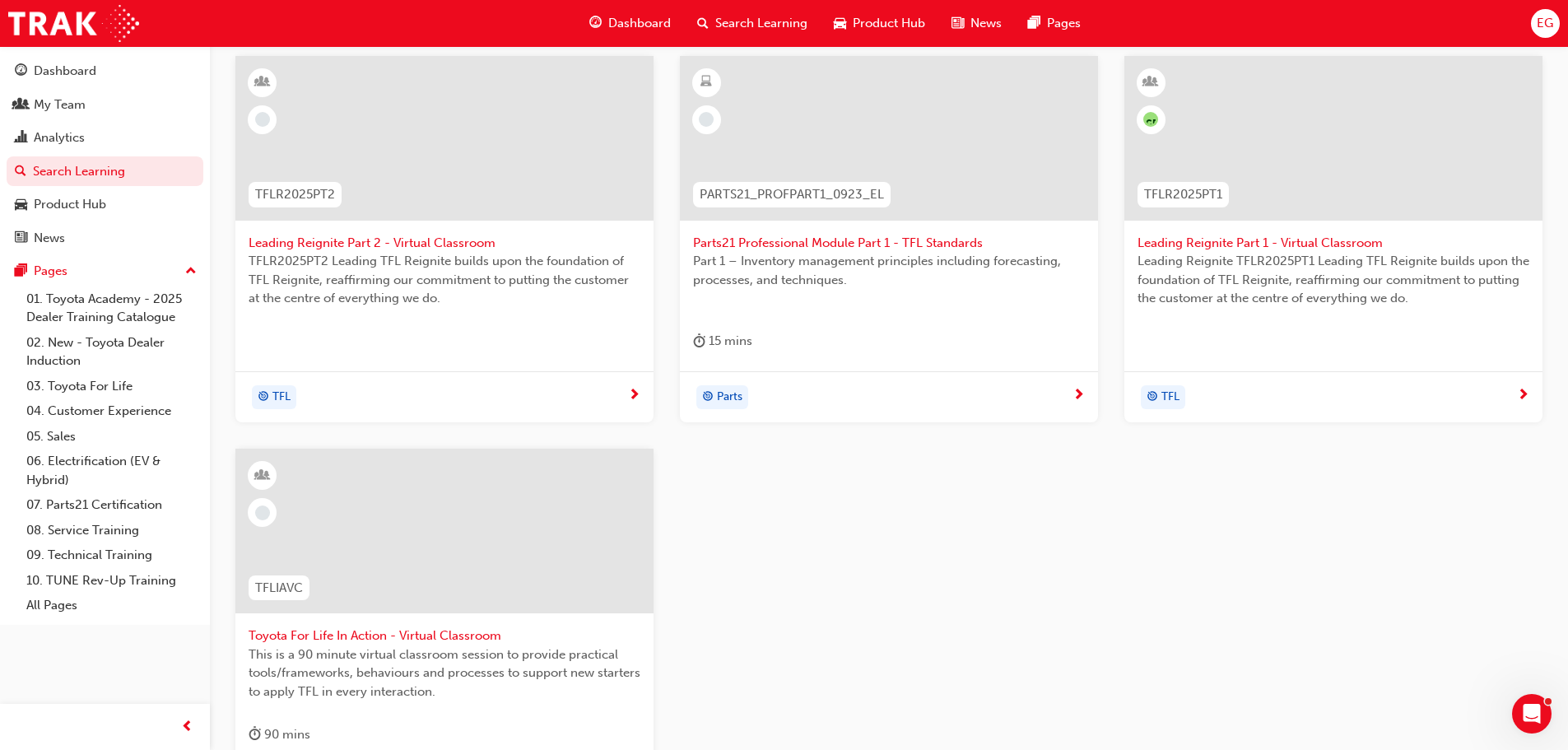
scroll to position [329, 0]
click at [538, 604] on div at bounding box center [444, 526] width 418 height 164
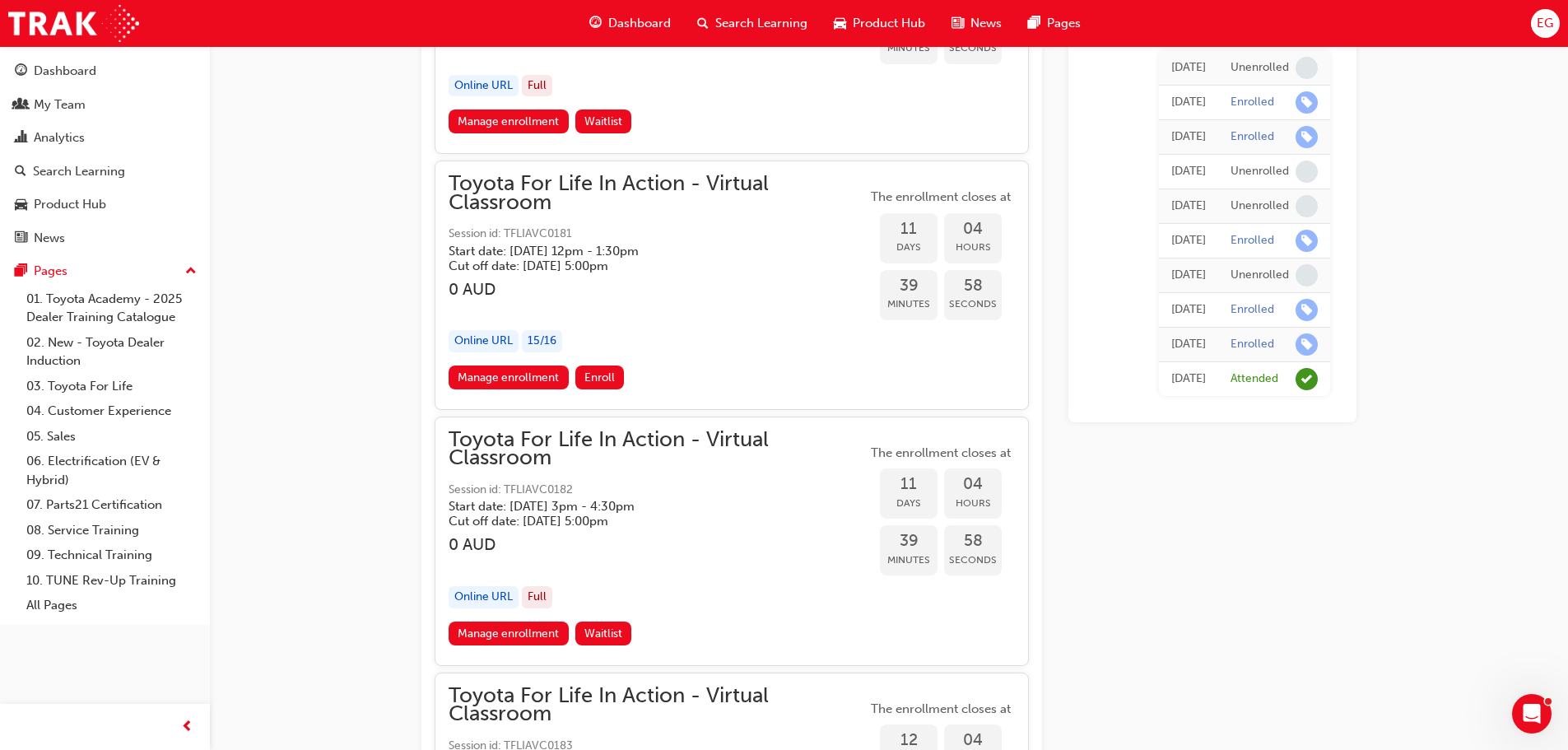
scroll to position [4432, 0]
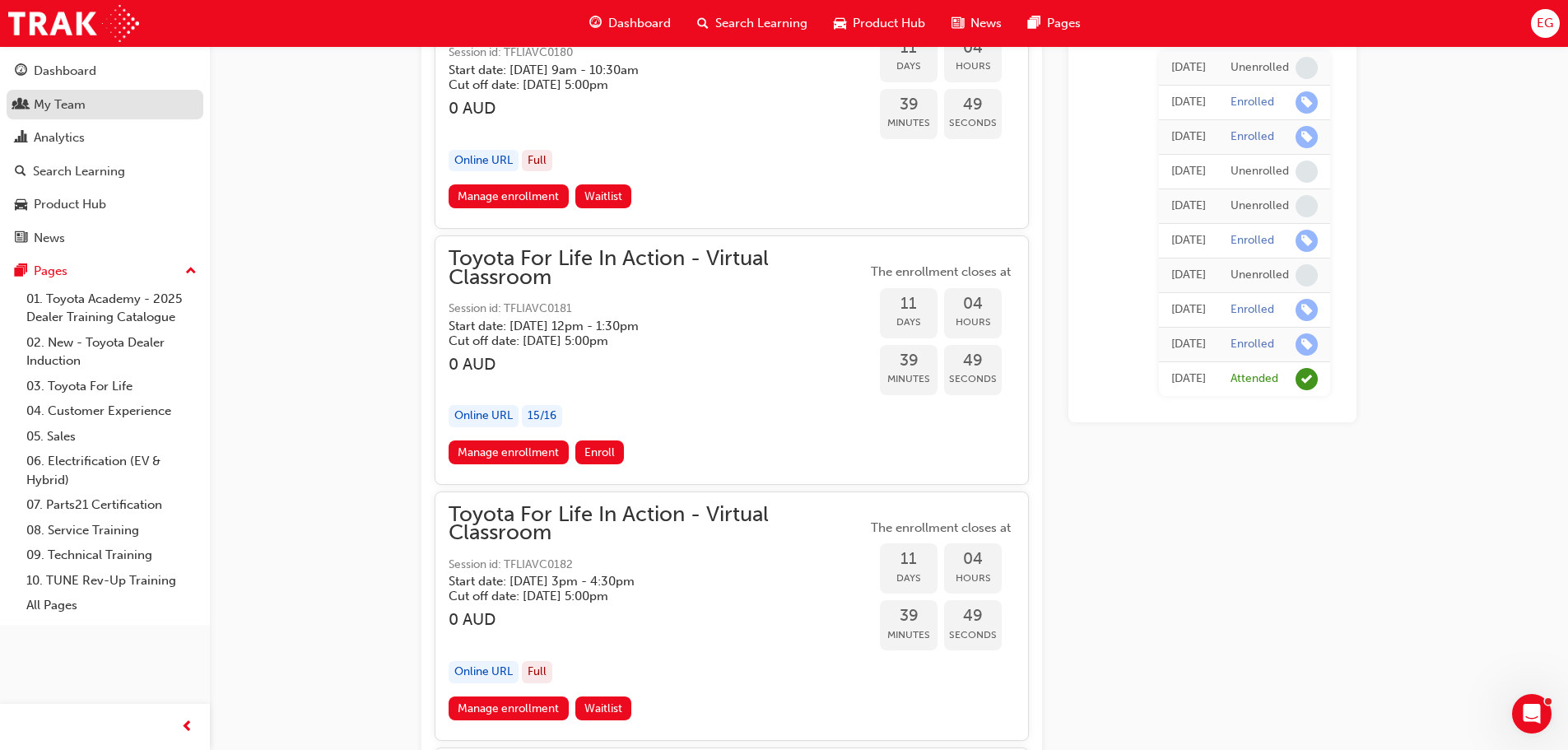
click at [89, 110] on div "My Team" at bounding box center [105, 105] width 180 height 20
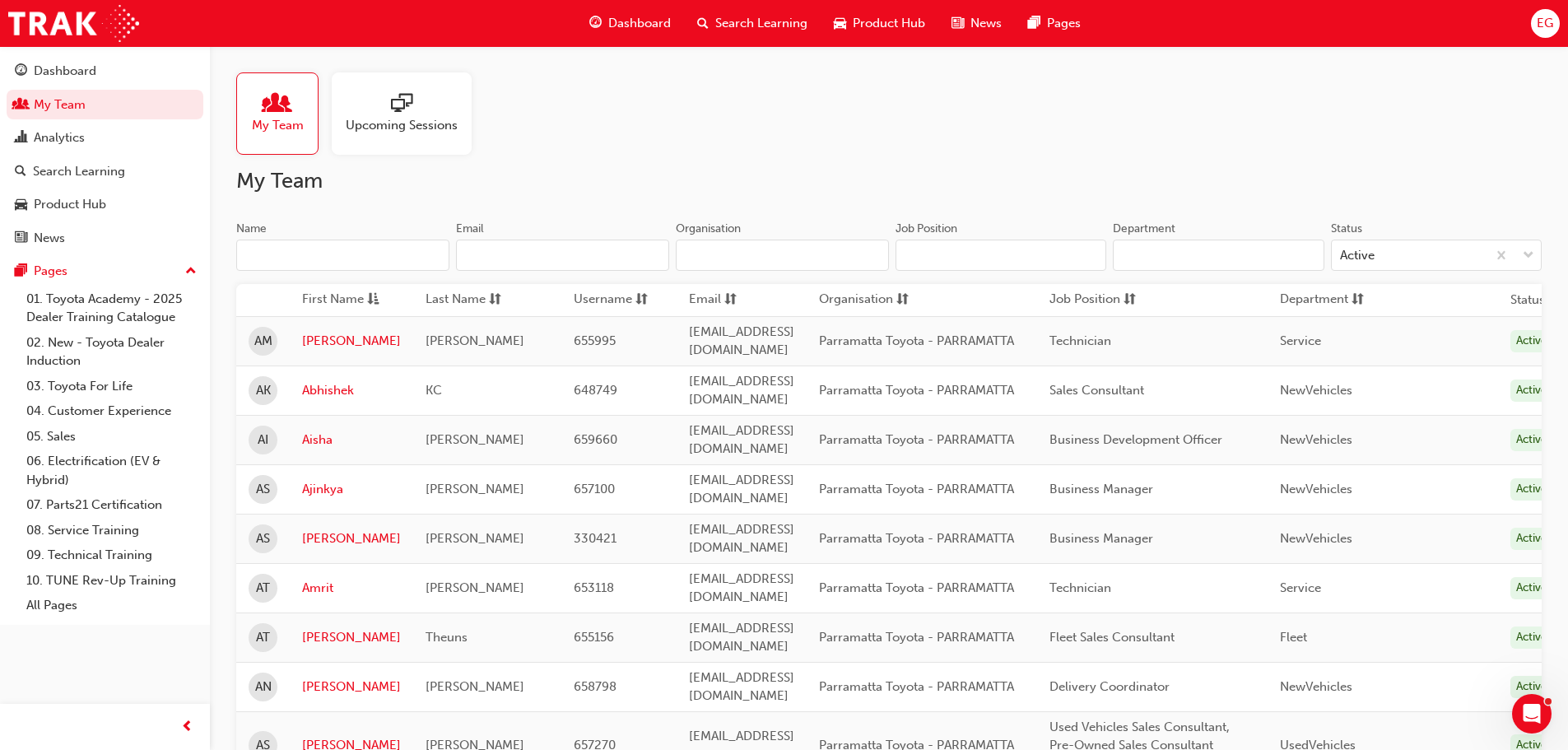
click at [310, 261] on input "Name" at bounding box center [342, 255] width 213 height 31
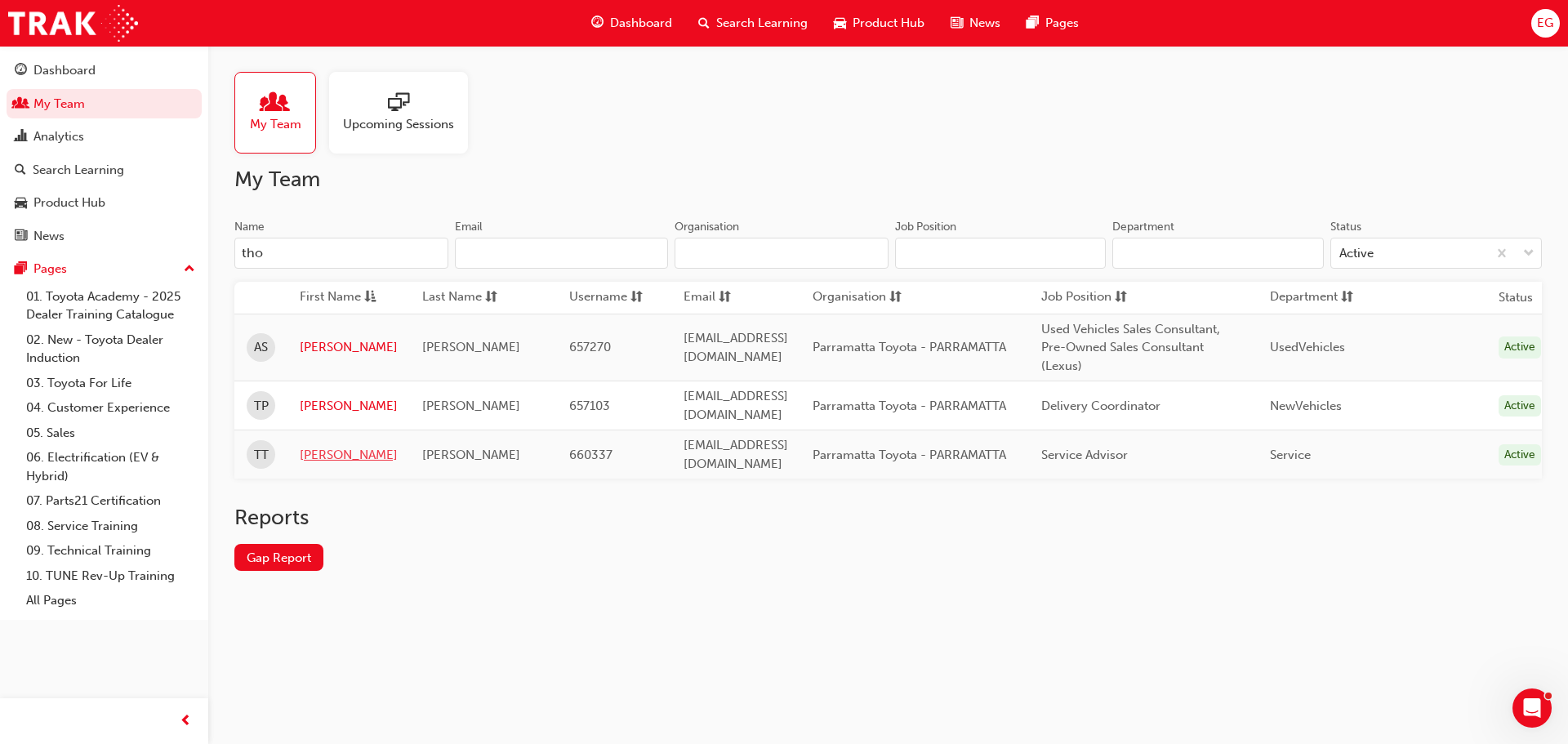
type input "tho"
click at [326, 446] on link "[PERSON_NAME]" at bounding box center [349, 455] width 98 height 19
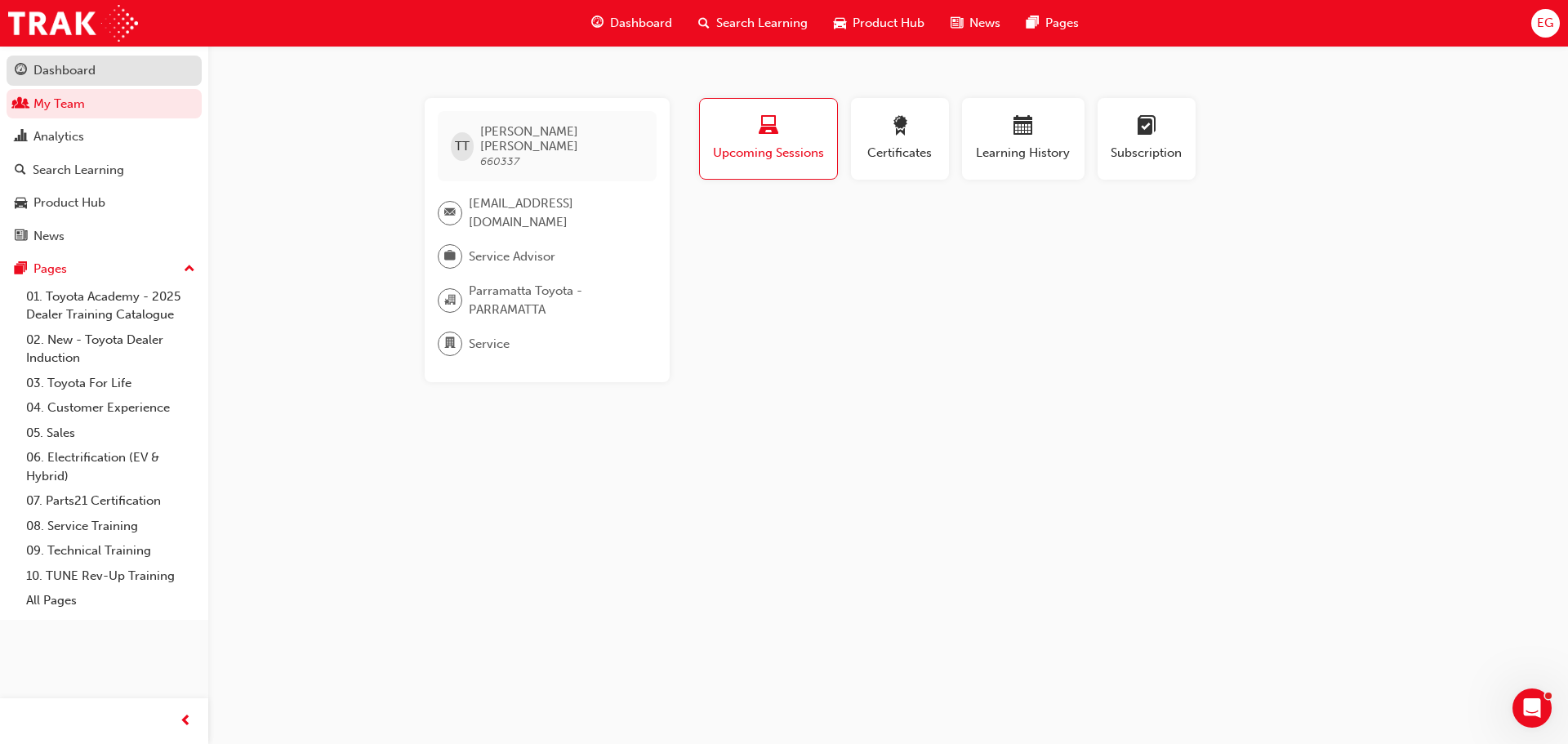
click at [87, 68] on div "Dashboard" at bounding box center [64, 71] width 62 height 19
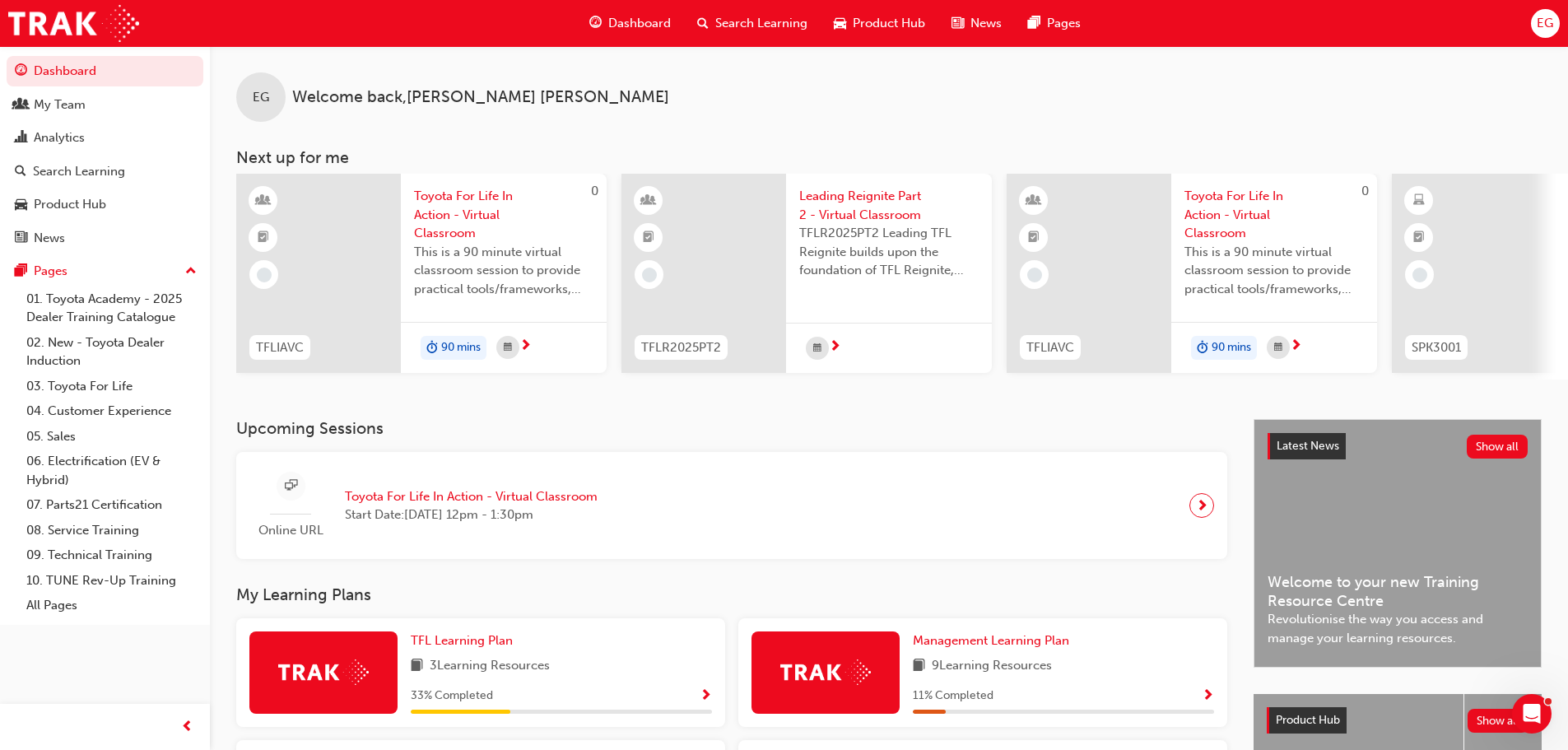
click at [529, 507] on span "Toyota For Life In Action - Virtual Classroom" at bounding box center [471, 496] width 253 height 19
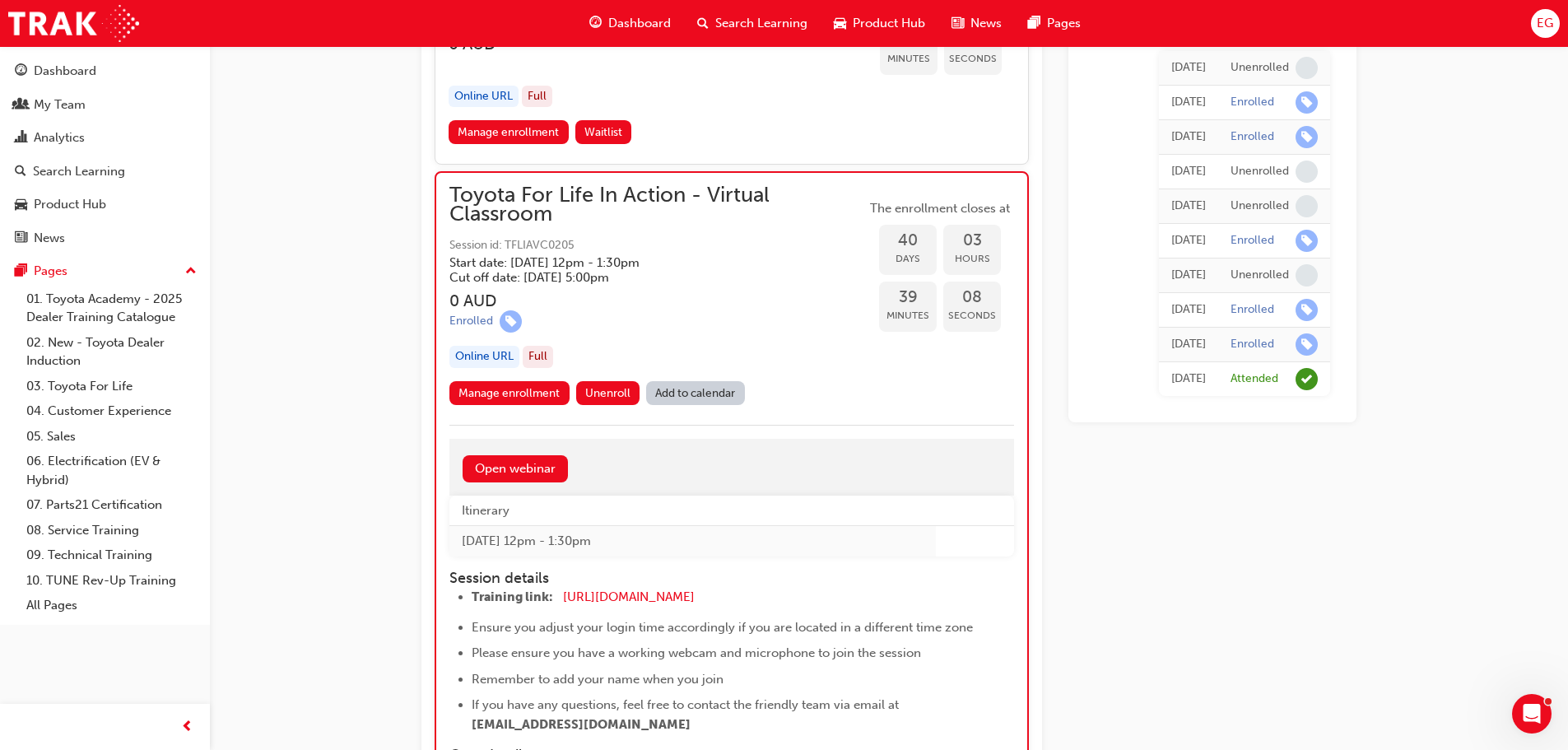
scroll to position [12021, 0]
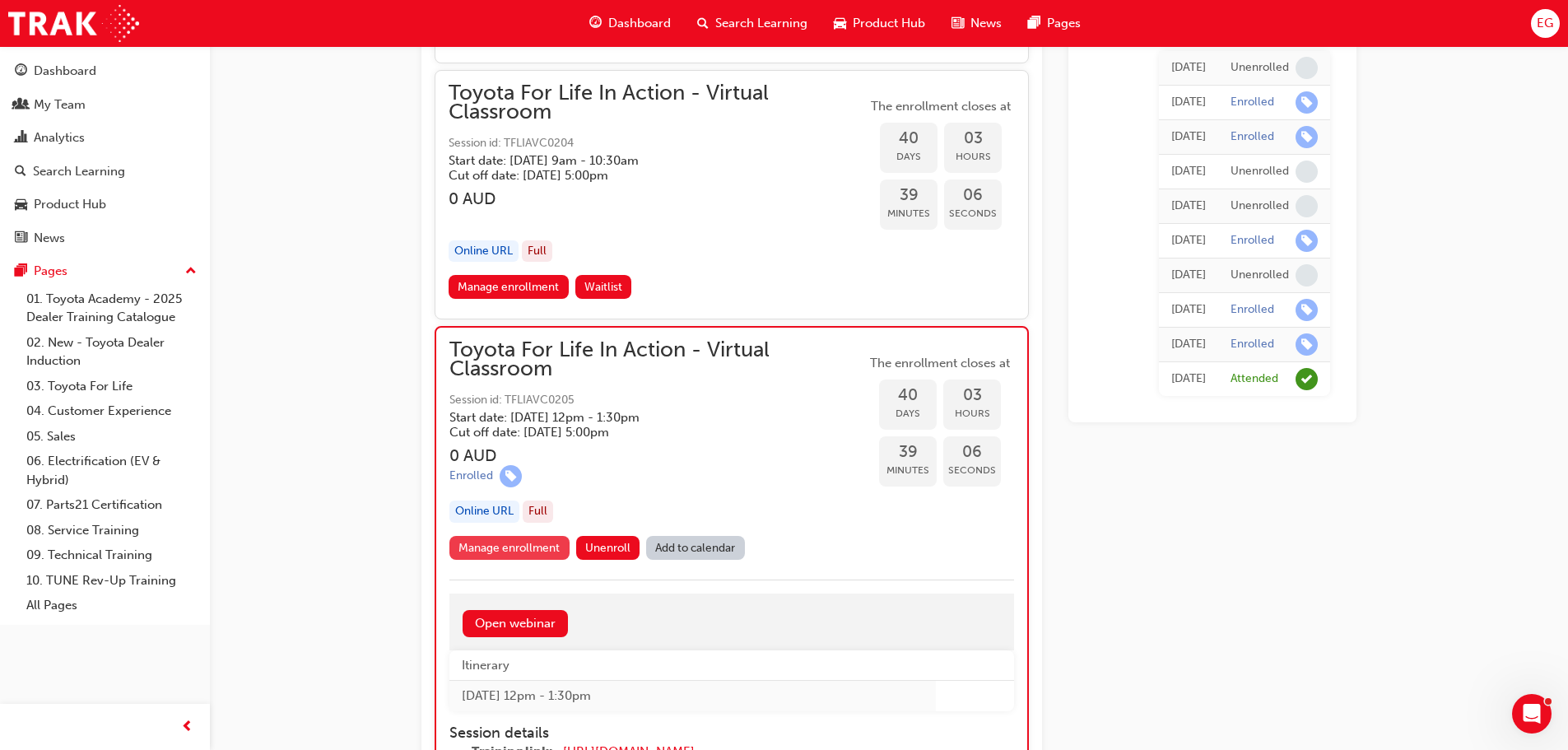
click at [529, 549] on link "Manage enrollment" at bounding box center [509, 547] width 120 height 24
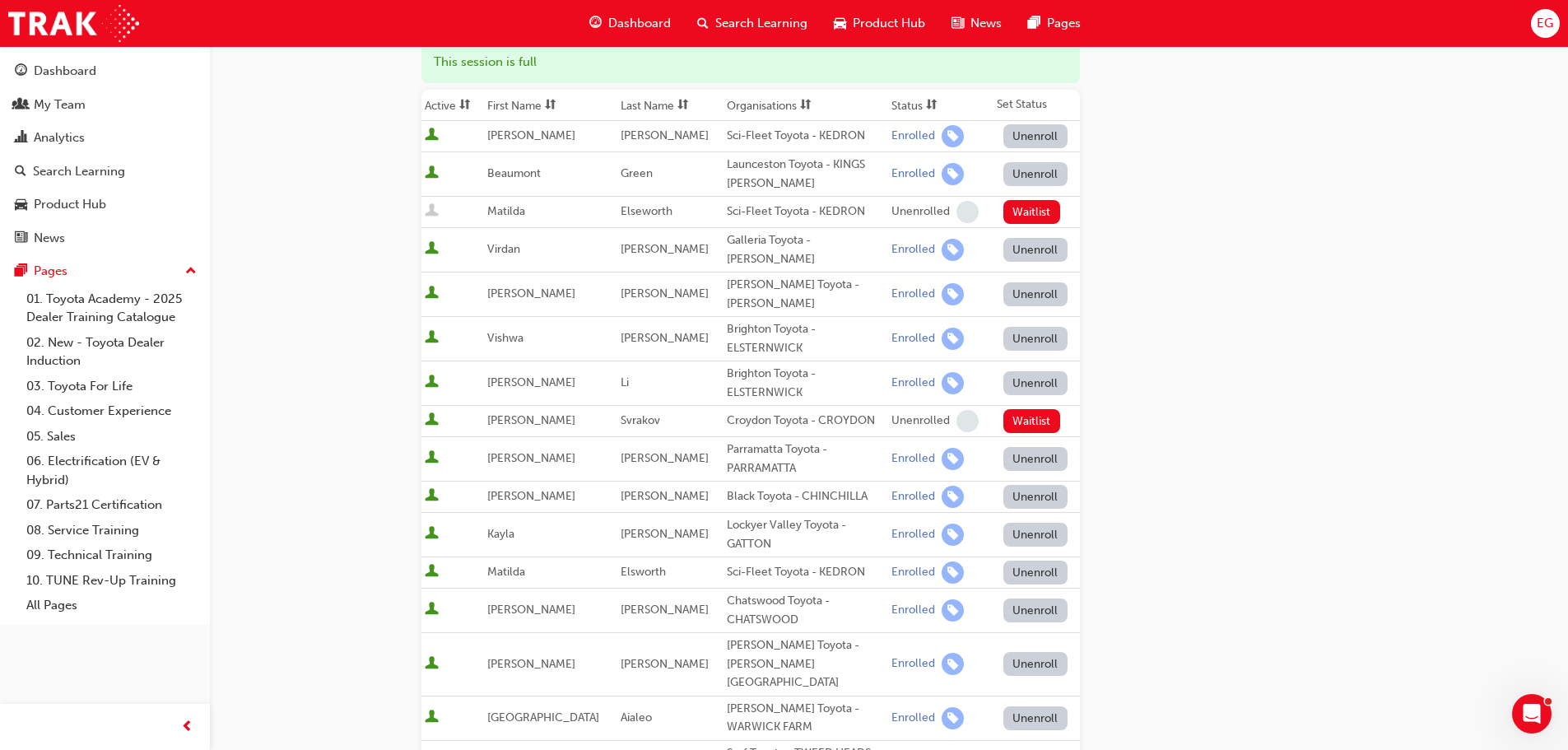
scroll to position [247, 0]
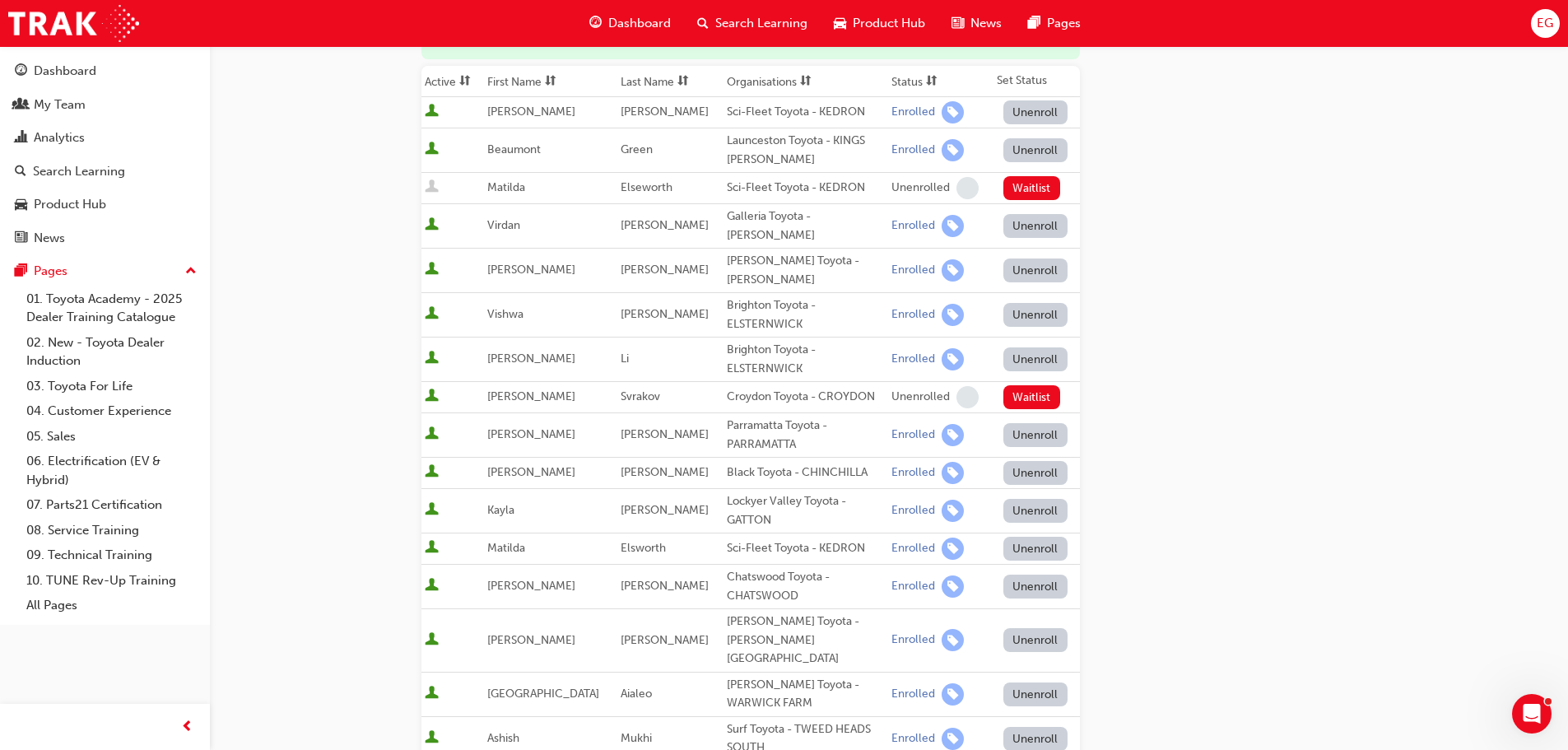
click at [1022, 425] on button "Unenroll" at bounding box center [1035, 435] width 64 height 24
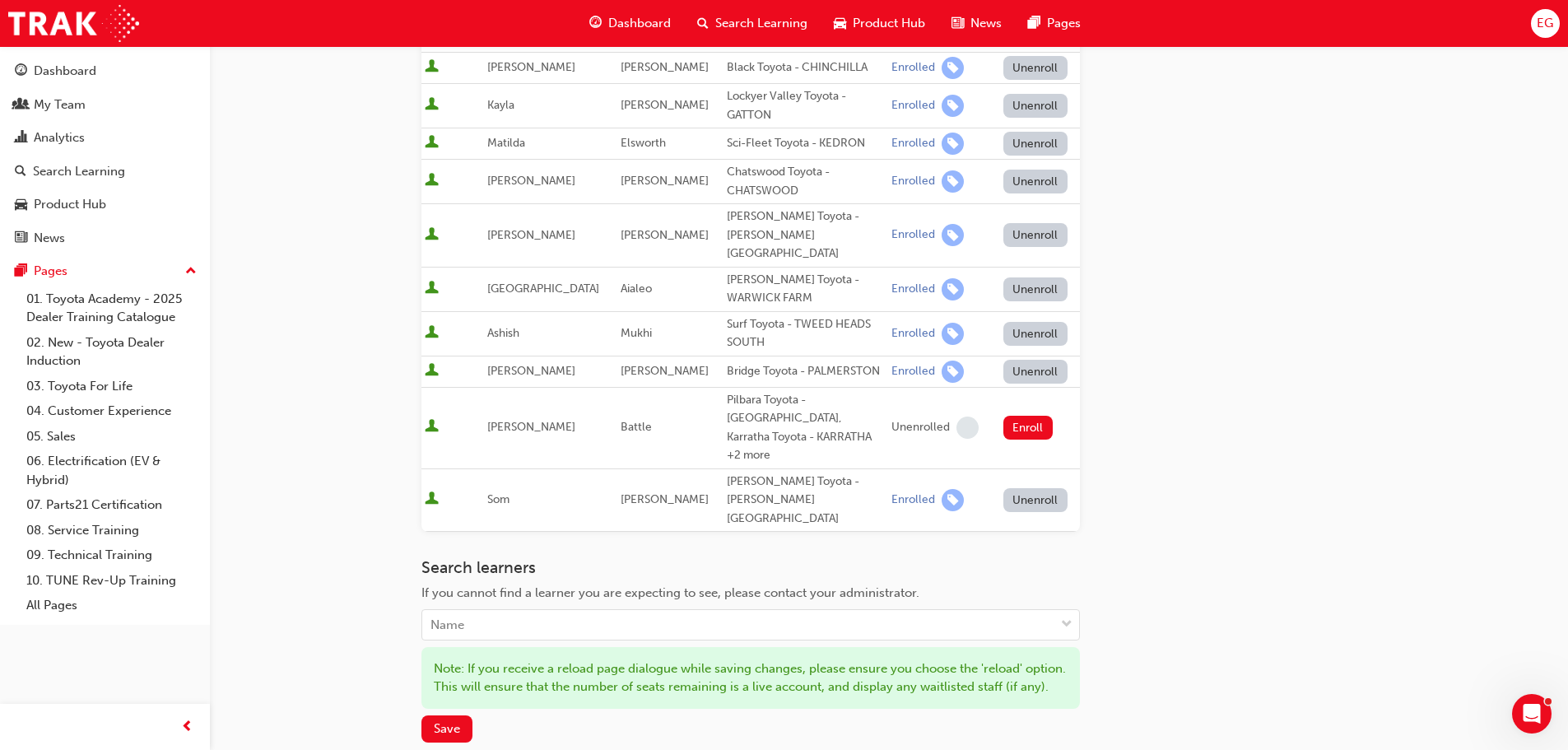
scroll to position [816, 0]
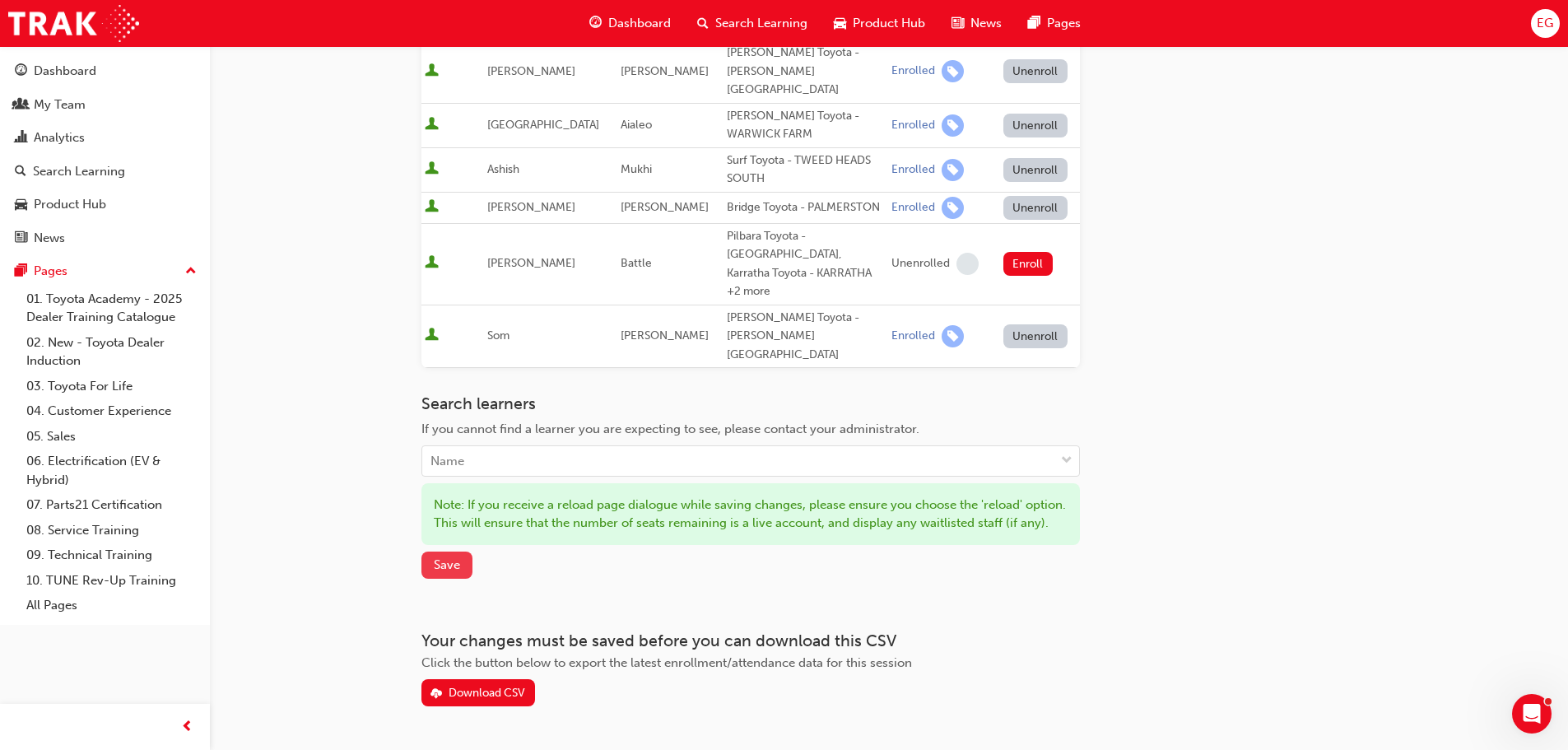
click at [438, 558] on span "Save" at bounding box center [446, 564] width 26 height 14
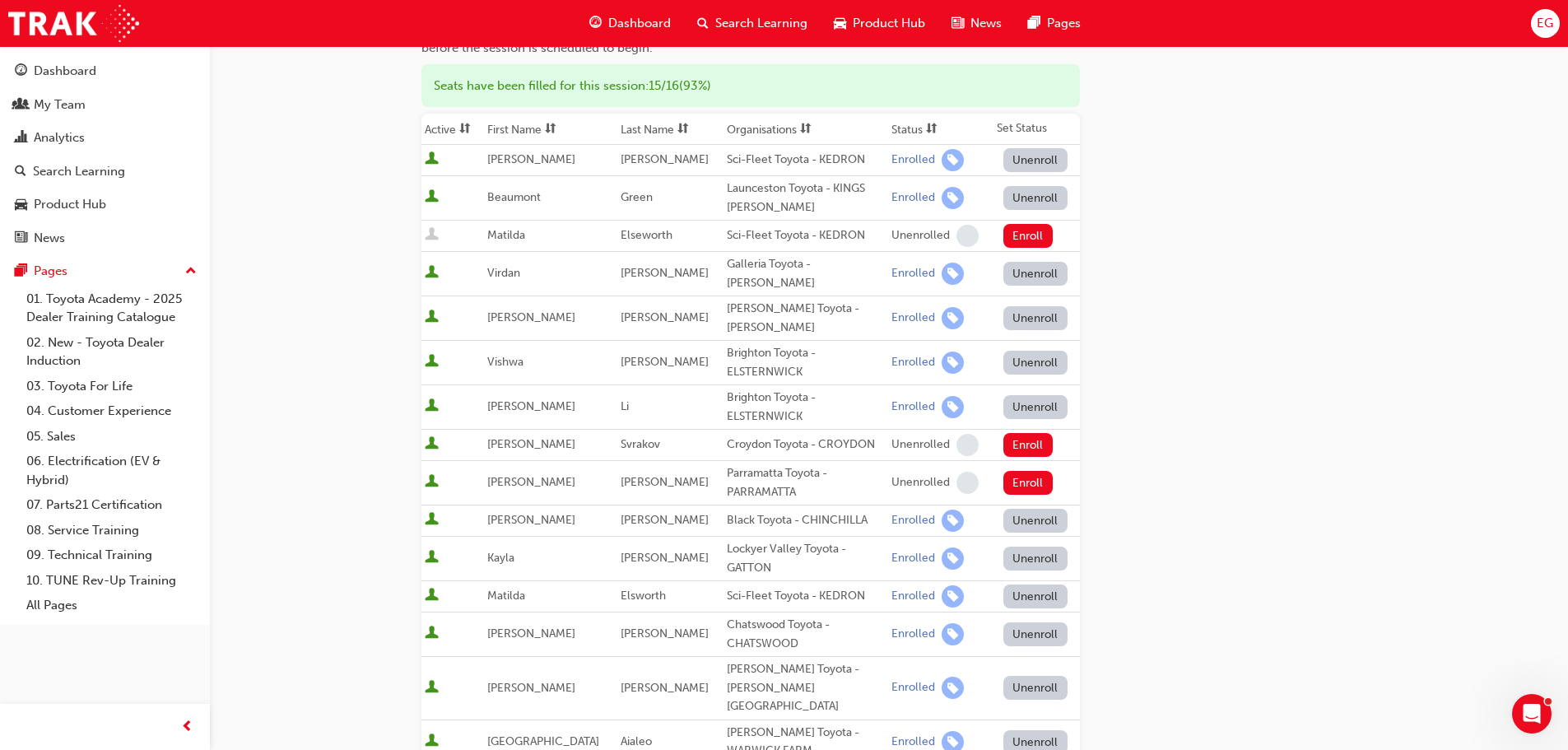
scroll to position [0, 0]
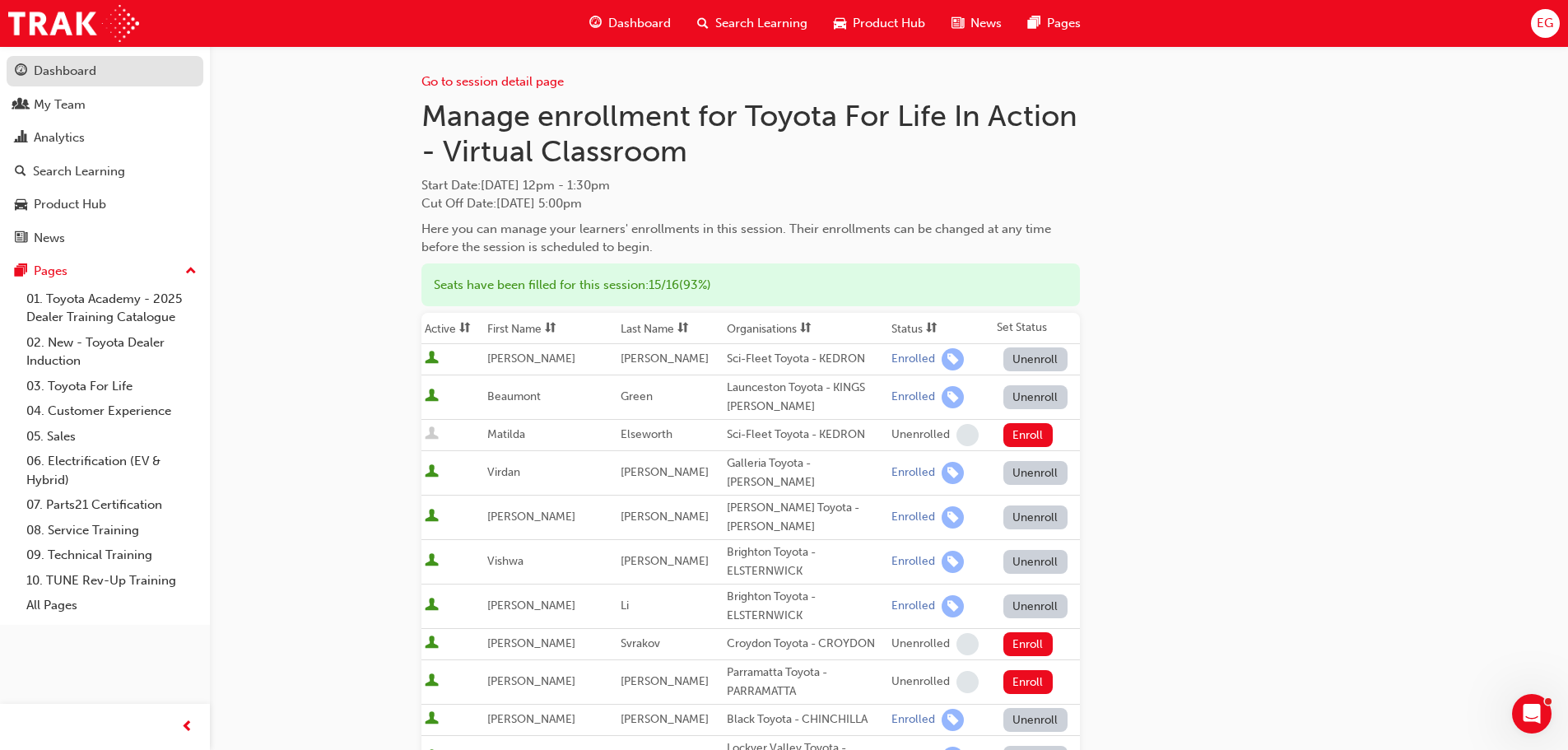
click at [42, 70] on div "Dashboard" at bounding box center [65, 72] width 62 height 19
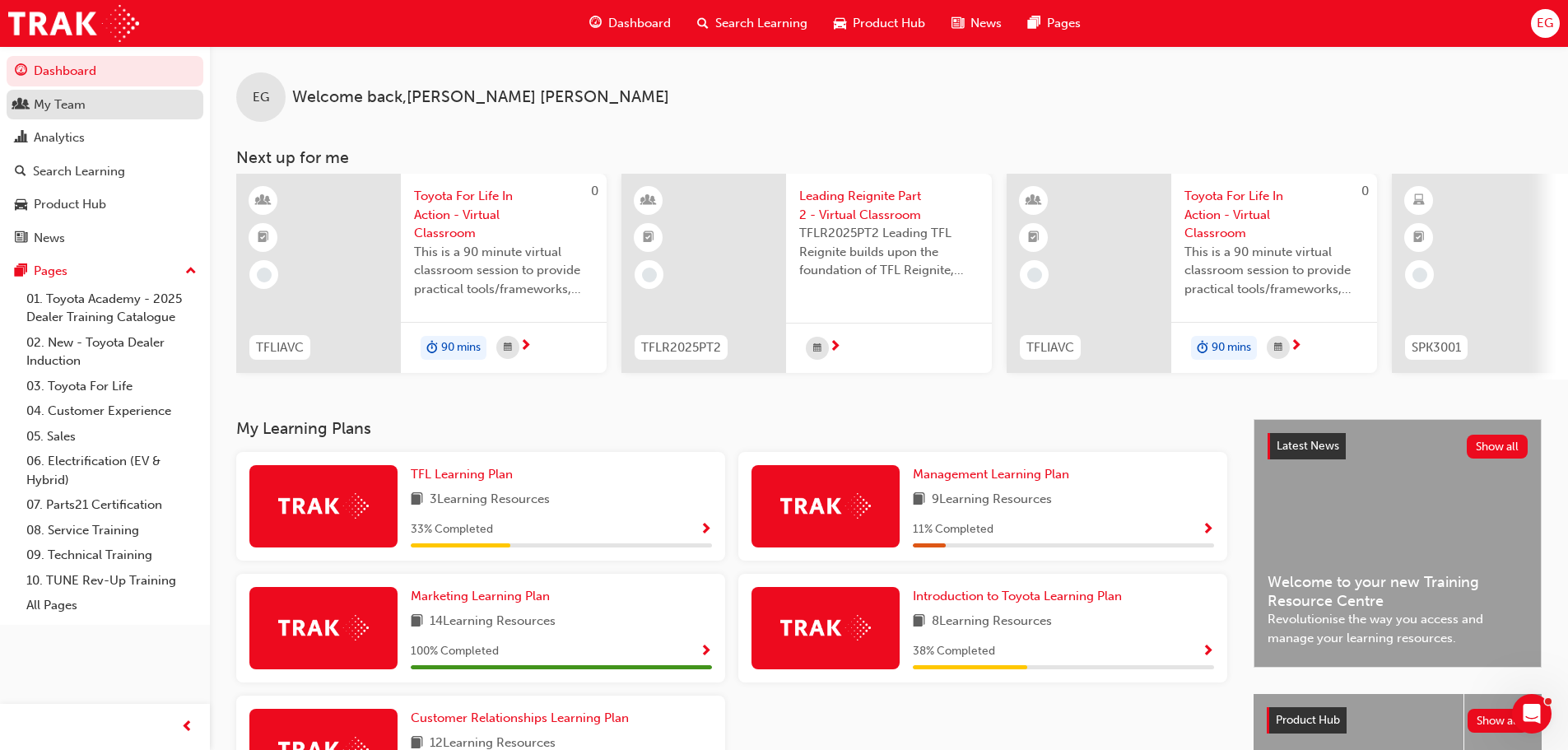
click at [120, 101] on div "My Team" at bounding box center [105, 105] width 180 height 20
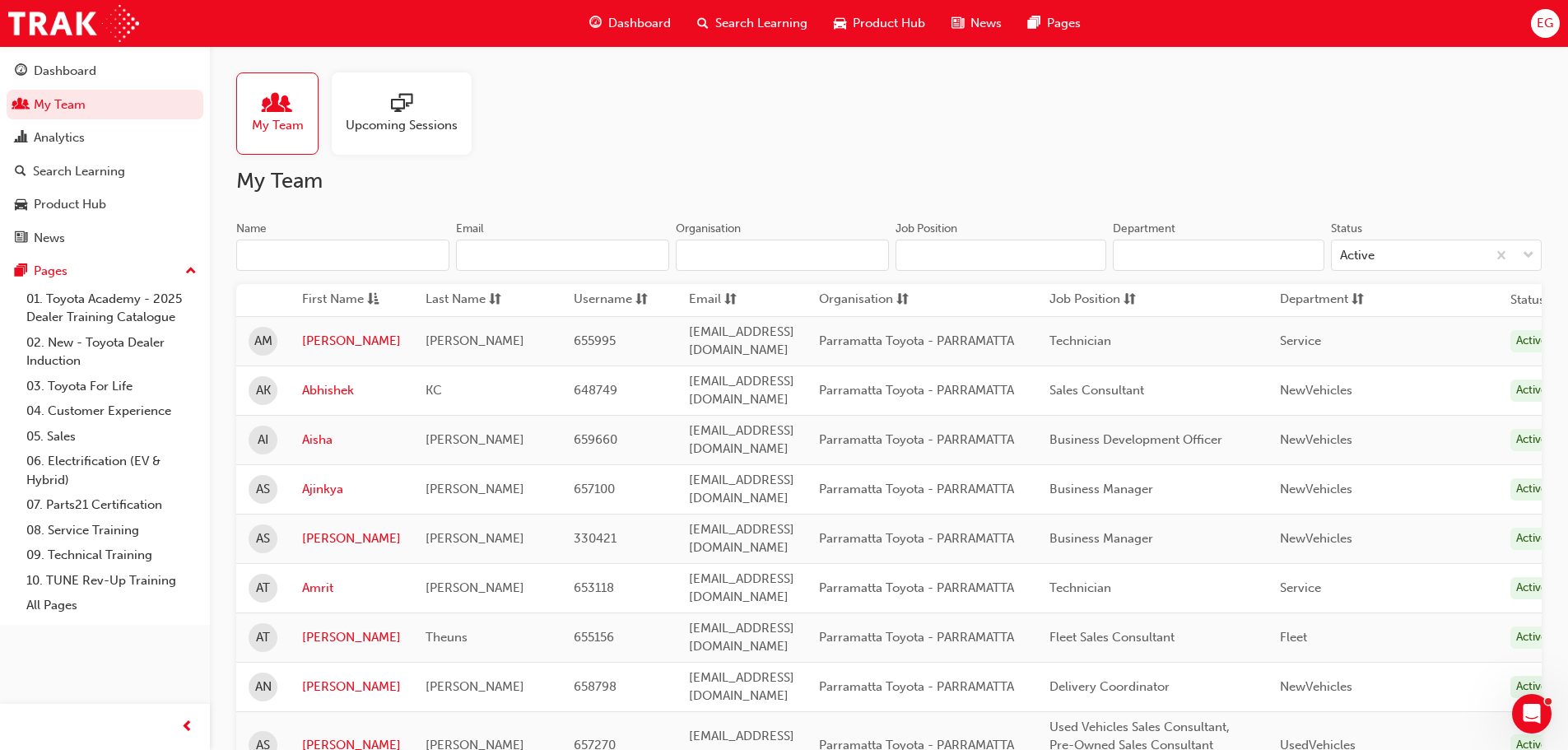
click at [321, 256] on input "Name" at bounding box center [342, 255] width 213 height 31
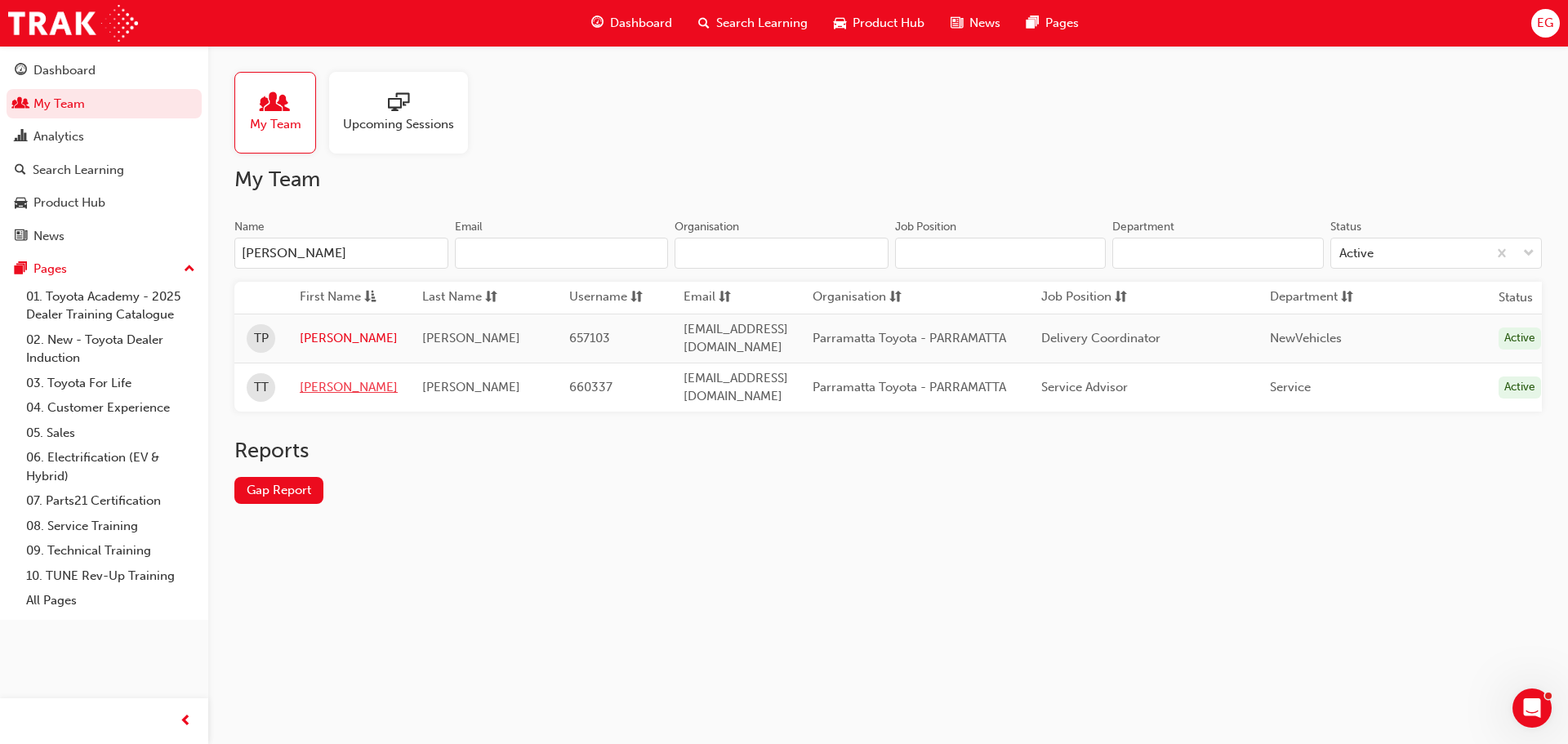
type input "[PERSON_NAME]"
click at [321, 378] on link "[PERSON_NAME]" at bounding box center [349, 388] width 98 height 19
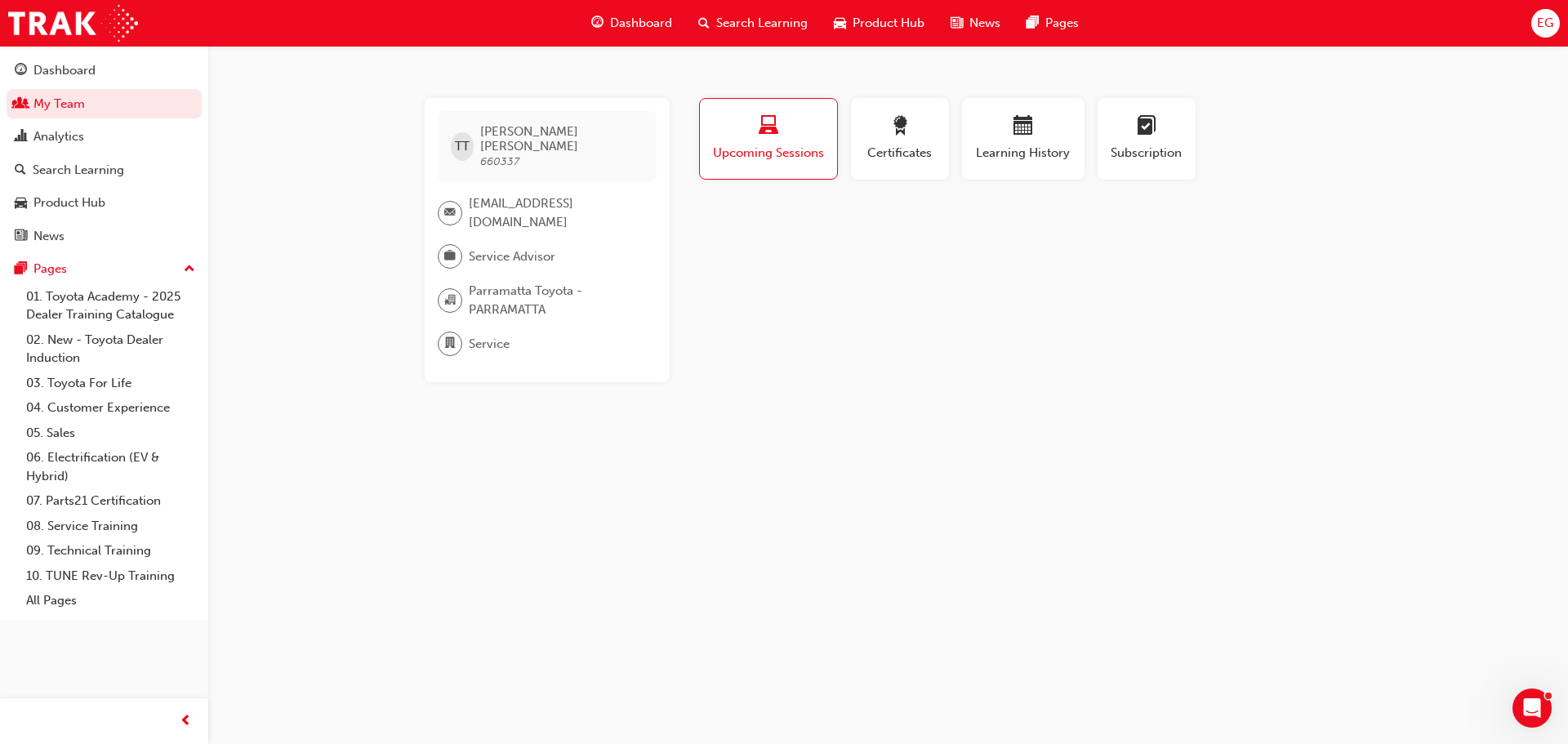
click at [776, 14] on span "Search Learning" at bounding box center [762, 23] width 91 height 19
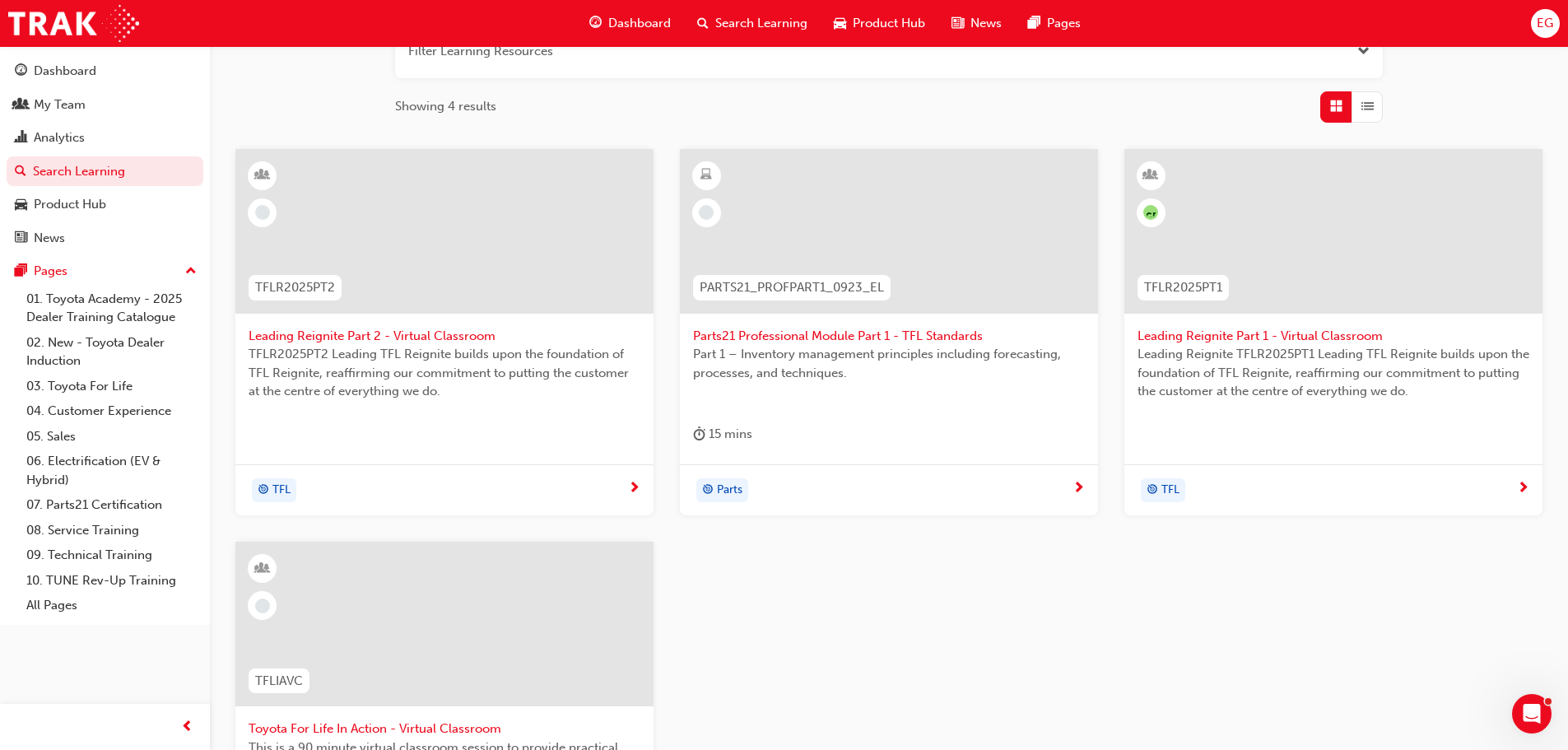
scroll to position [247, 0]
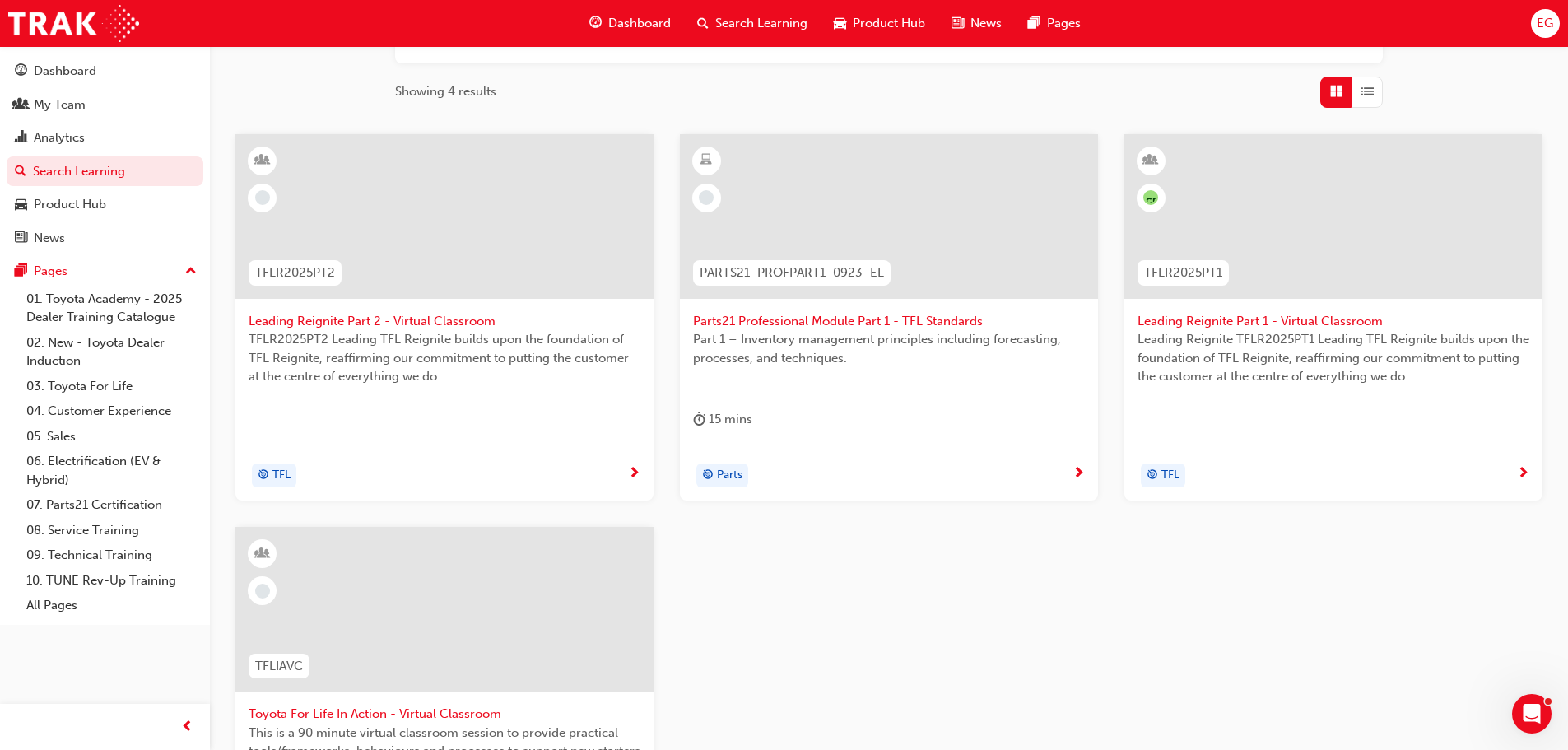
click at [495, 635] on div at bounding box center [444, 609] width 418 height 164
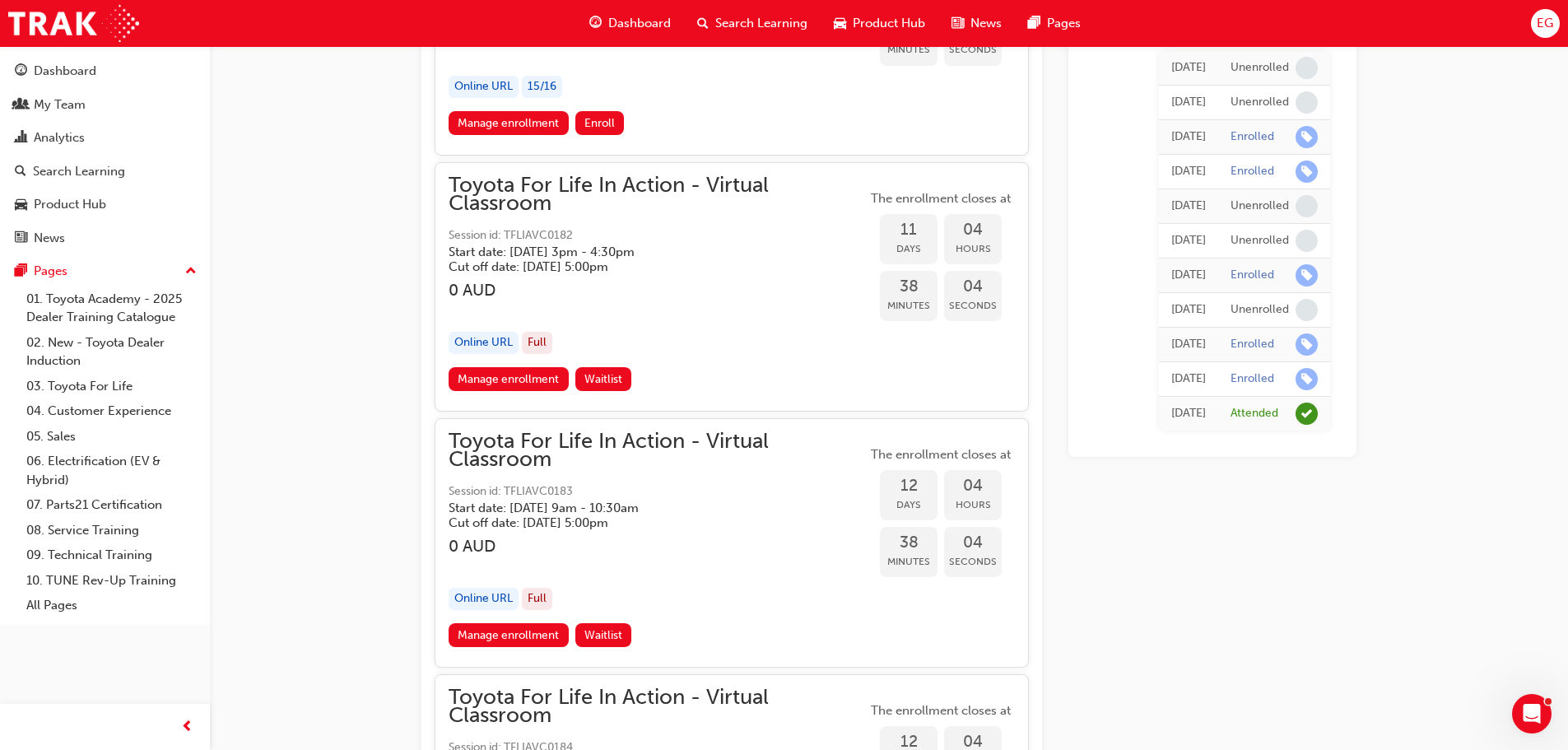
scroll to position [4349, 0]
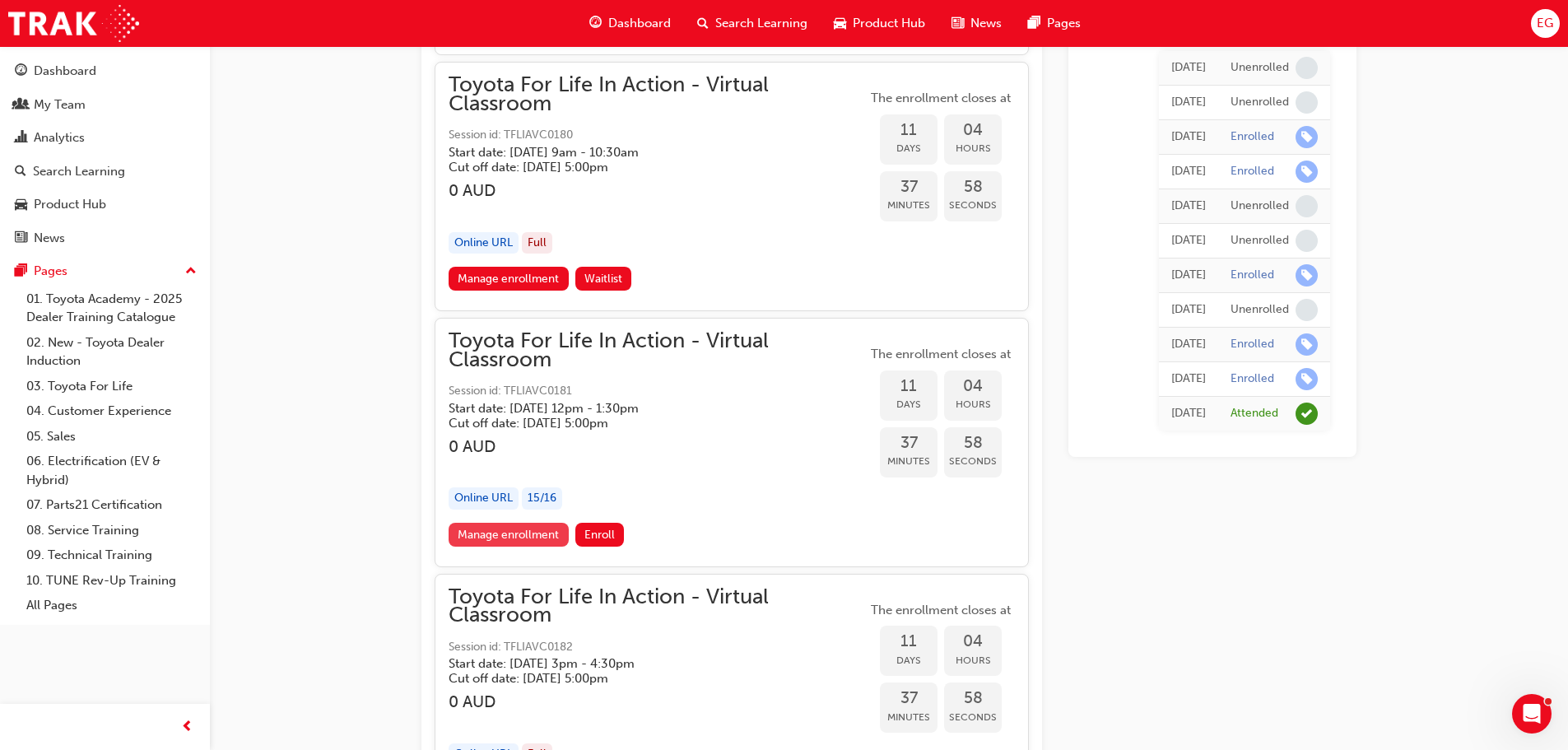
click at [525, 532] on link "Manage enrollment" at bounding box center [508, 535] width 120 height 24
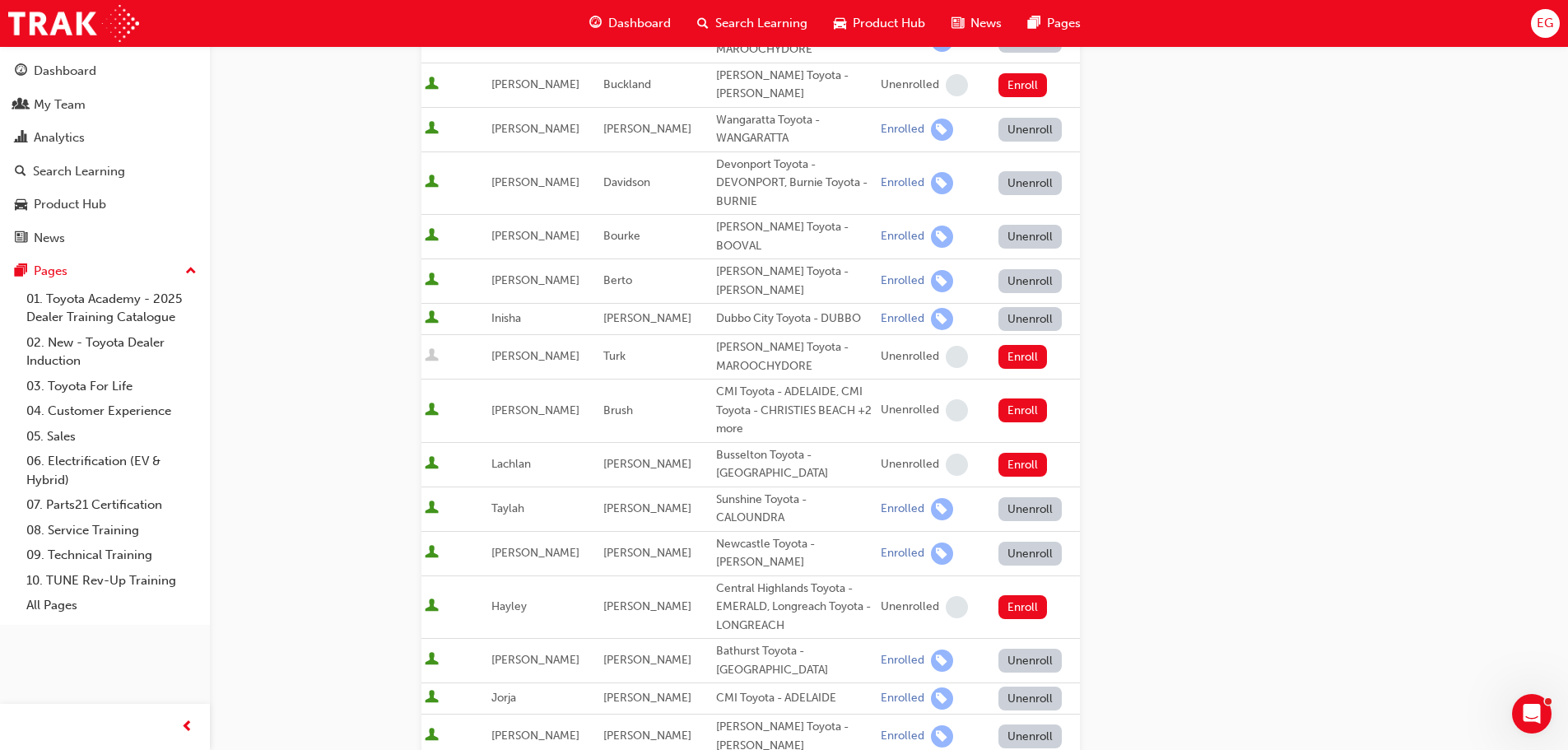
scroll to position [741, 0]
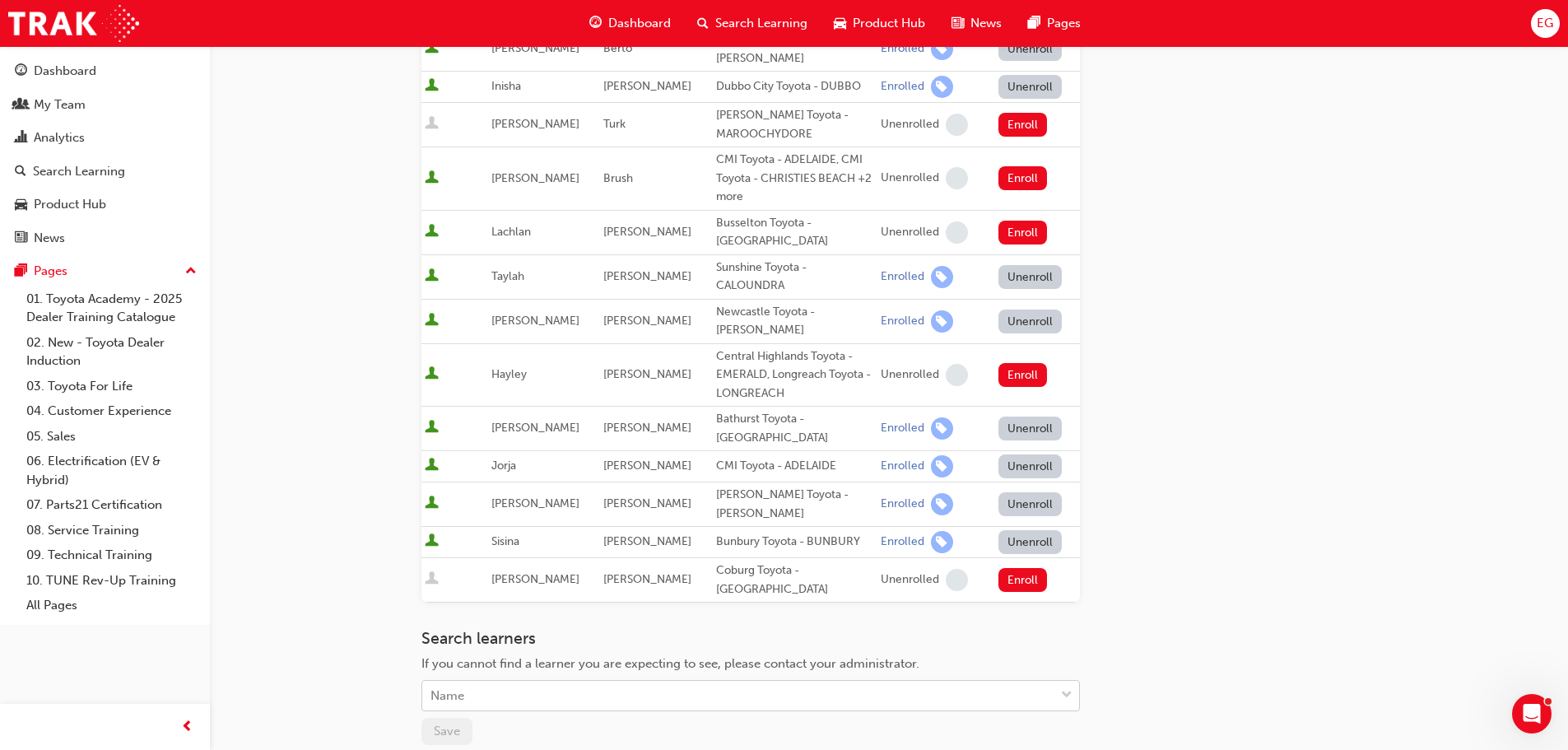
click at [472, 681] on div "Name" at bounding box center [738, 696] width 632 height 29
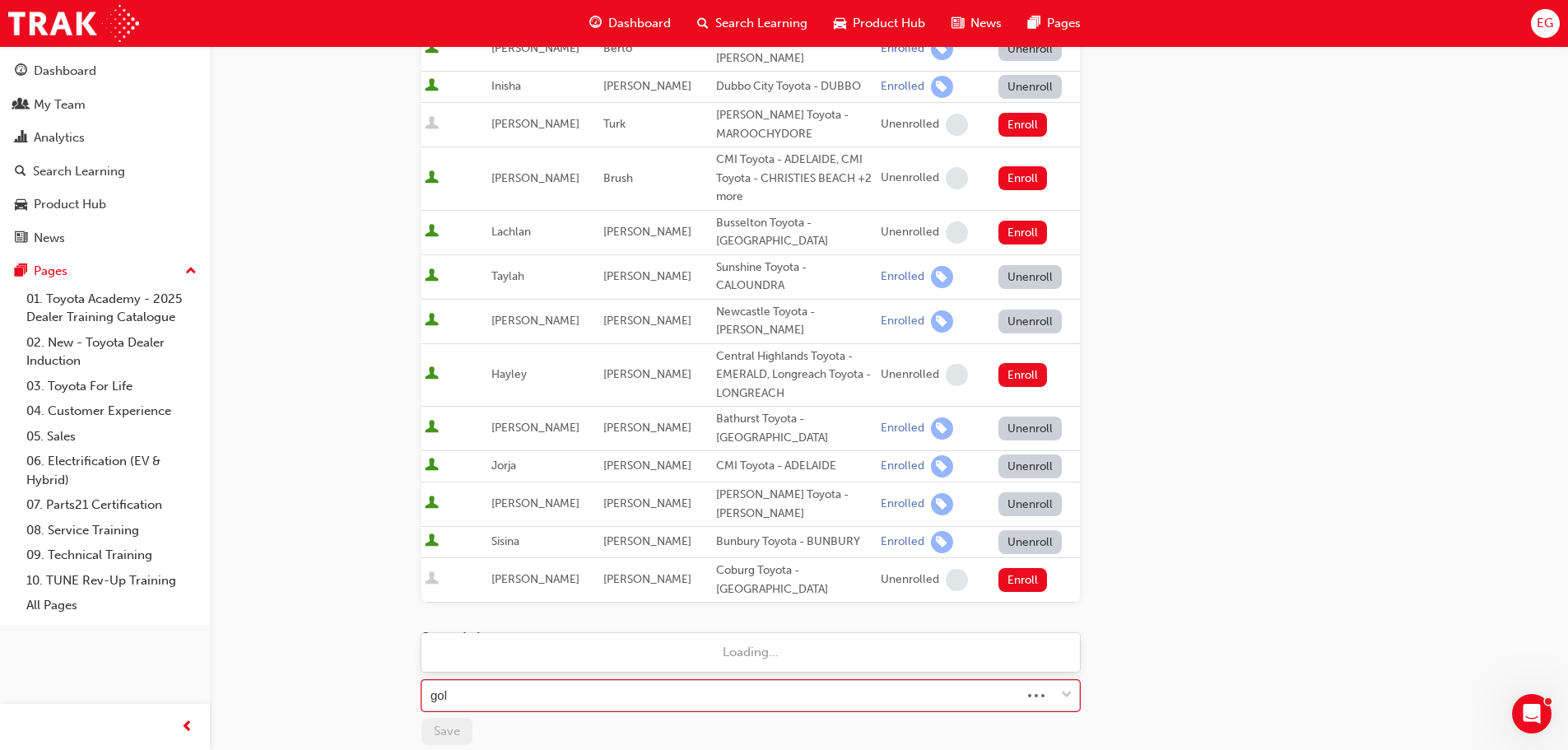
type input "gold"
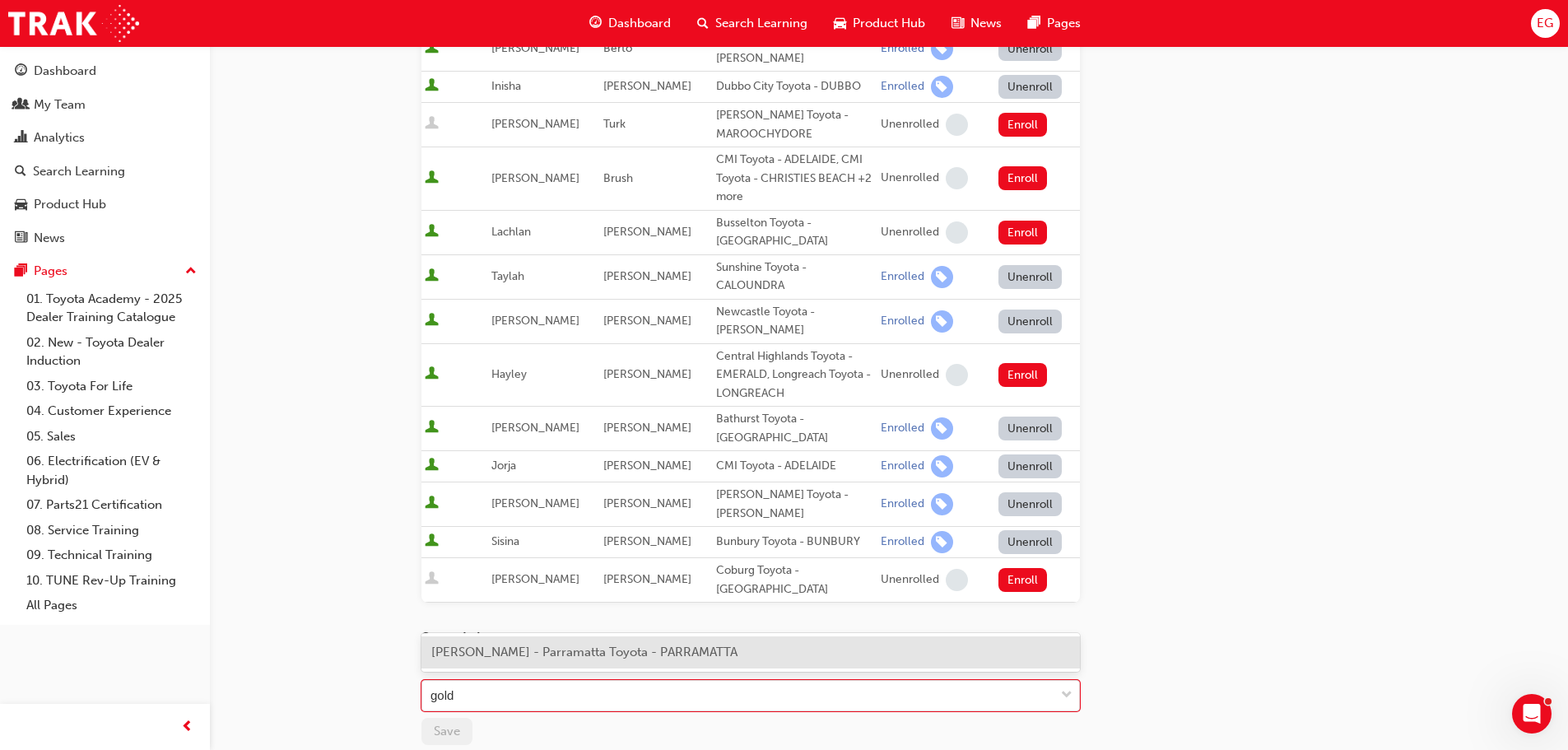
click at [483, 644] on span "[PERSON_NAME] - Parramatta Toyota - PARRAMATTA" at bounding box center [585, 651] width 306 height 14
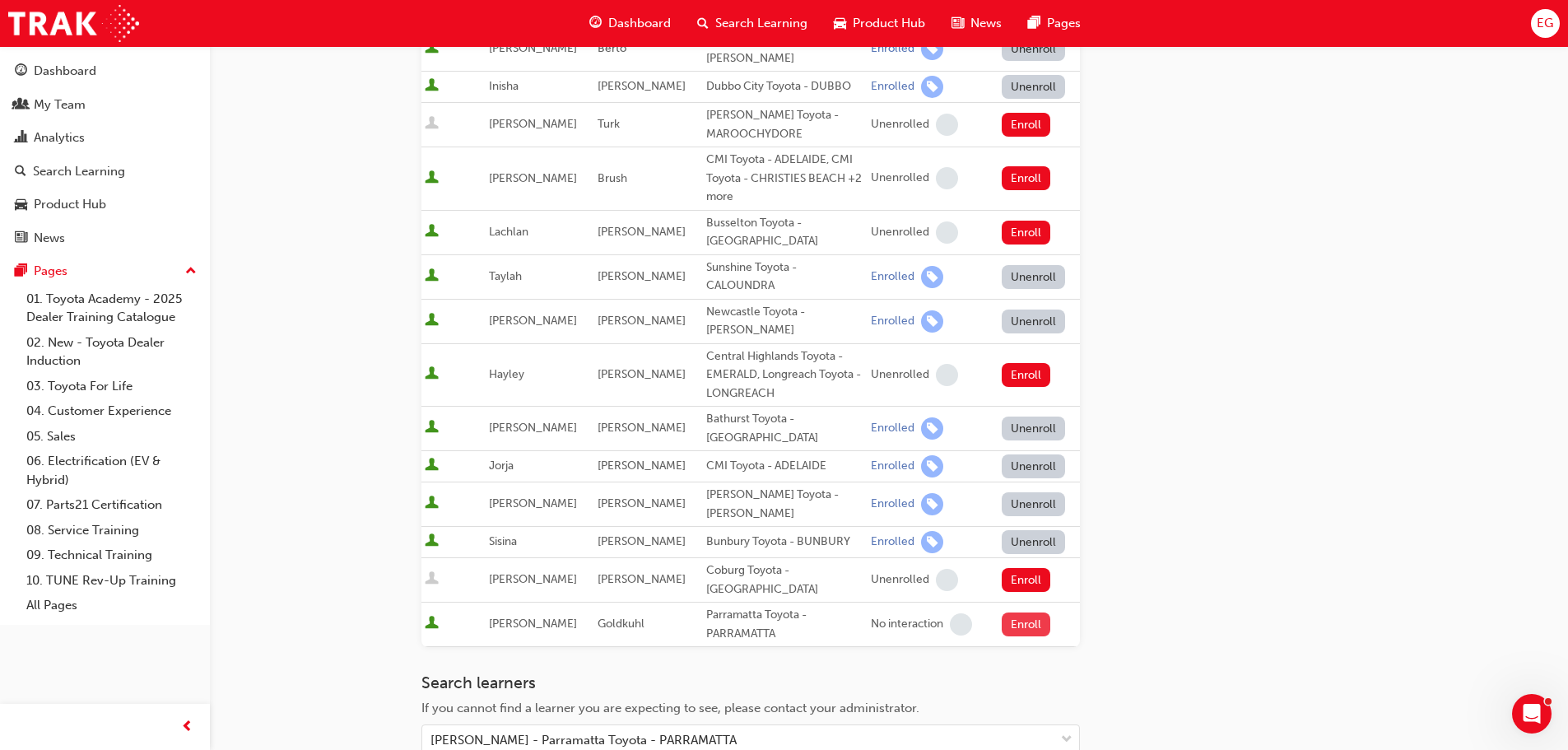
click at [1018, 612] on button "Enroll" at bounding box center [1027, 624] width 49 height 24
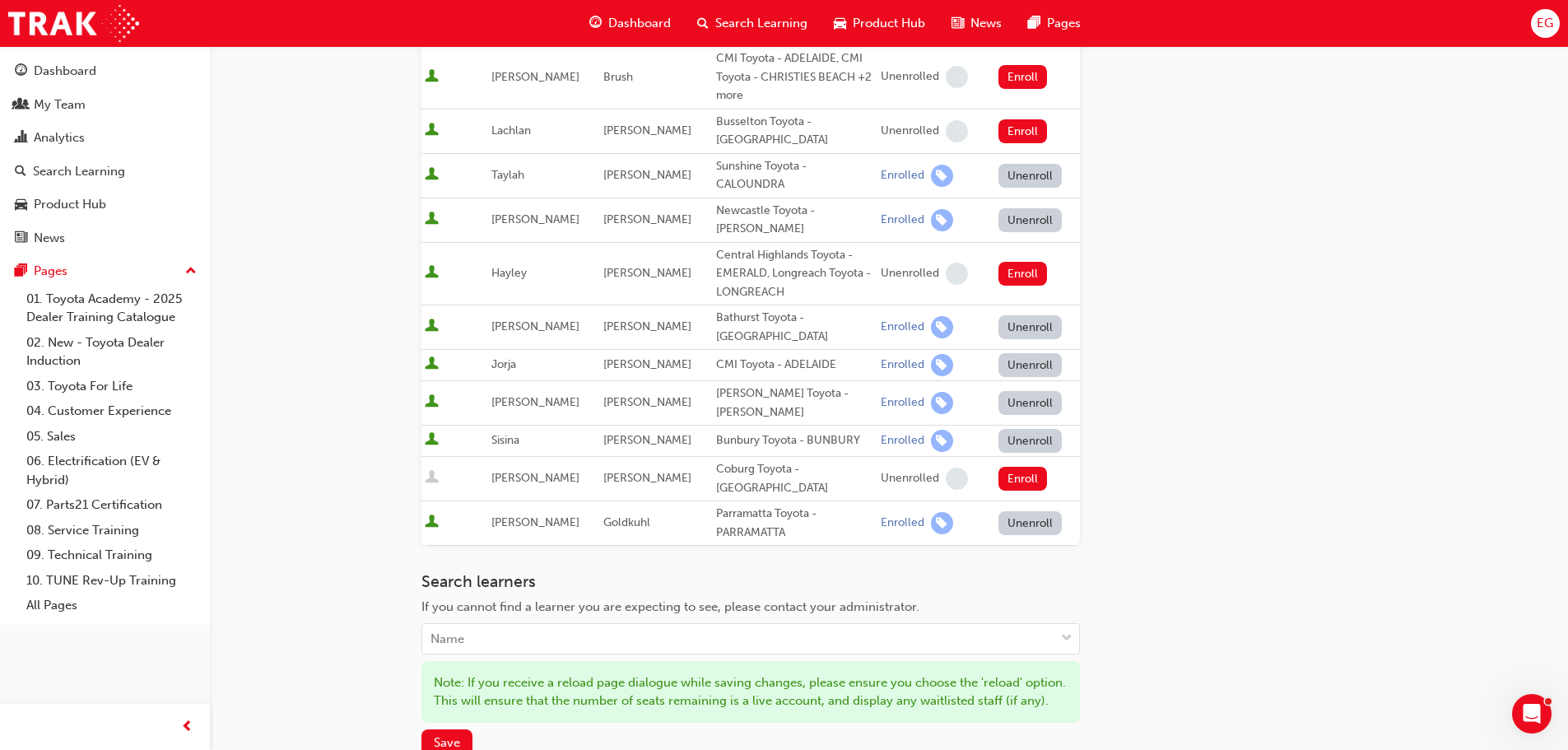
scroll to position [988, 0]
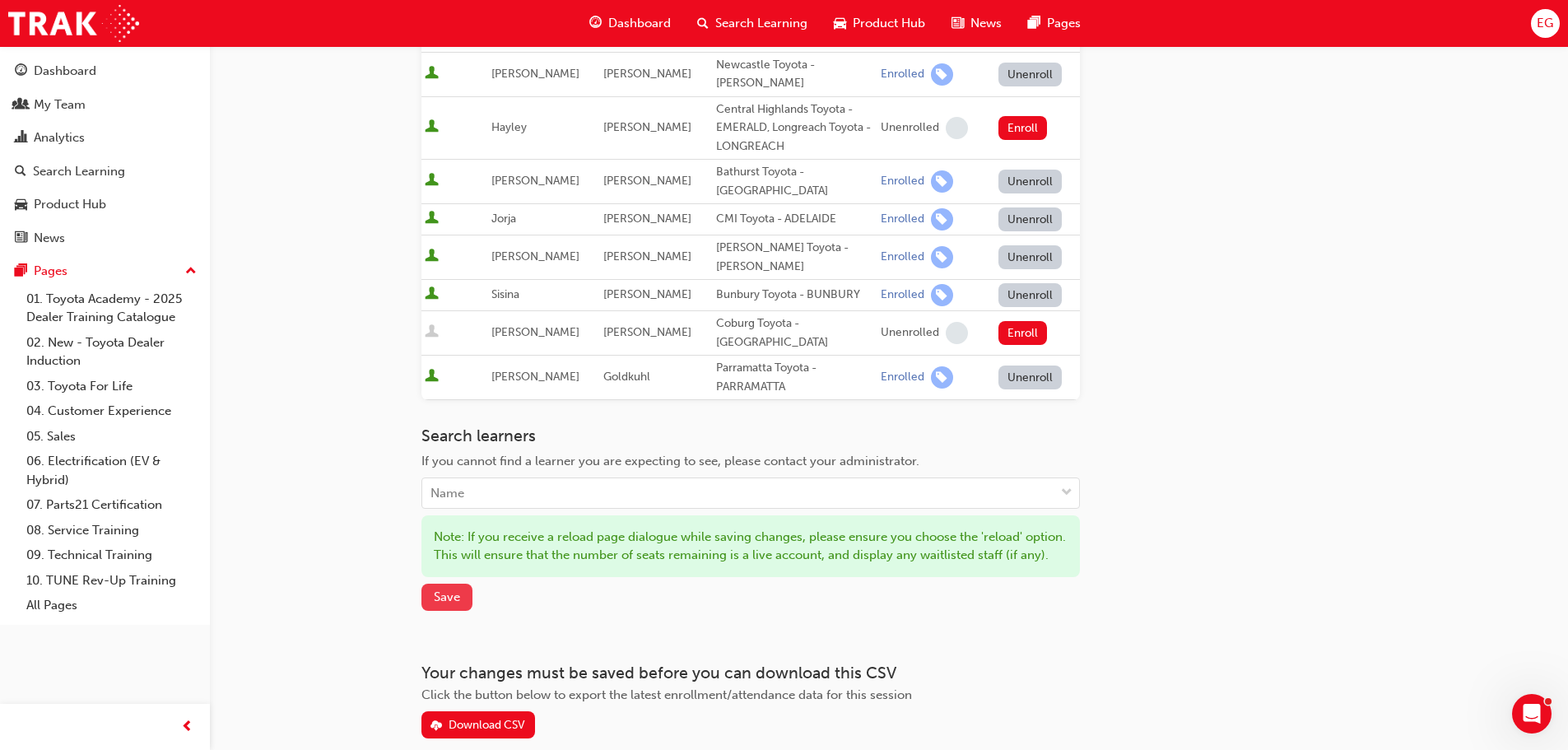
click at [454, 589] on span "Save" at bounding box center [446, 596] width 26 height 14
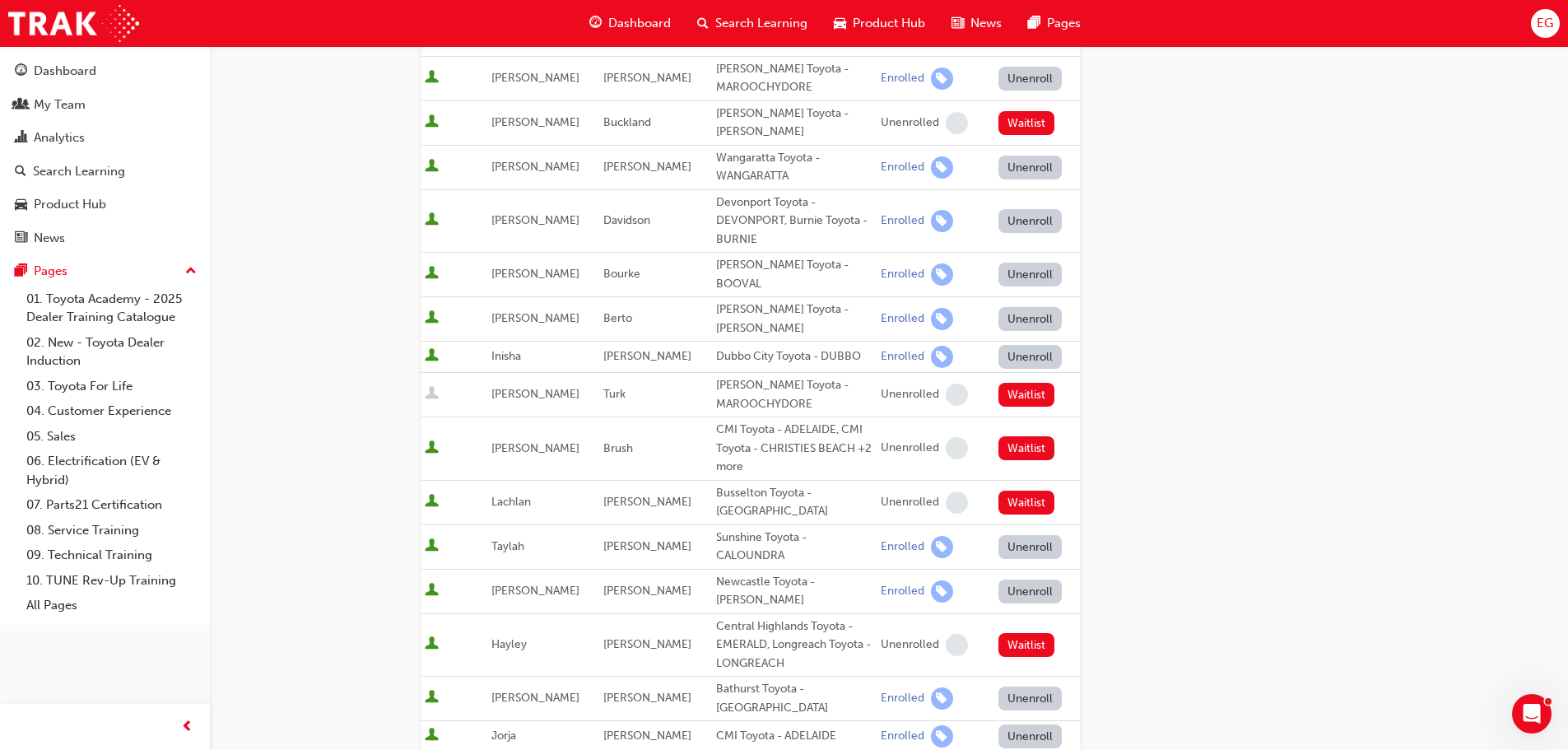
scroll to position [576, 0]
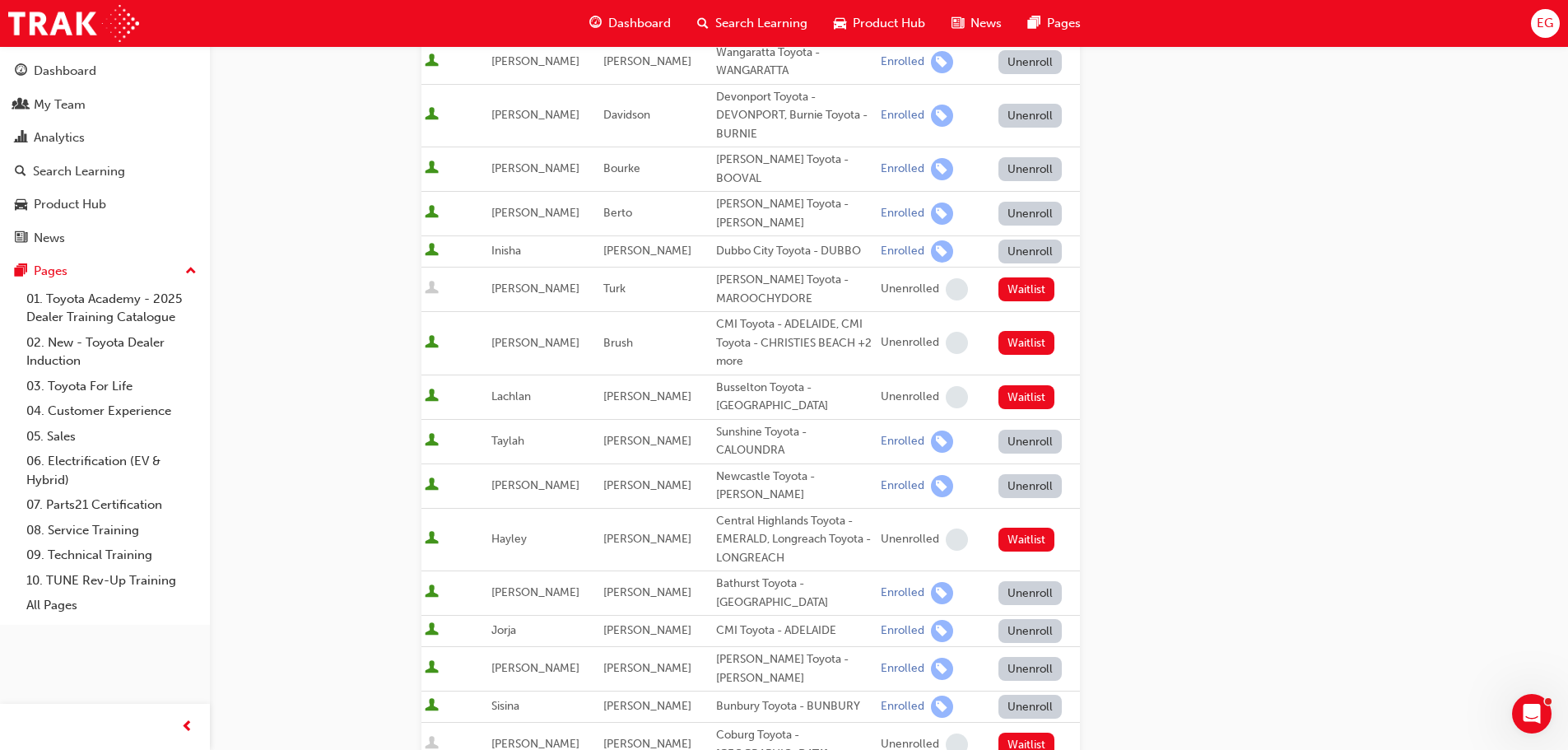
drag, startPoint x: 647, startPoint y: 707, endPoint x: 599, endPoint y: 709, distance: 48.0
copy span "Goldkuhl"
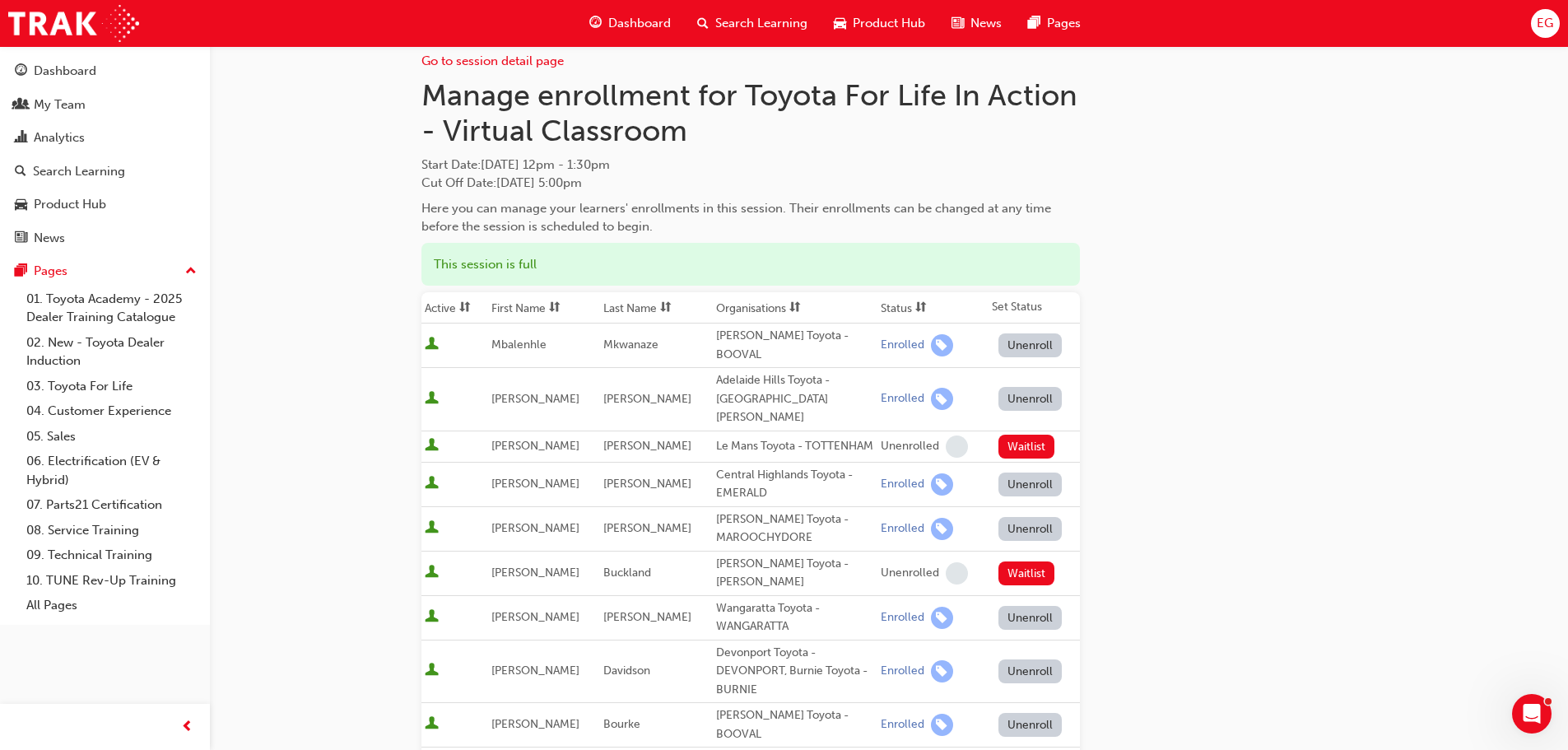
scroll to position [0, 0]
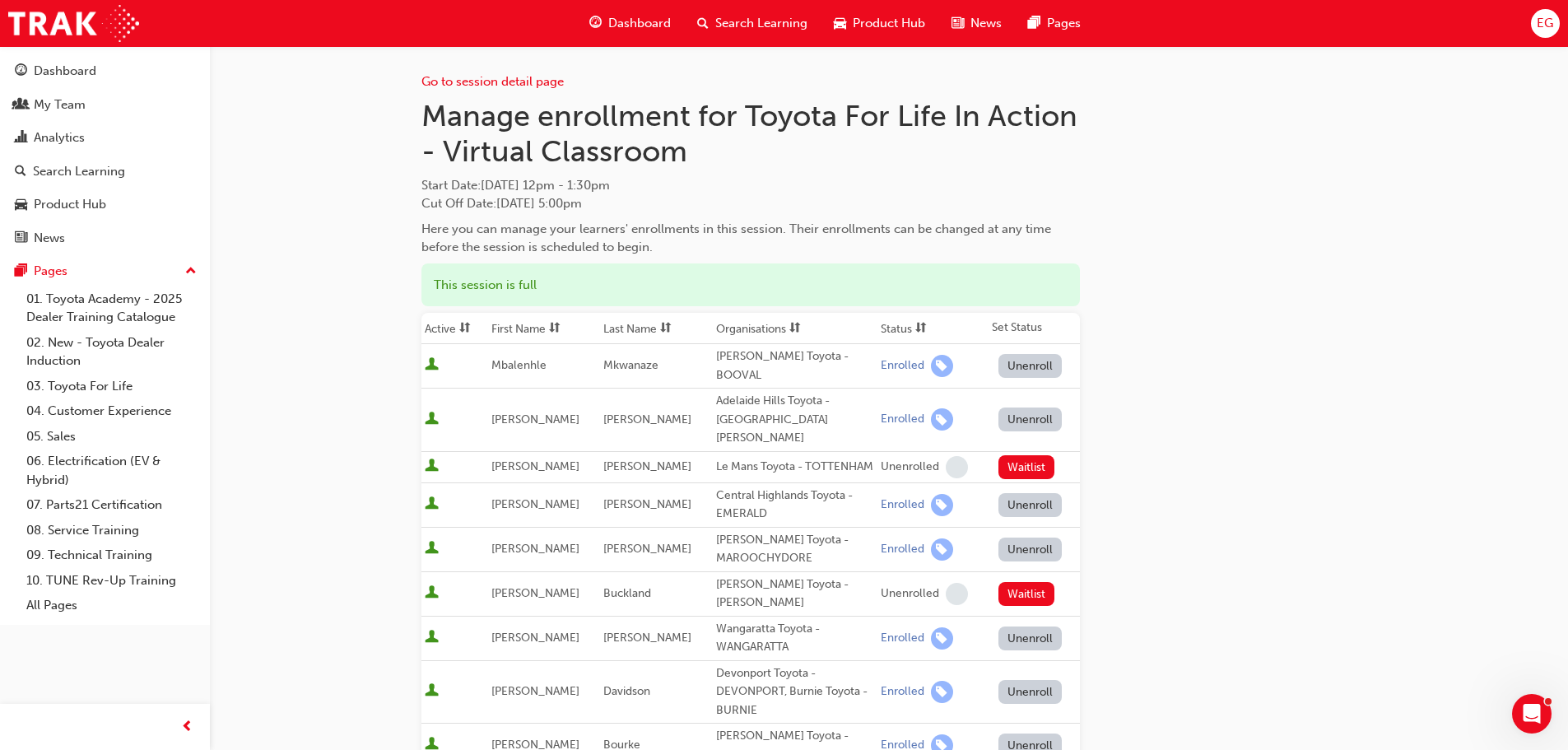
click at [49, 106] on div "My Team" at bounding box center [60, 105] width 52 height 19
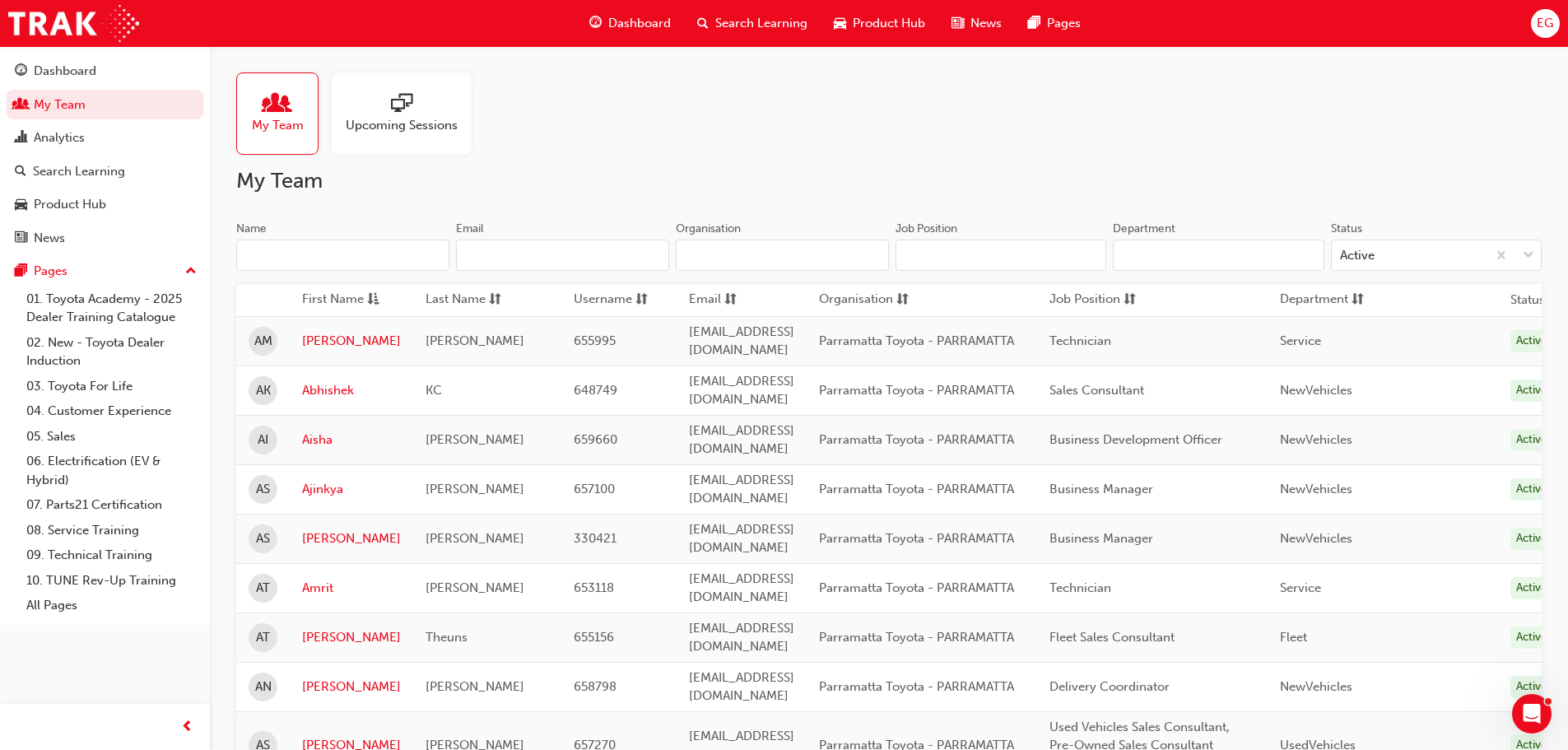
click at [333, 255] on input "Name" at bounding box center [342, 255] width 213 height 31
click at [751, 20] on span "Search Learning" at bounding box center [761, 23] width 92 height 19
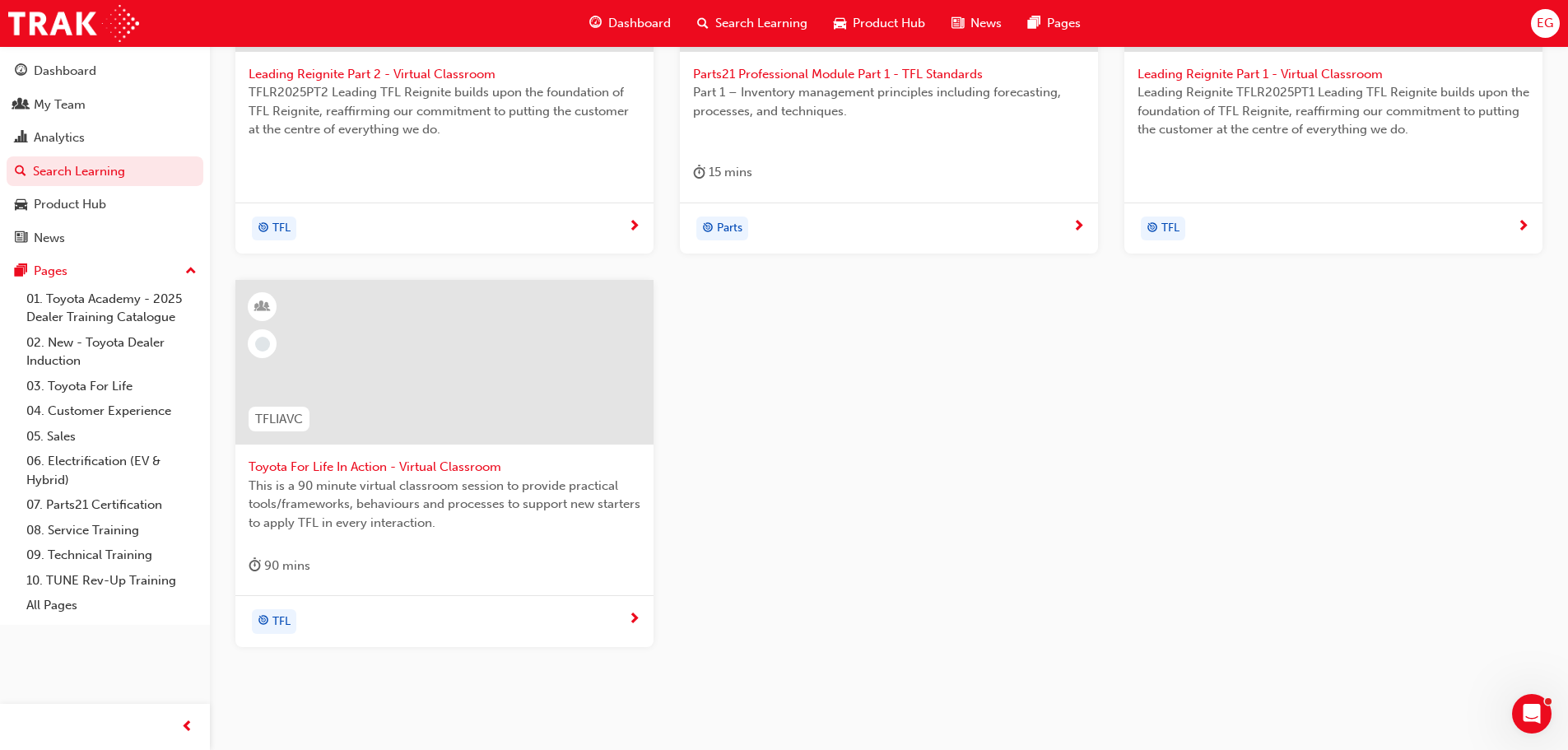
click at [399, 402] on div at bounding box center [444, 362] width 418 height 164
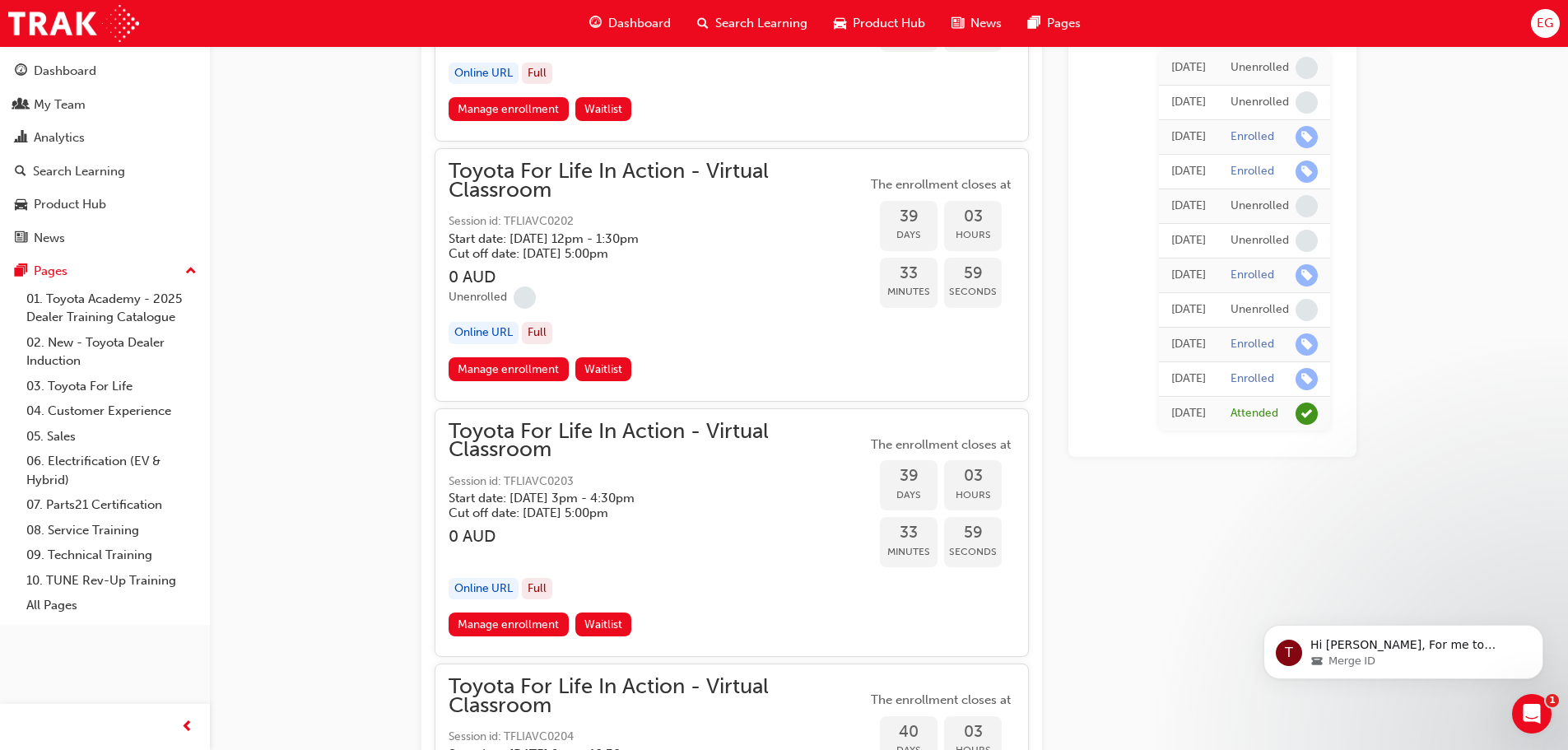
scroll to position [11922, 0]
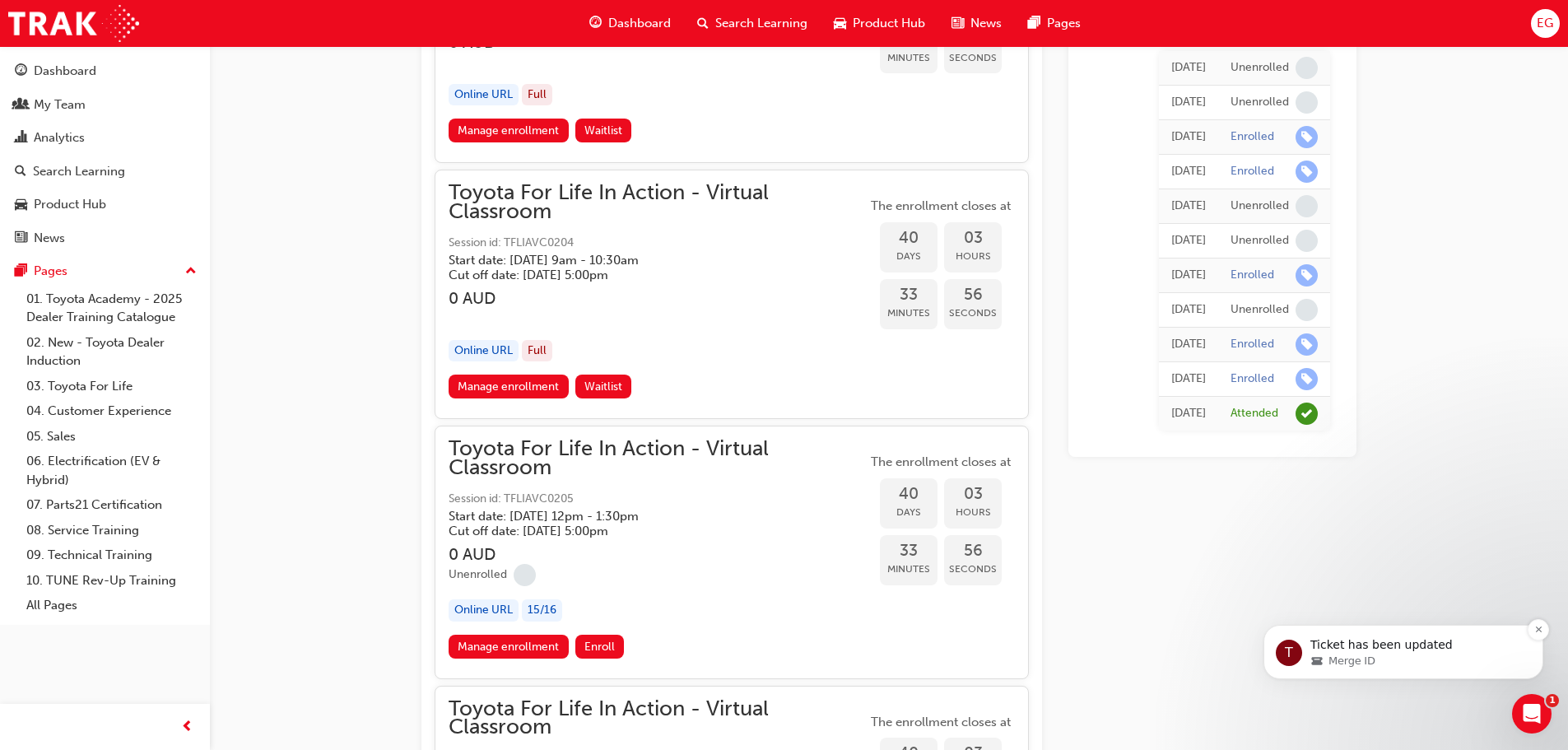
click at [1470, 662] on div "Merge ID" at bounding box center [1416, 661] width 212 height 14
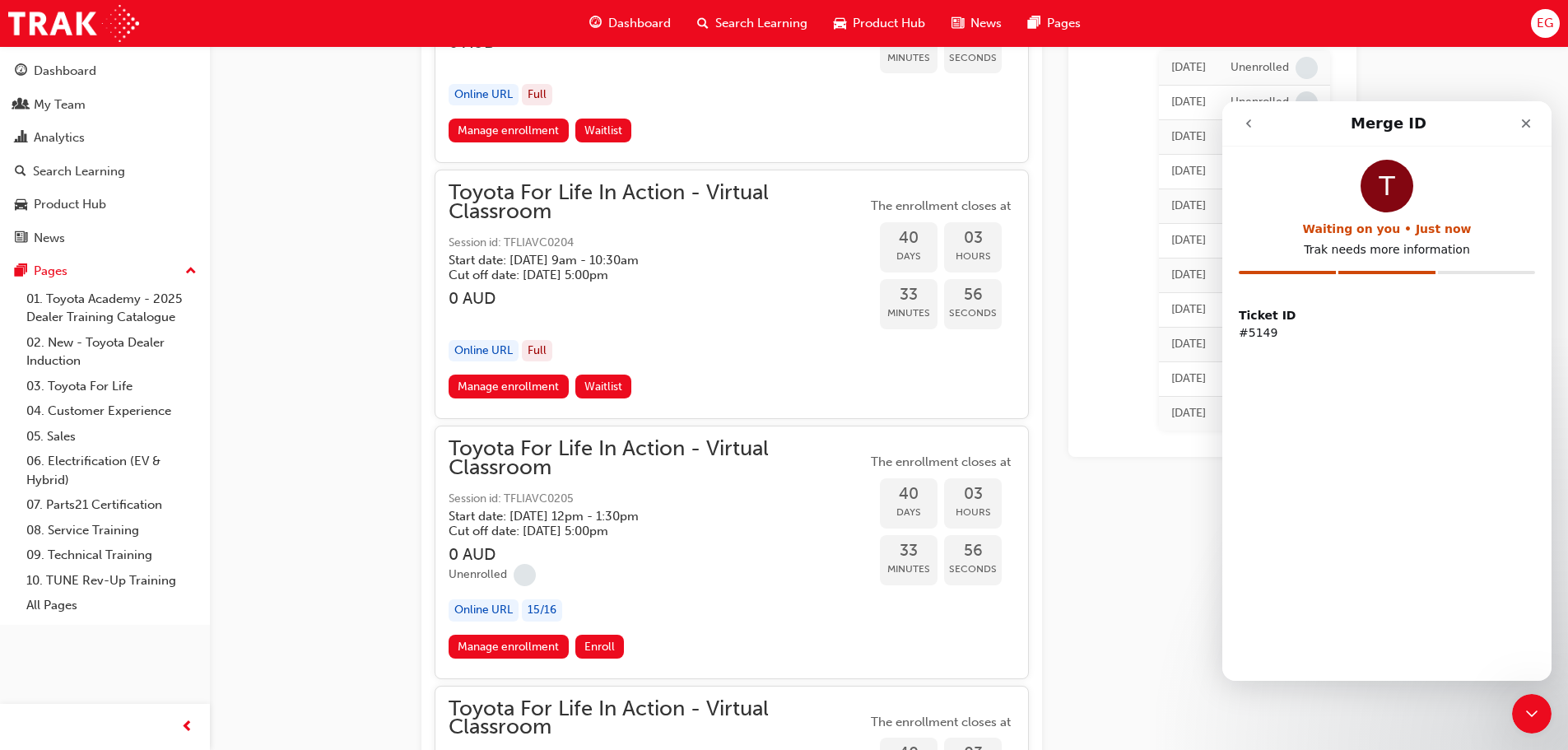
scroll to position [0, 0]
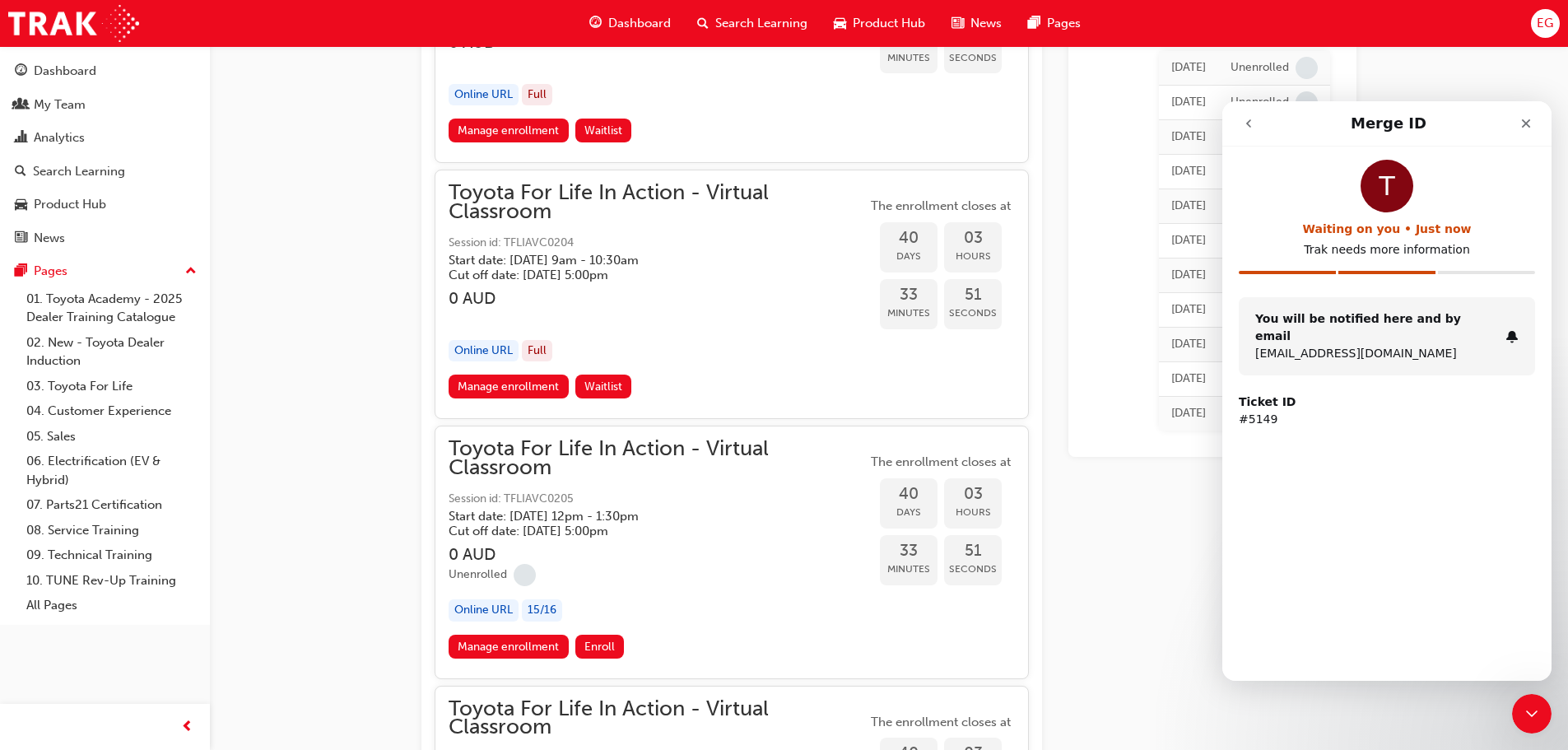
click at [1263, 395] on strong "Ticket ID" at bounding box center [1267, 401] width 57 height 13
click at [1381, 324] on strong "You will be notified here and by email" at bounding box center [1358, 327] width 206 height 31
click at [1391, 345] on p "[EMAIL_ADDRESS][DOMAIN_NAME]" at bounding box center [1376, 353] width 243 height 17
click at [1325, 393] on div "Ticket ID #5149" at bounding box center [1387, 410] width 296 height 35
click at [1243, 123] on icon "go back" at bounding box center [1248, 123] width 13 height 13
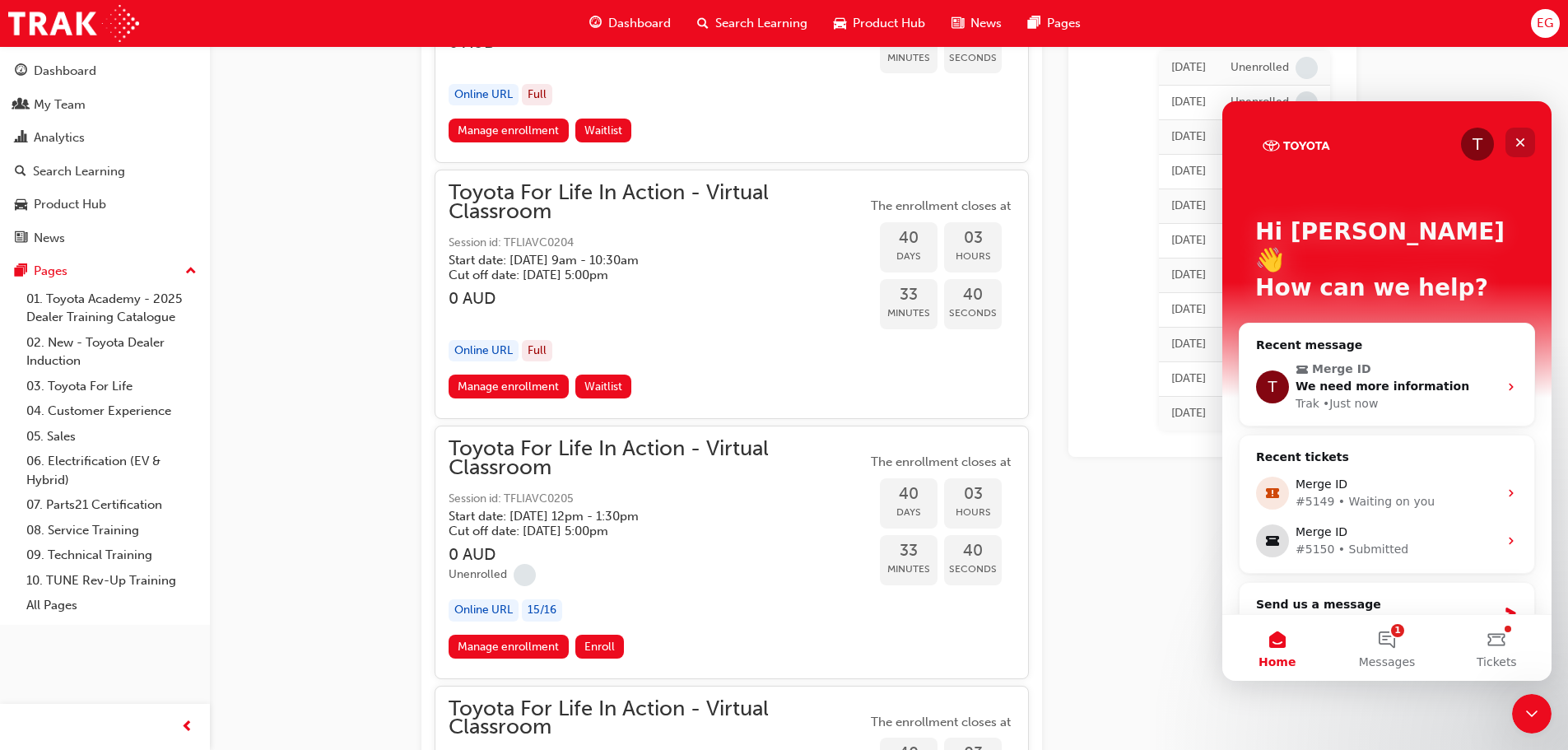
click at [1524, 136] on icon "Close" at bounding box center [1519, 142] width 13 height 13
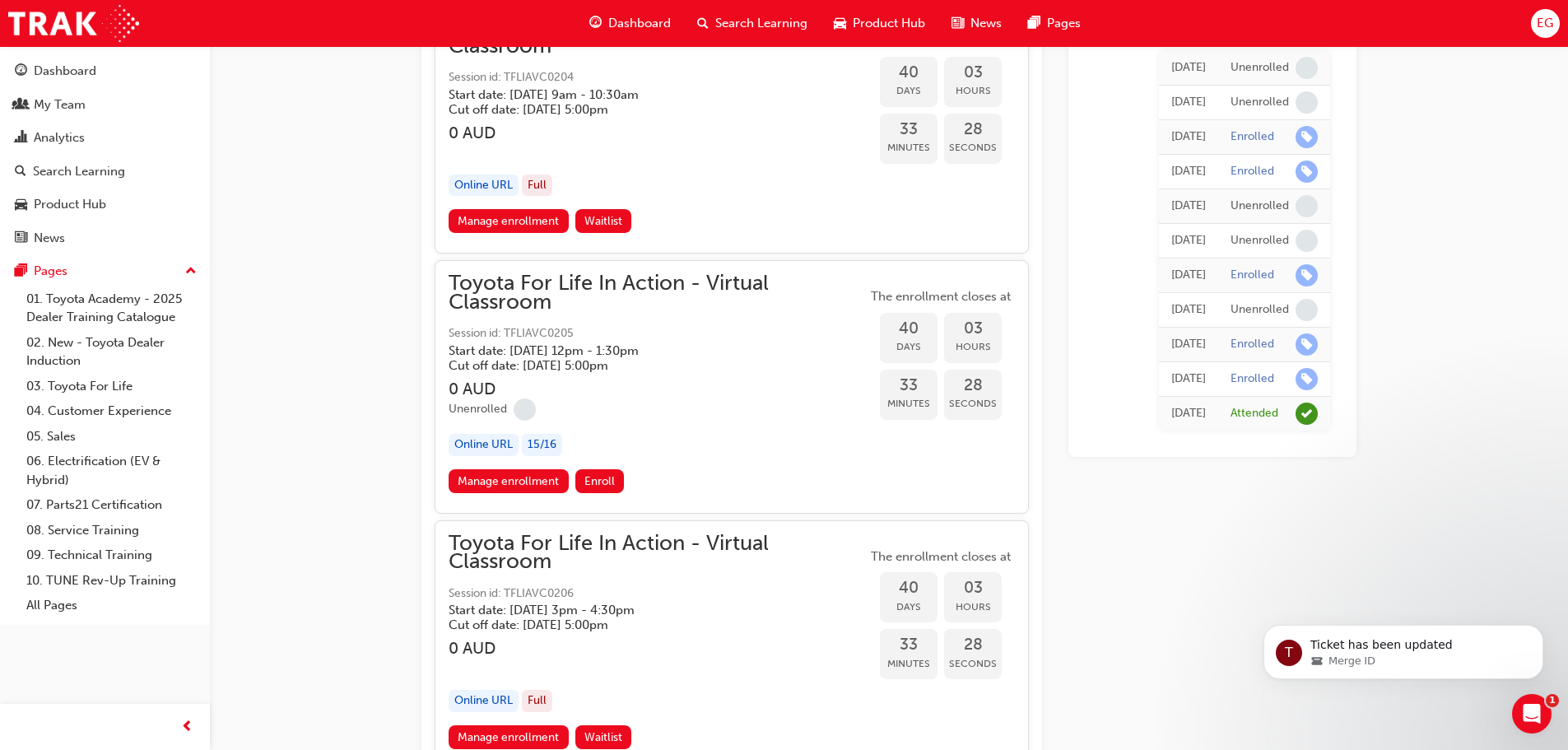
scroll to position [12086, 0]
click at [684, 442] on div "Online URL 15 / 16" at bounding box center [657, 445] width 418 height 22
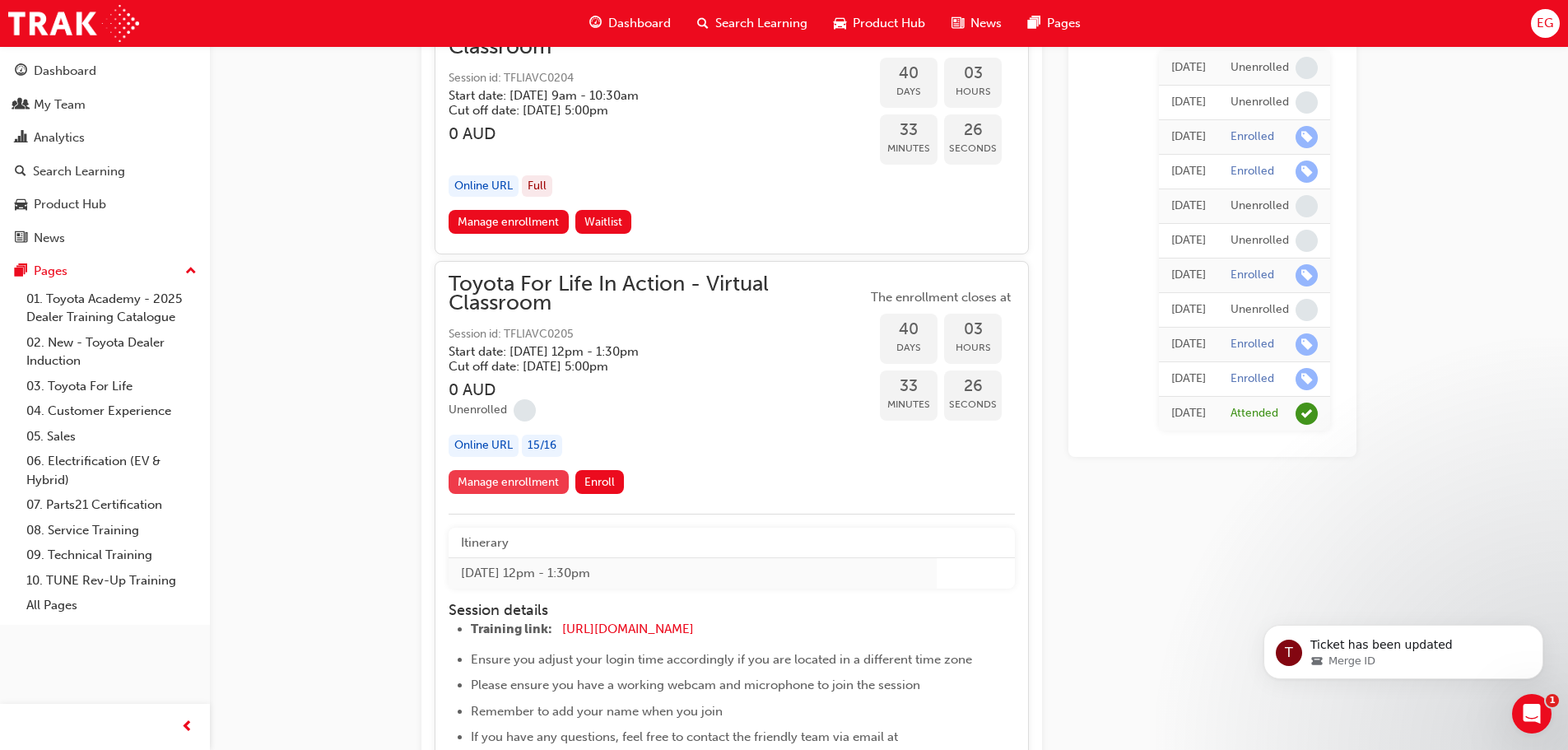
click at [526, 483] on link "Manage enrollment" at bounding box center [508, 482] width 120 height 24
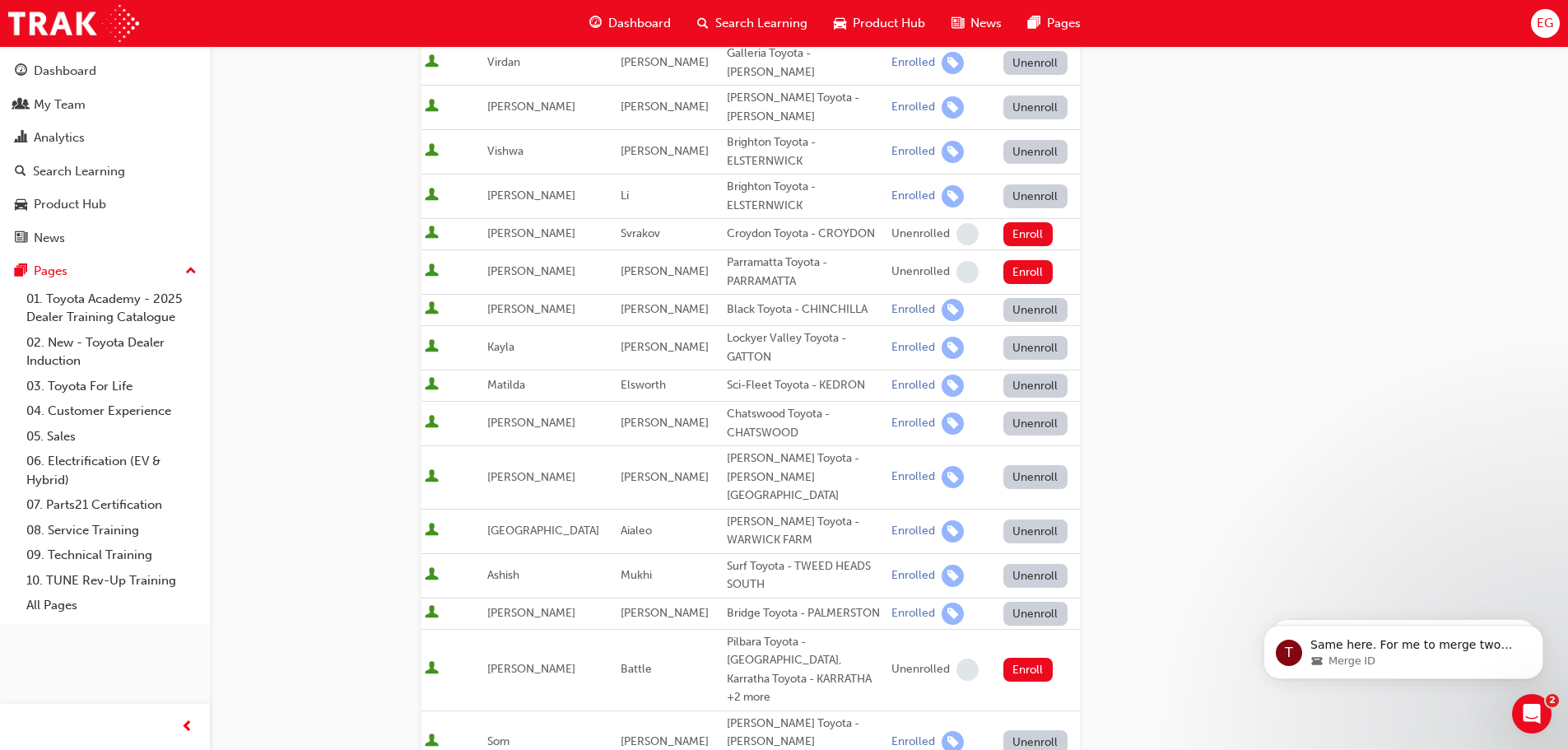
scroll to position [576, 0]
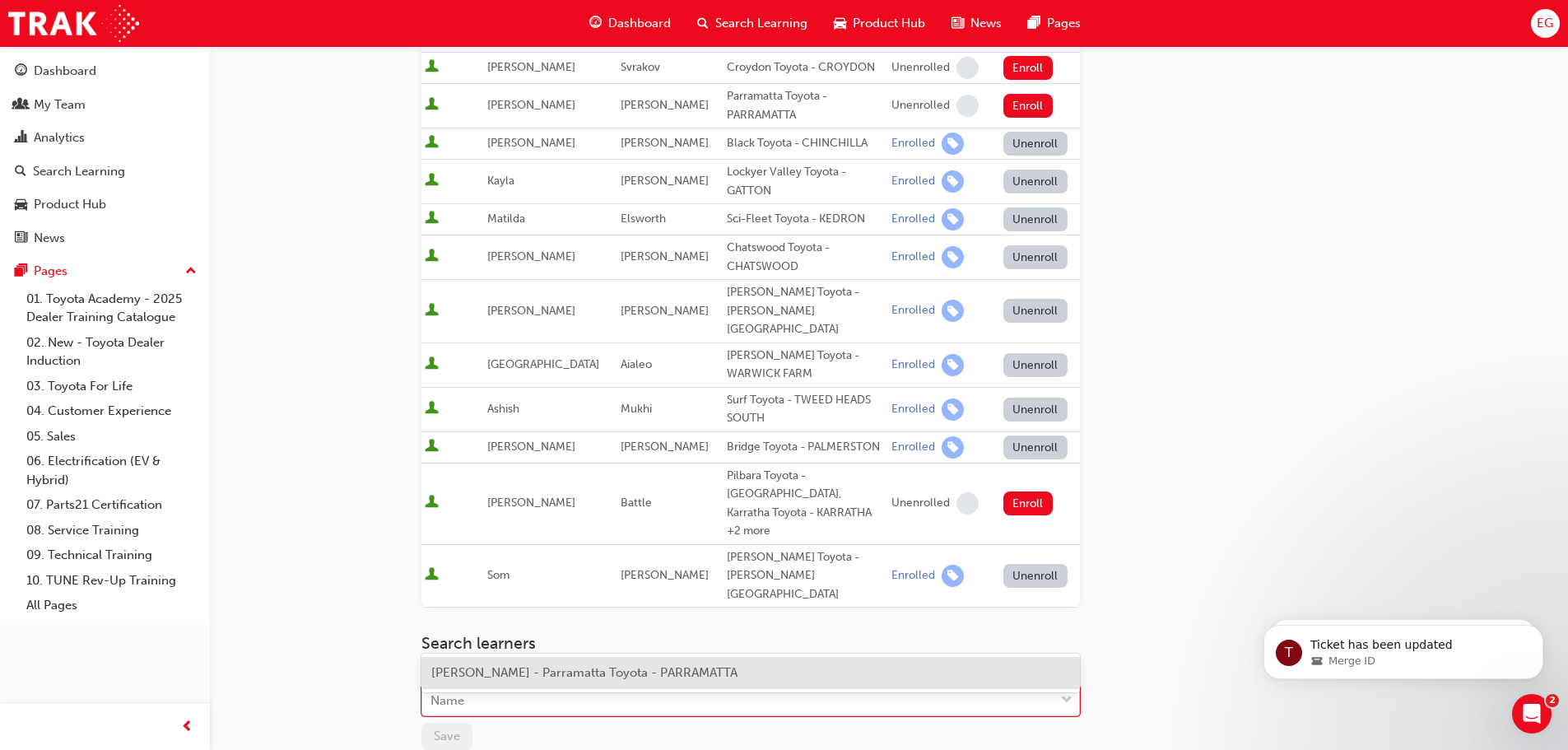
click at [452, 691] on div "Name" at bounding box center [448, 701] width 34 height 19
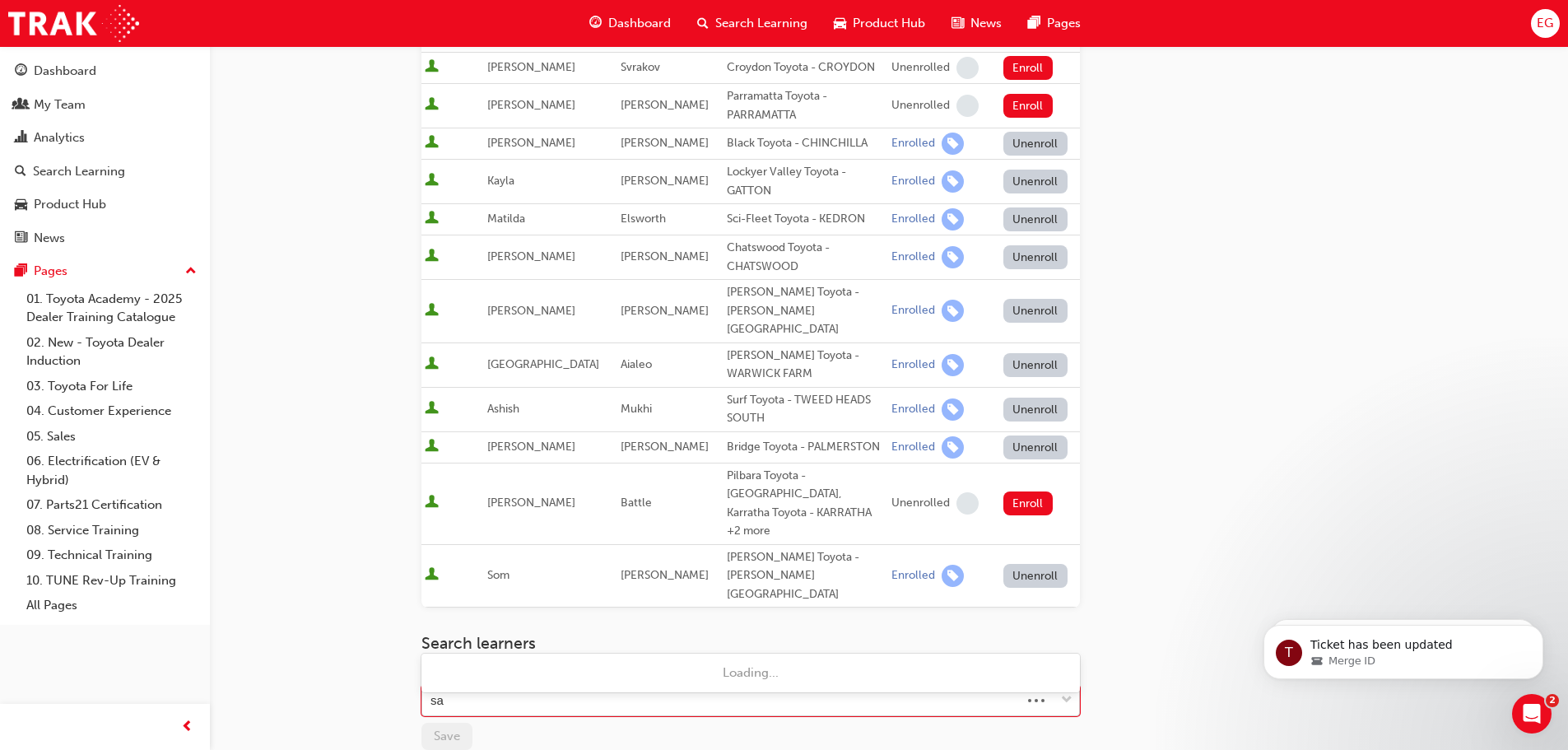
type input "san"
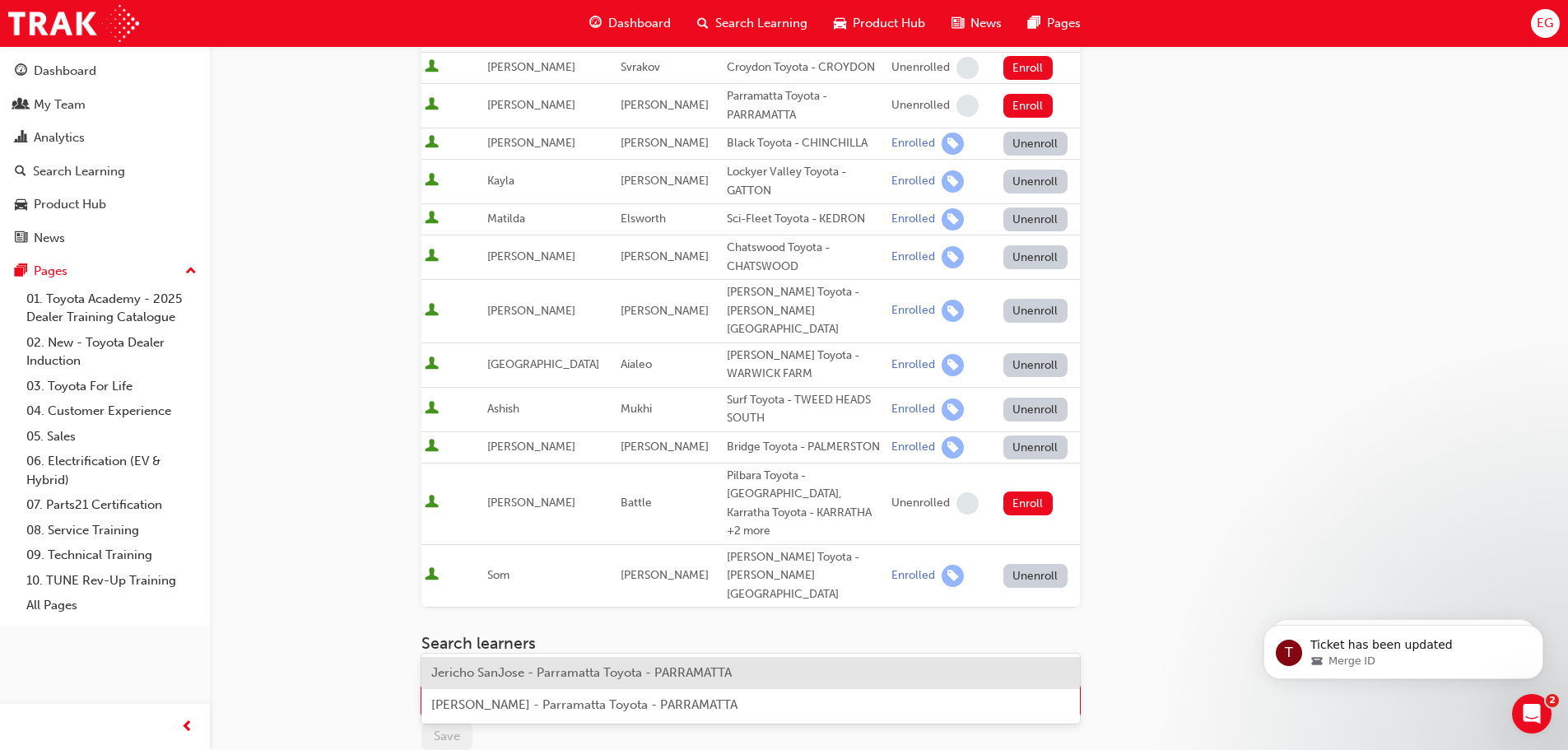
click at [507, 674] on span "Jericho SanJose - Parramatta Toyota - PARRAMATTA" at bounding box center [581, 672] width 300 height 14
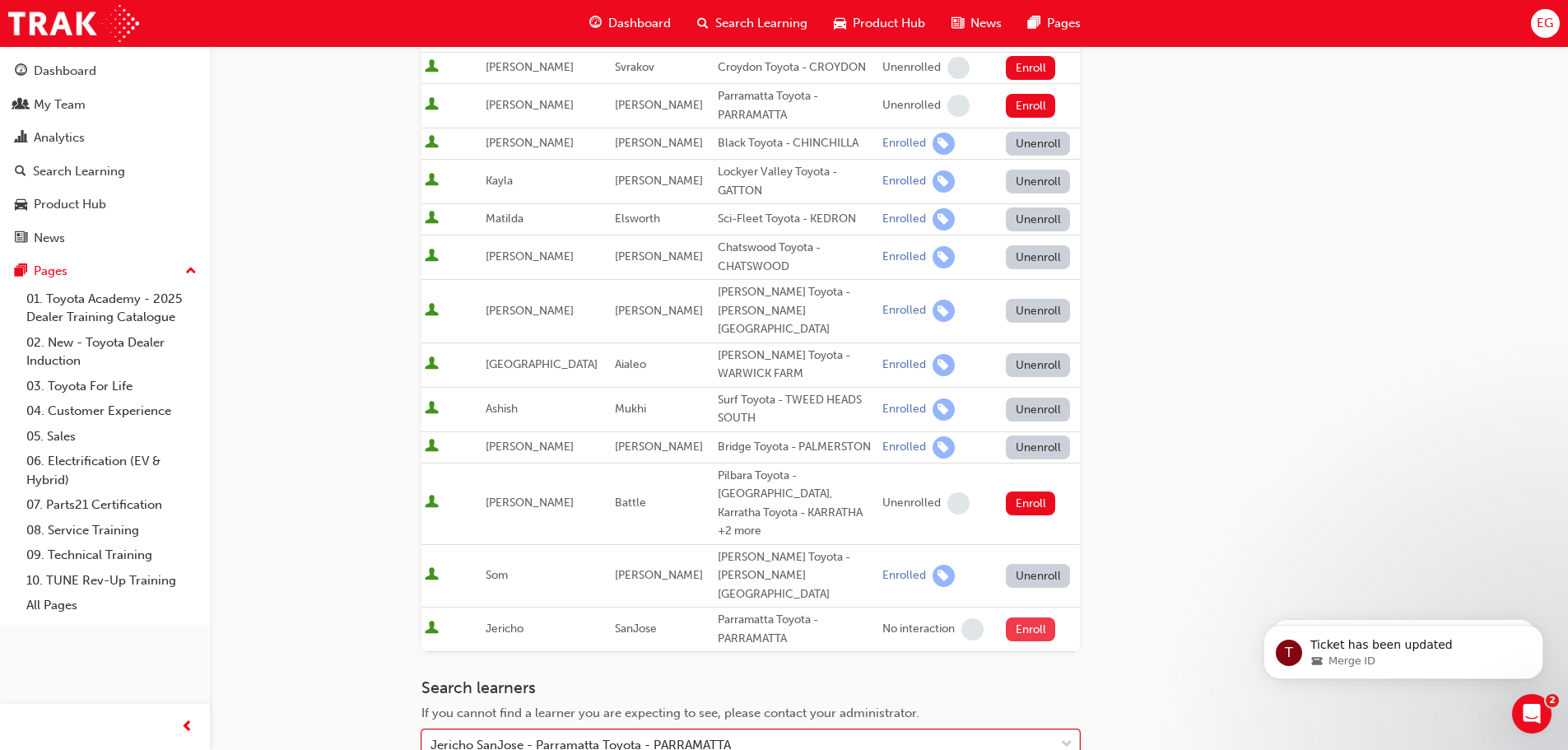
click at [1018, 617] on button "Enroll" at bounding box center [1030, 629] width 49 height 24
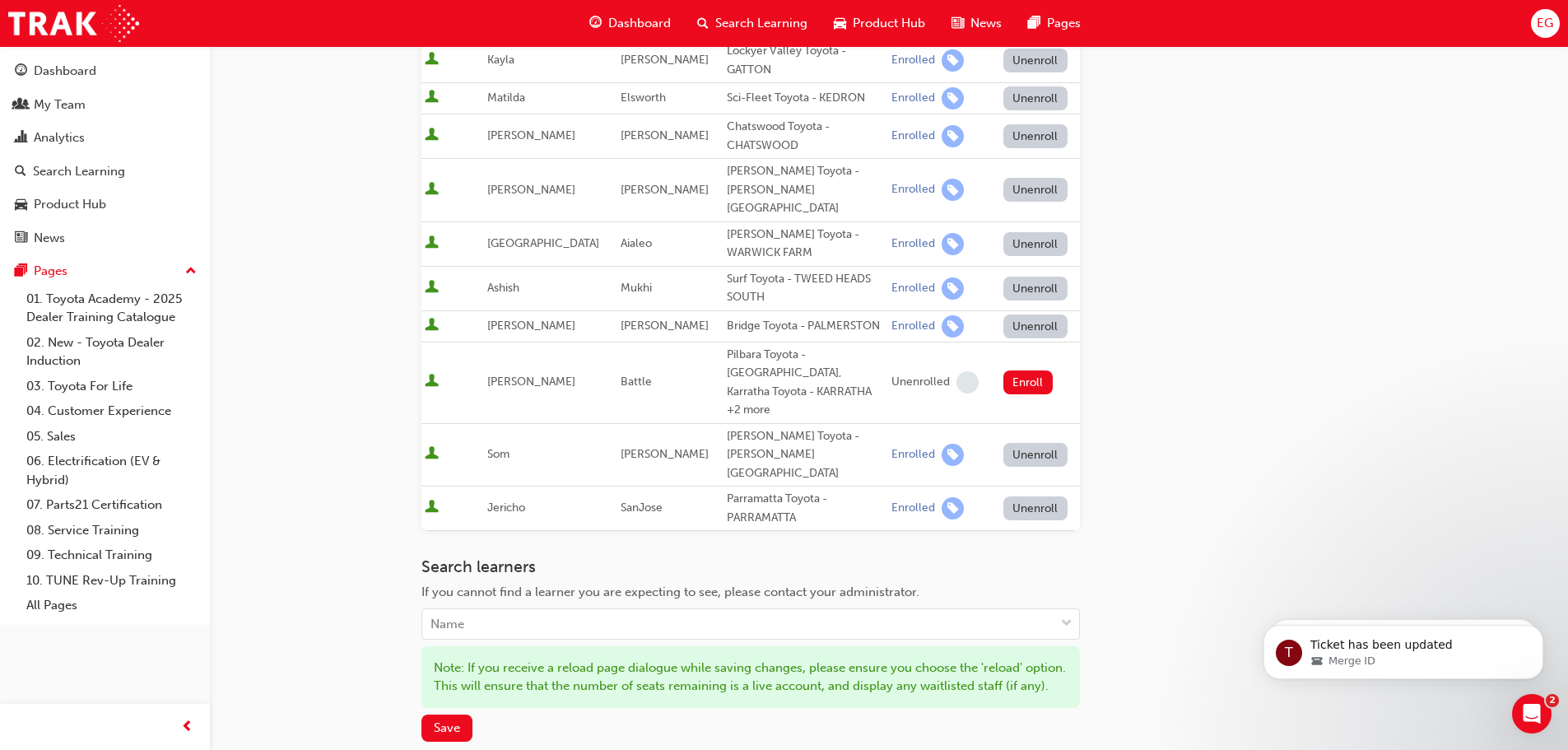
scroll to position [823, 0]
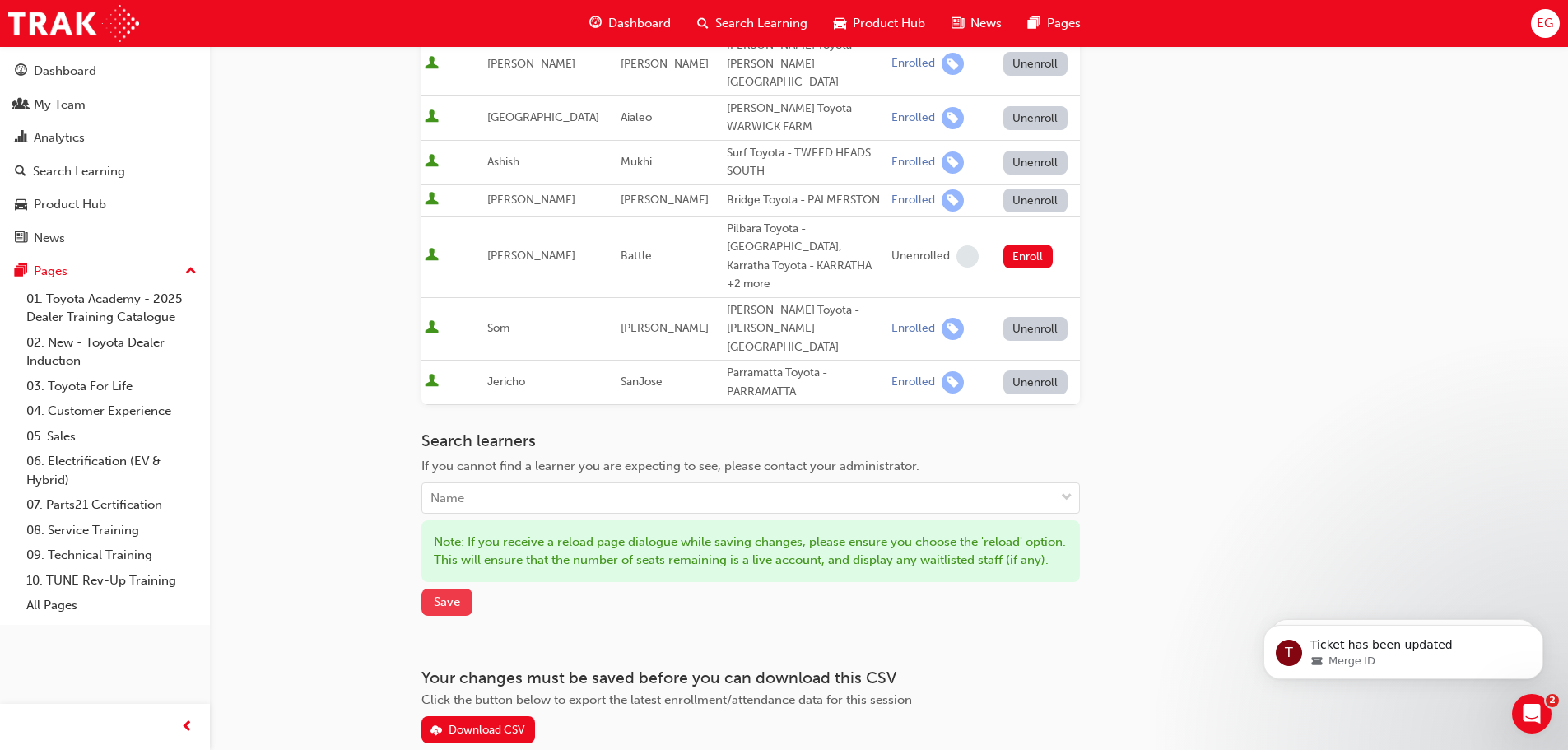
click at [455, 594] on span "Save" at bounding box center [446, 601] width 26 height 14
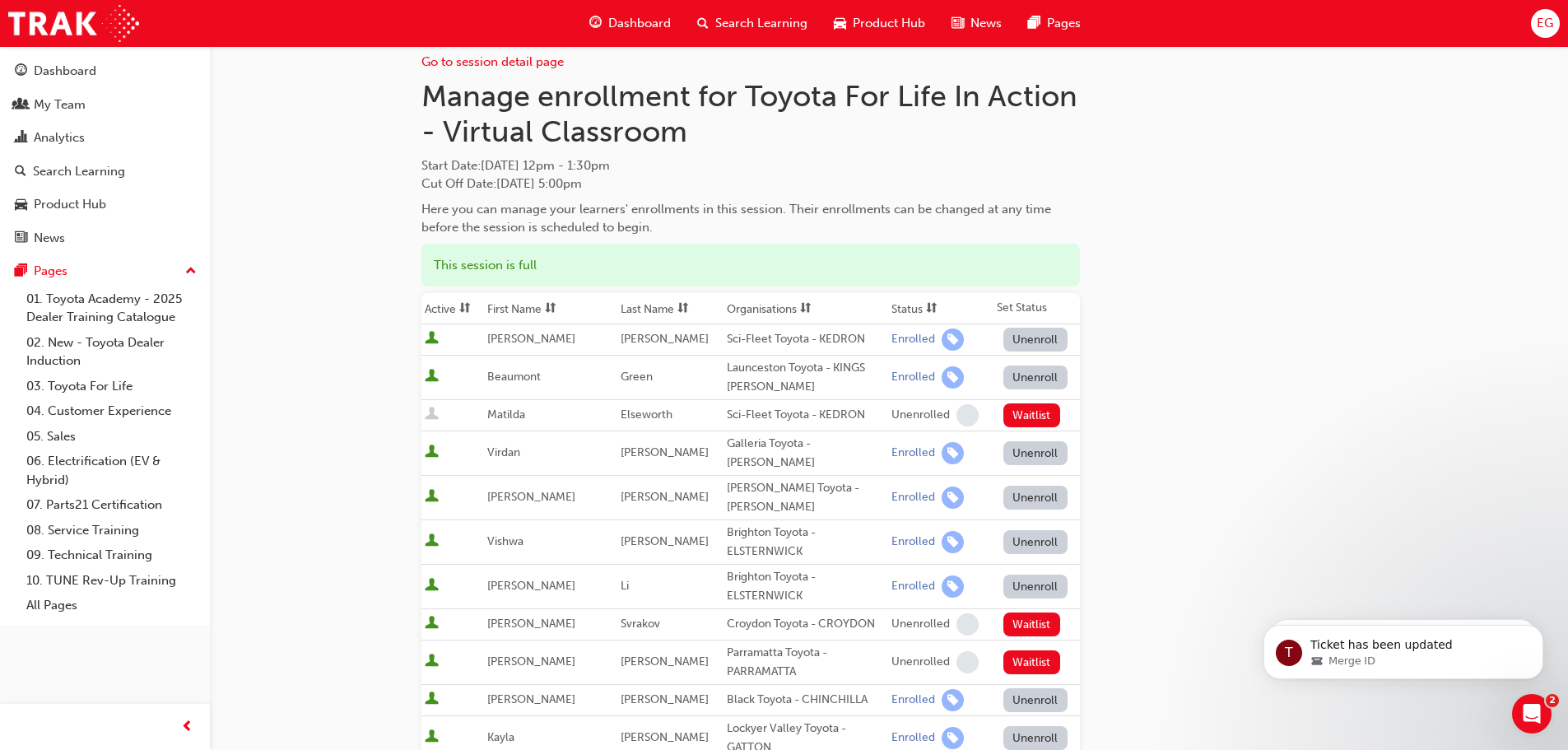
scroll to position [0, 0]
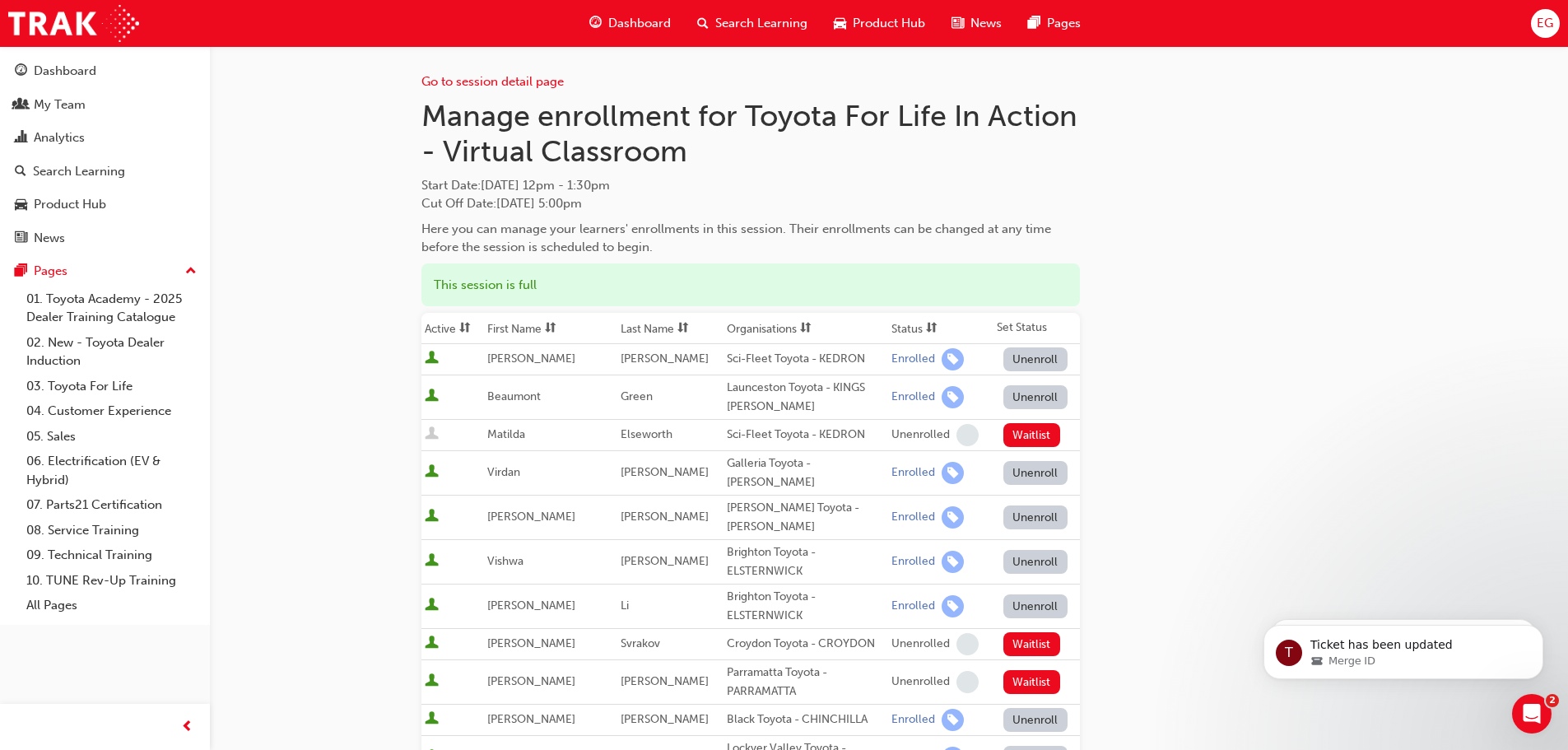
click at [756, 23] on span "Search Learning" at bounding box center [761, 23] width 92 height 19
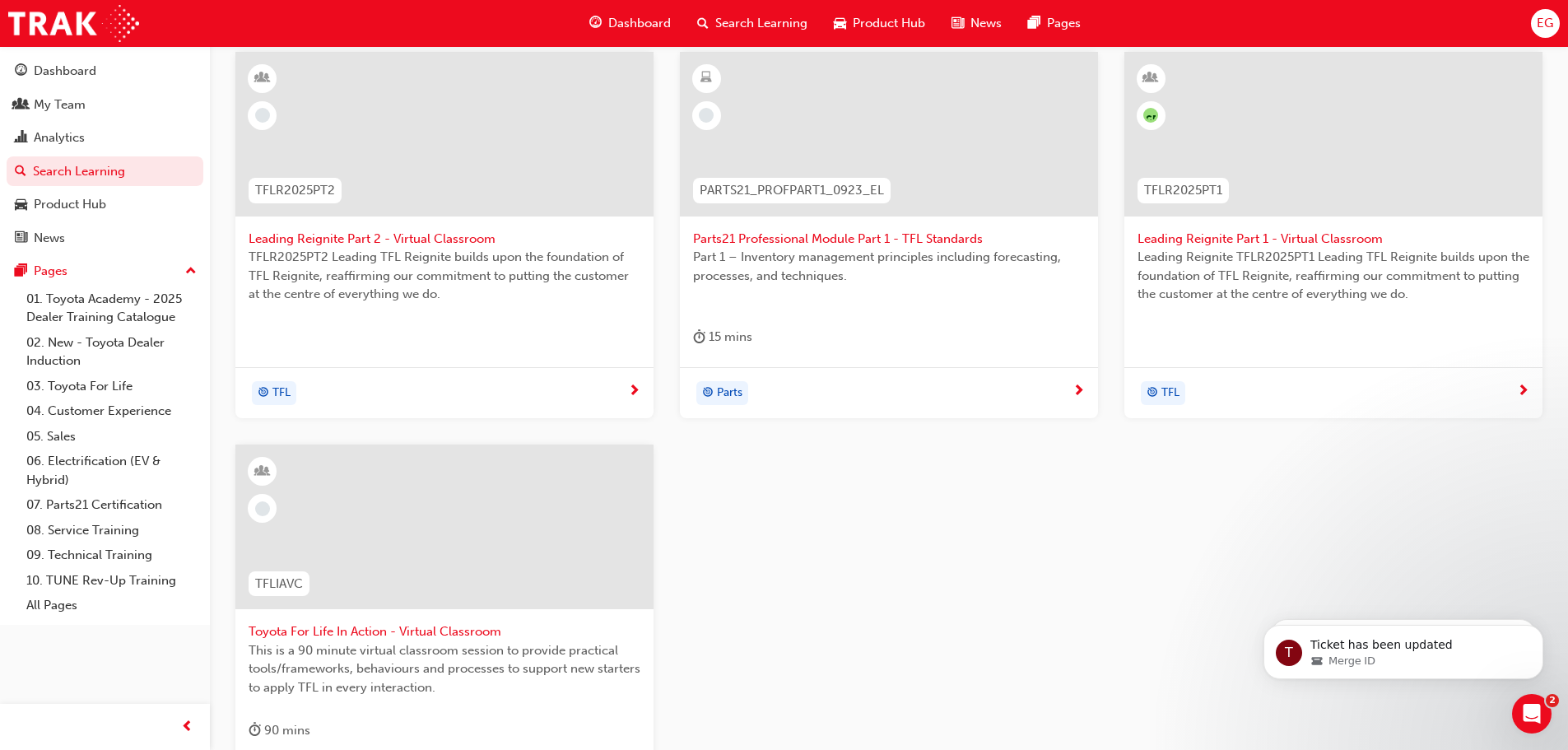
click at [352, 541] on div at bounding box center [444, 526] width 418 height 164
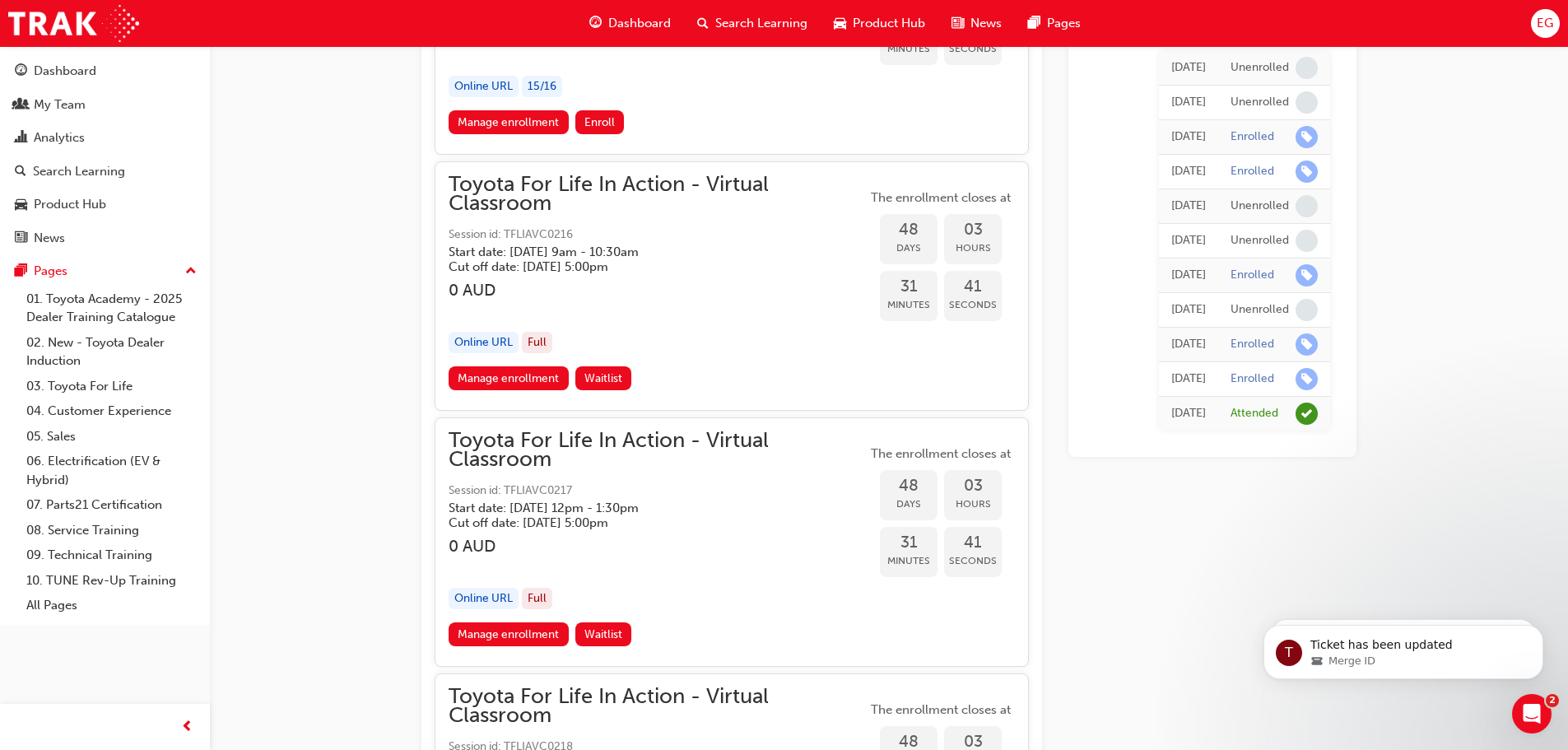
scroll to position [15541, 0]
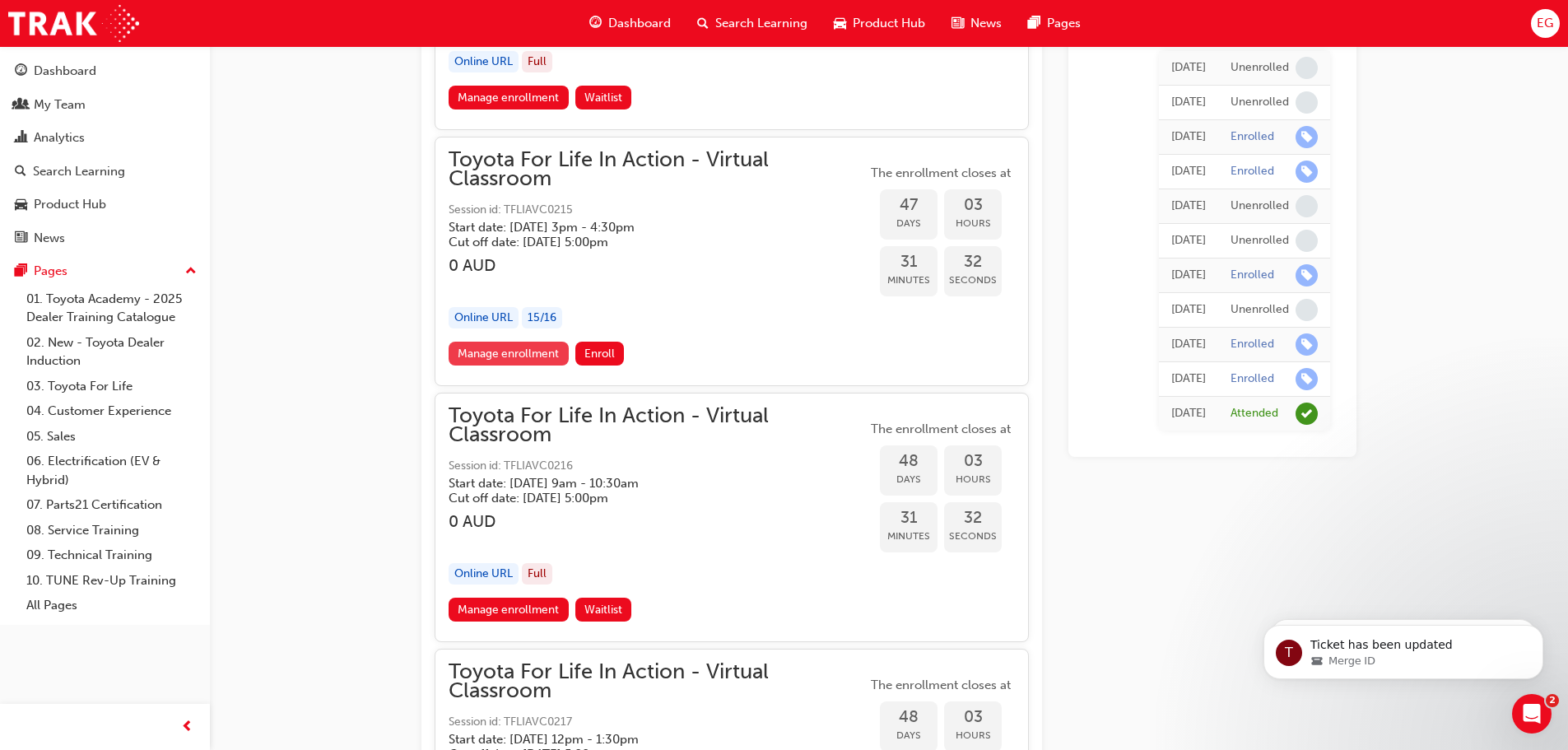
click at [511, 348] on link "Manage enrollment" at bounding box center [508, 353] width 120 height 24
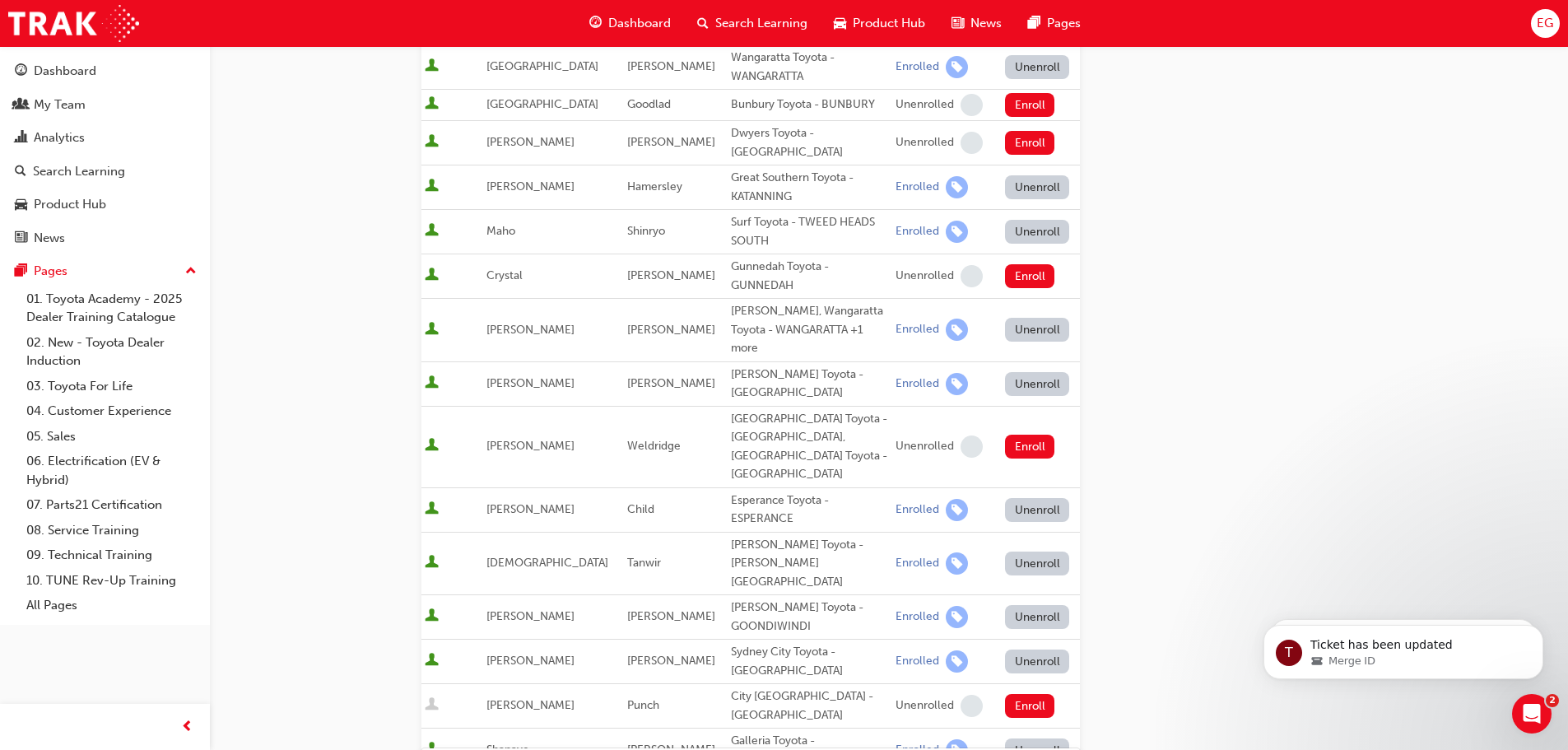
scroll to position [988, 0]
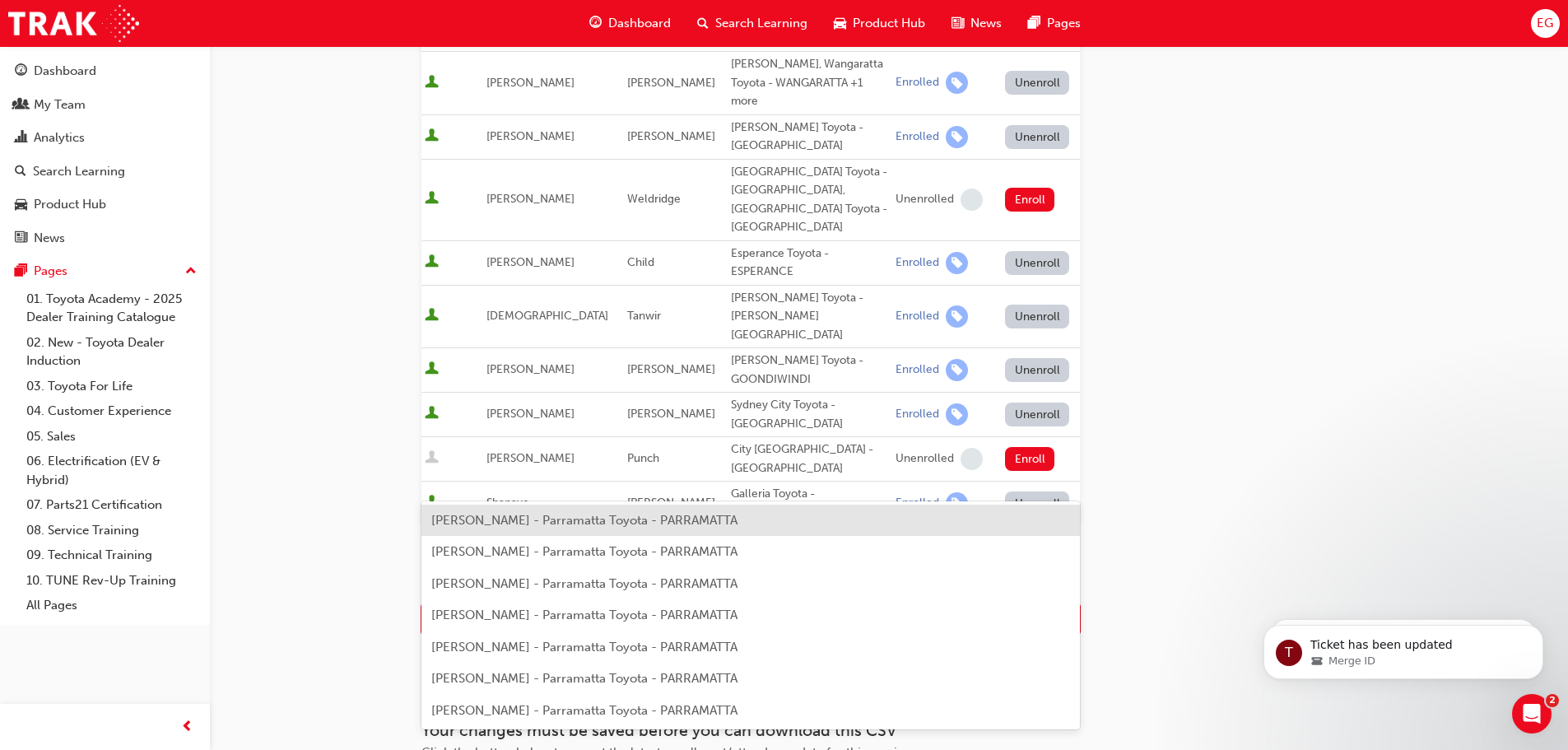
type input "tai"
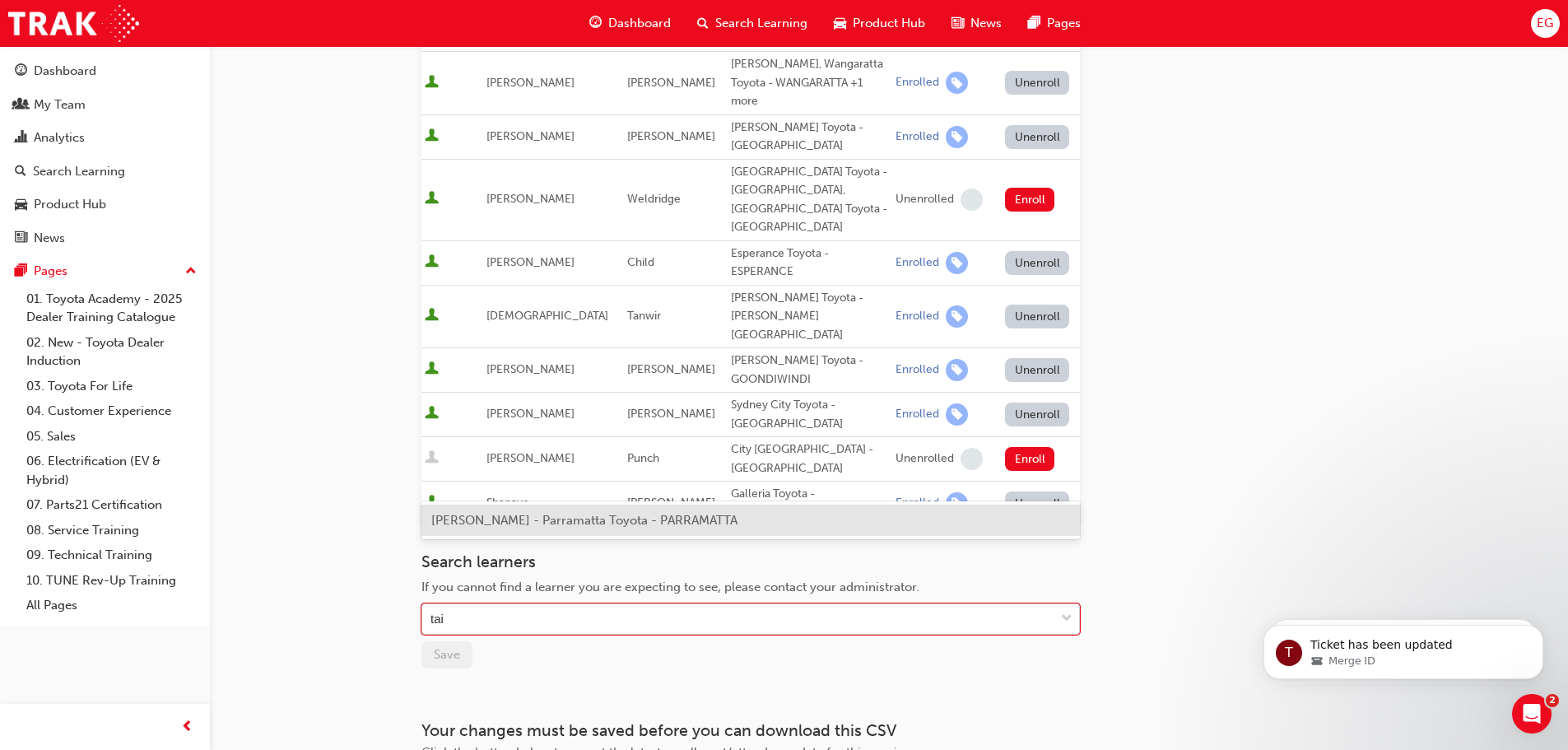
click at [483, 527] on span "[PERSON_NAME] - Parramatta Toyota - PARRAMATTA" at bounding box center [585, 519] width 306 height 14
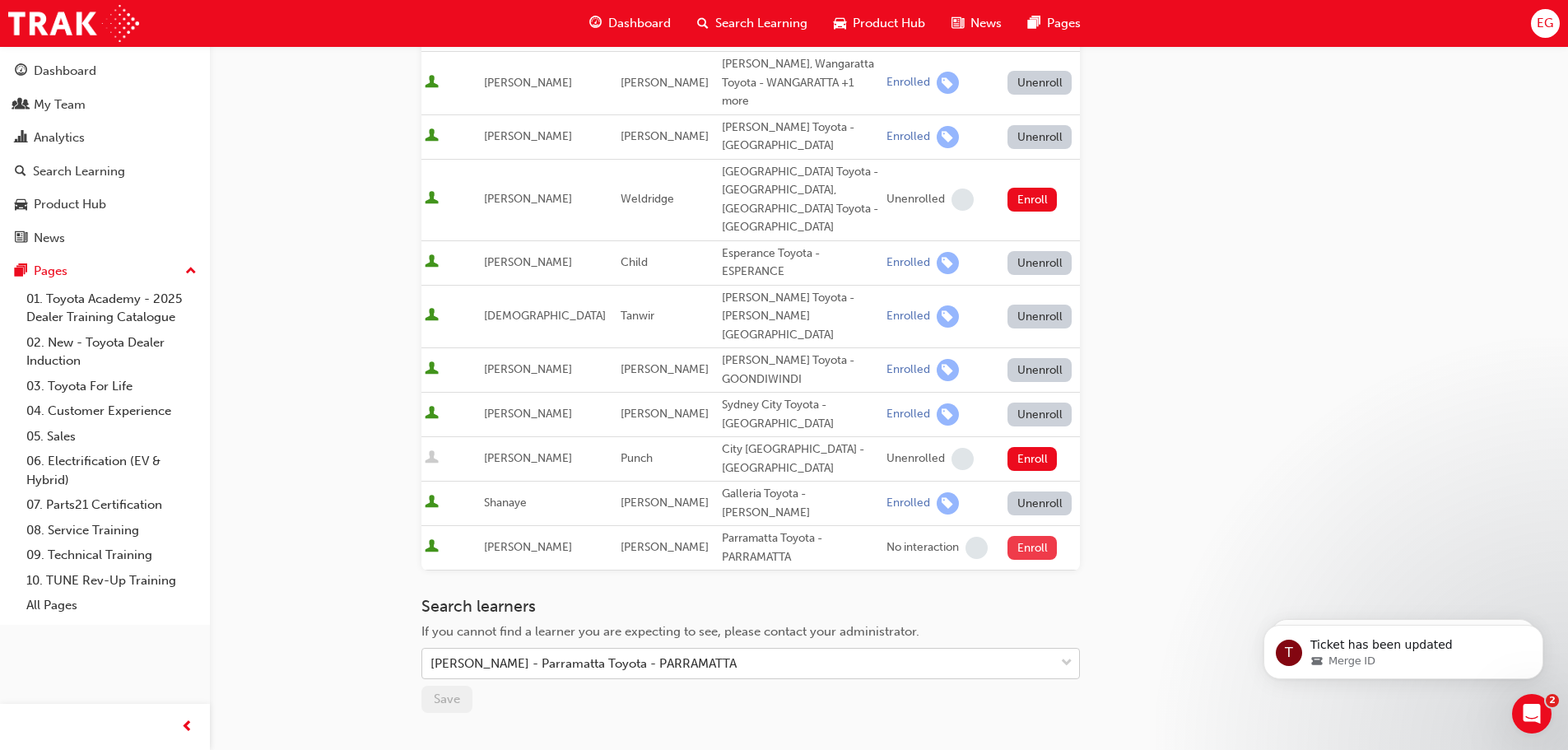
click at [1021, 535] on button "Enroll" at bounding box center [1032, 547] width 49 height 24
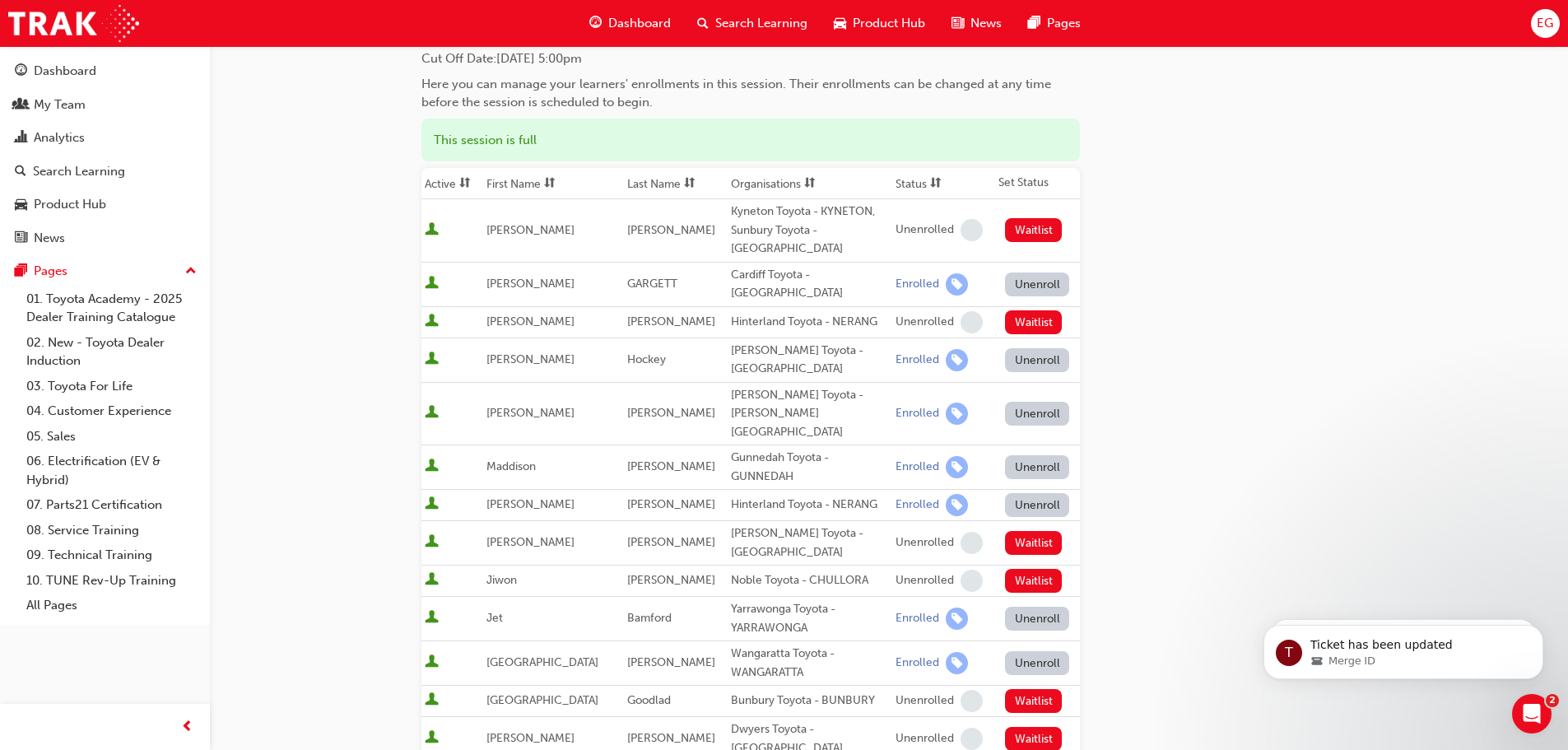
scroll to position [0, 0]
